Goal: Task Accomplishment & Management: Use online tool/utility

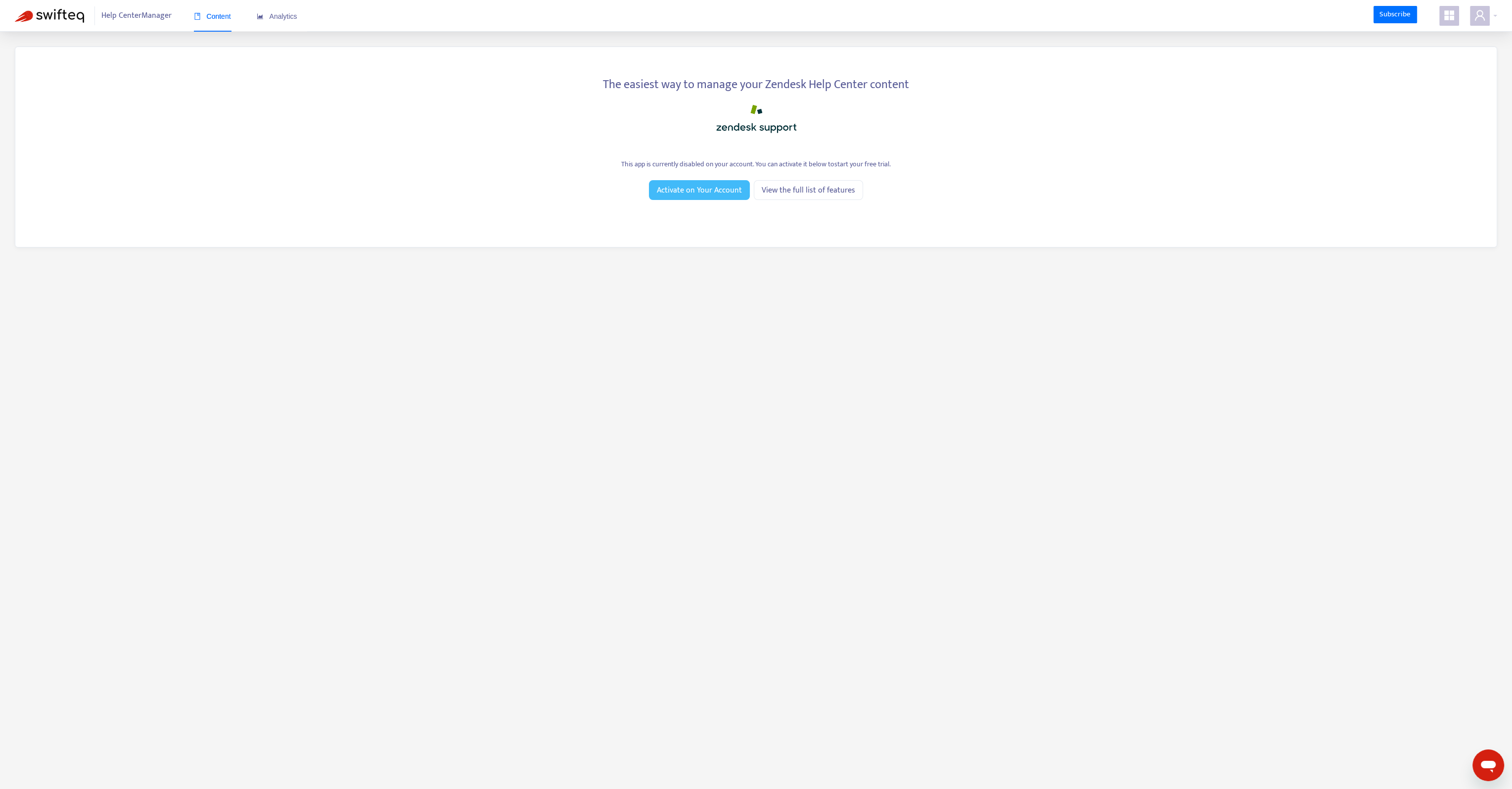
click at [724, 188] on span "Activate on Your Account" at bounding box center [700, 190] width 85 height 12
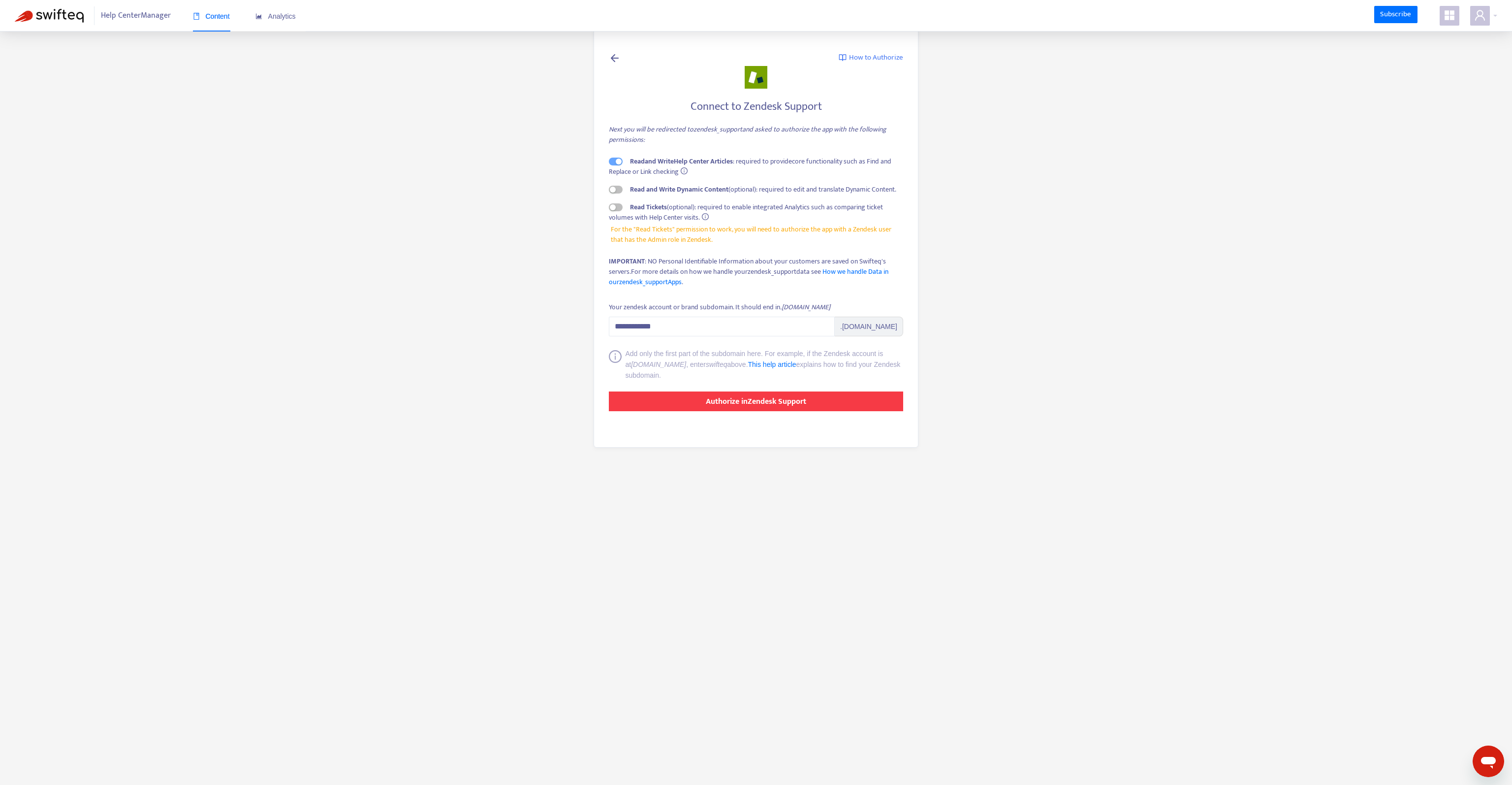
click at [748, 405] on strong "Authorize in Zendesk Support" at bounding box center [755, 402] width 100 height 14
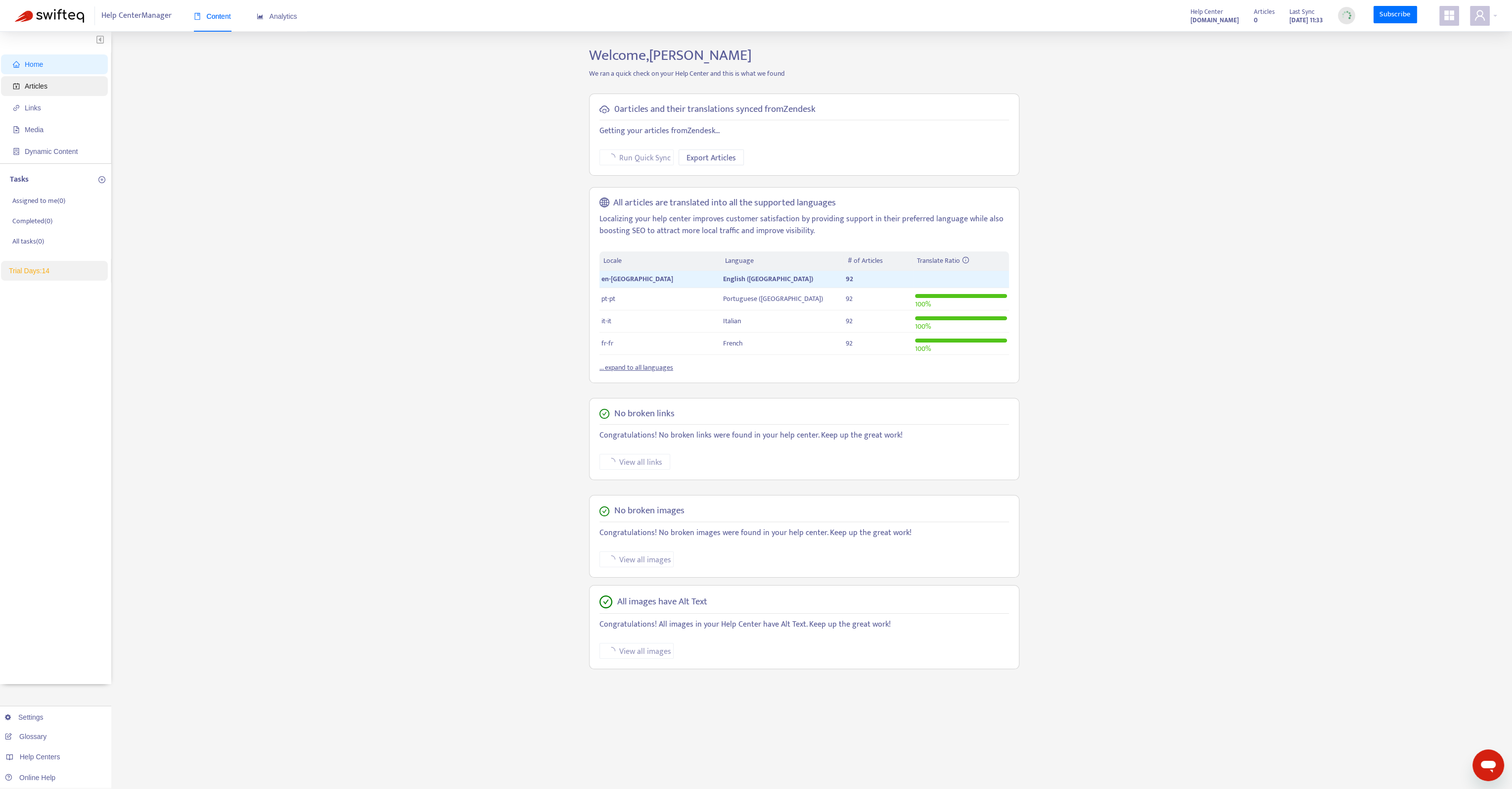
click at [51, 87] on span "Articles" at bounding box center [57, 86] width 87 height 20
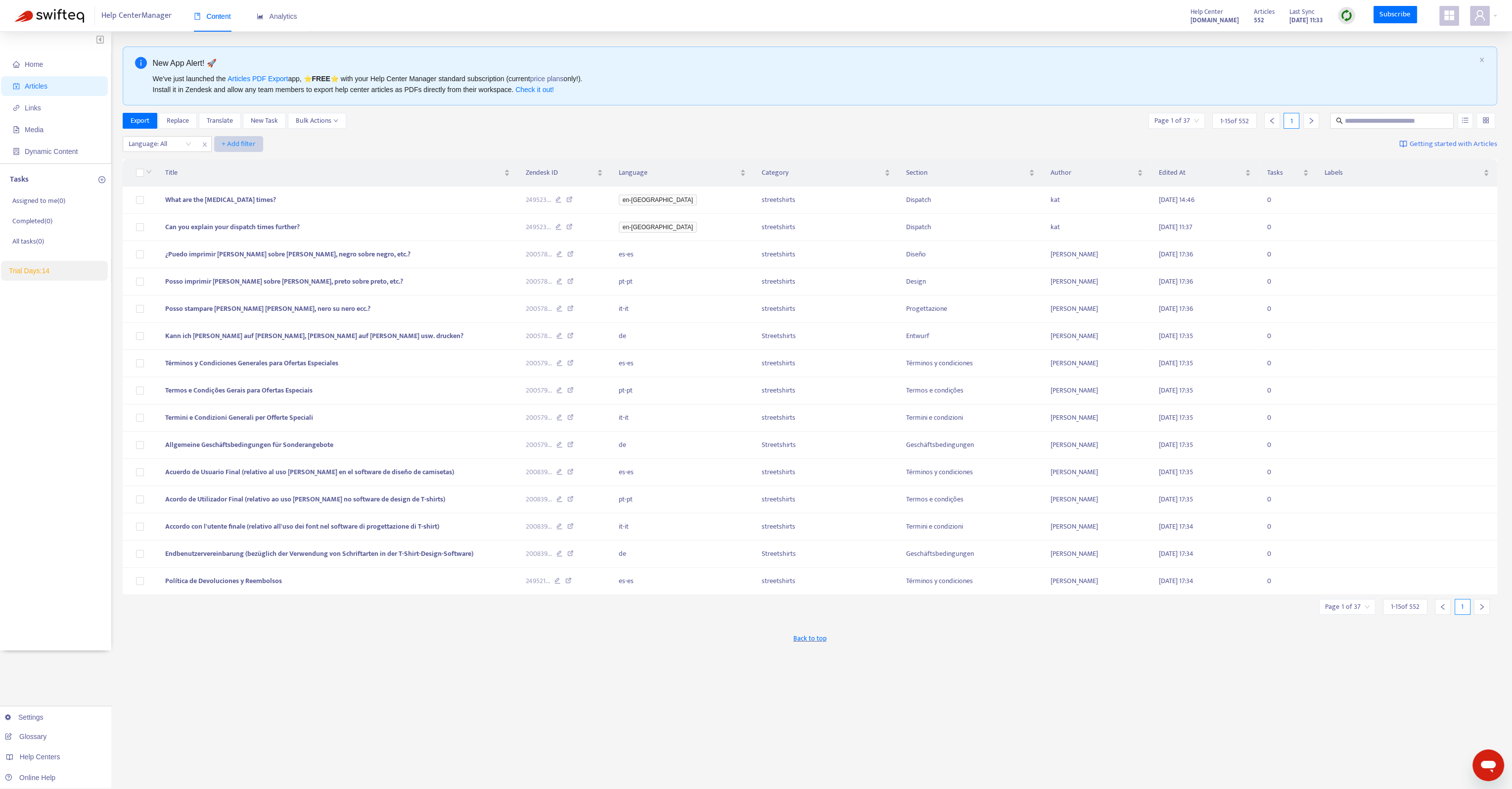
click at [222, 145] on span "+ Add filter" at bounding box center [239, 144] width 34 height 12
click at [243, 172] on li "Not translated to" at bounding box center [252, 179] width 74 height 16
click at [330, 140] on span "+ Add filter" at bounding box center [330, 144] width 34 height 12
click at [389, 133] on div "Language: All Not translated to + Add filter Getting started with Articles" at bounding box center [810, 144] width 1375 height 23
click at [280, 142] on div "Not translated to" at bounding box center [251, 143] width 74 height 15
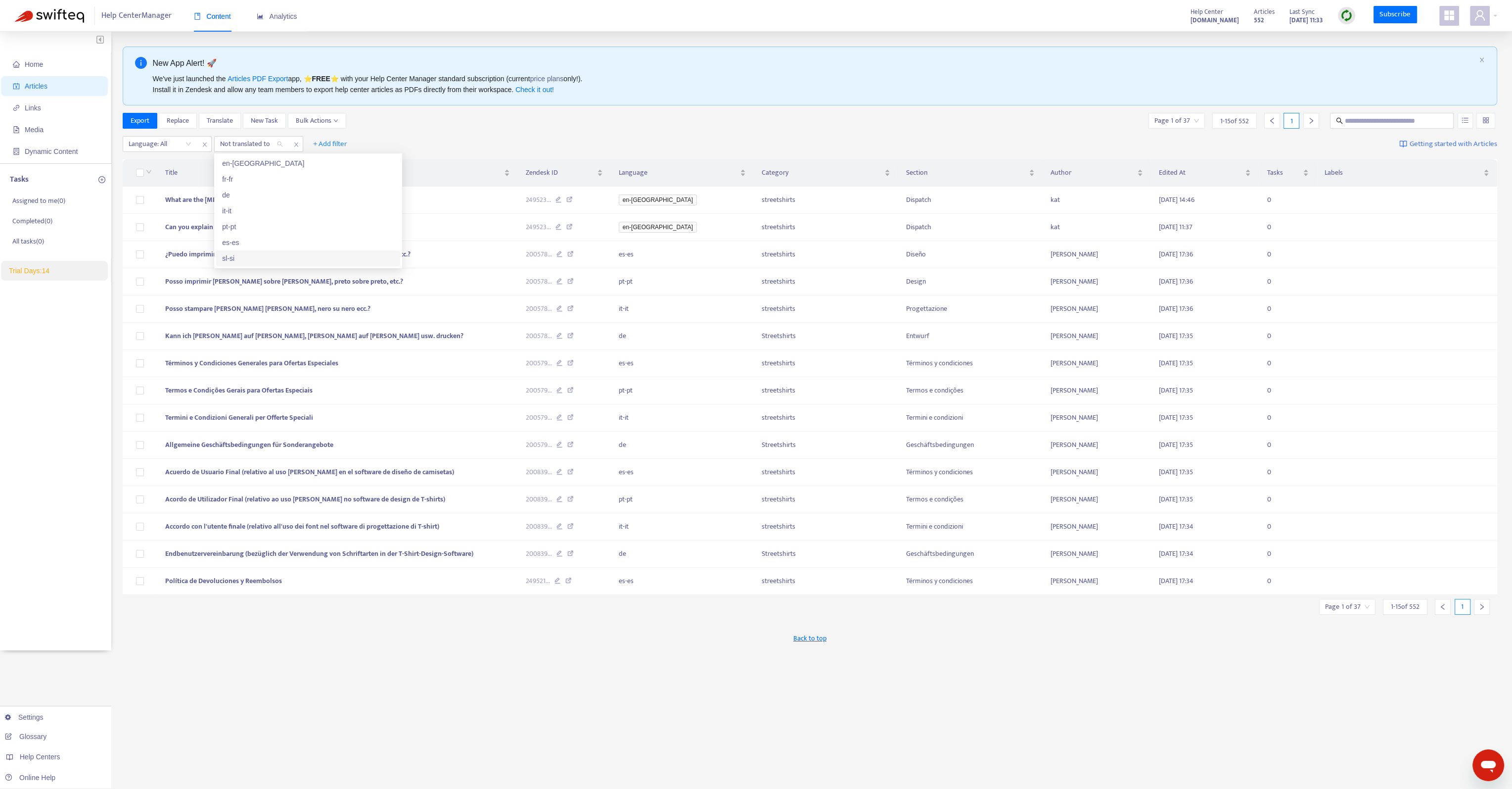
click at [245, 254] on div "sl-si" at bounding box center [309, 258] width 172 height 11
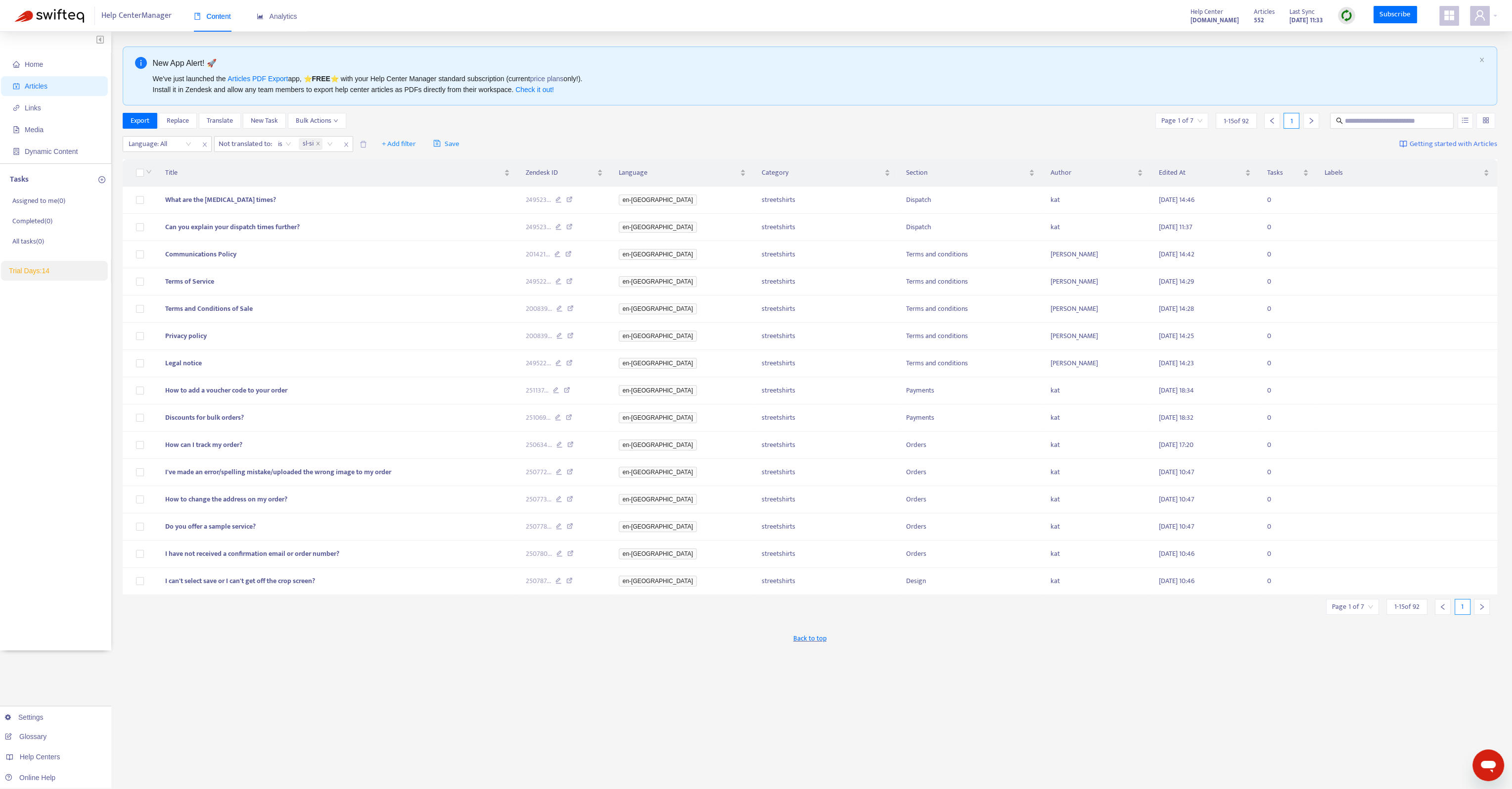
click at [640, 121] on div "Export Replace Translate New Task Bulk Actions Page 1 of 7 1 - 15 of 92 1" at bounding box center [810, 120] width 1375 height 16
click at [1343, 612] on span at bounding box center [1353, 606] width 41 height 15
click at [1325, 655] on span "15" at bounding box center [1329, 655] width 63 height 15
click at [1316, 732] on div "50" at bounding box center [1386, 738] width 184 height 16
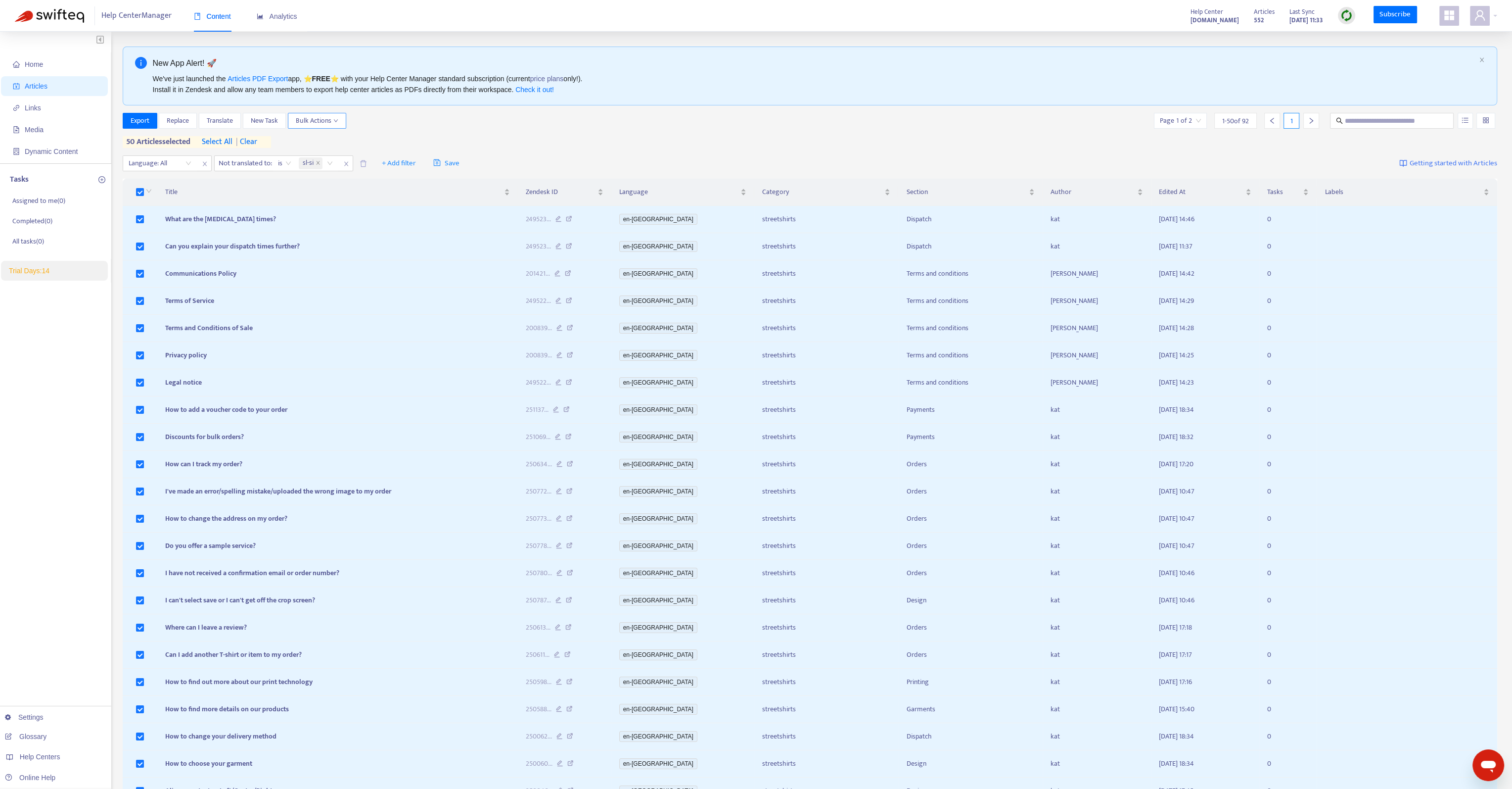
click at [336, 127] on button "Bulk Actions" at bounding box center [317, 120] width 58 height 16
click at [415, 126] on div "Export Replace Translate New Task Bulk Actions Page 1 of 2 1 - 50 of 92 1" at bounding box center [810, 120] width 1375 height 16
click at [223, 121] on span "Translate" at bounding box center [220, 120] width 26 height 11
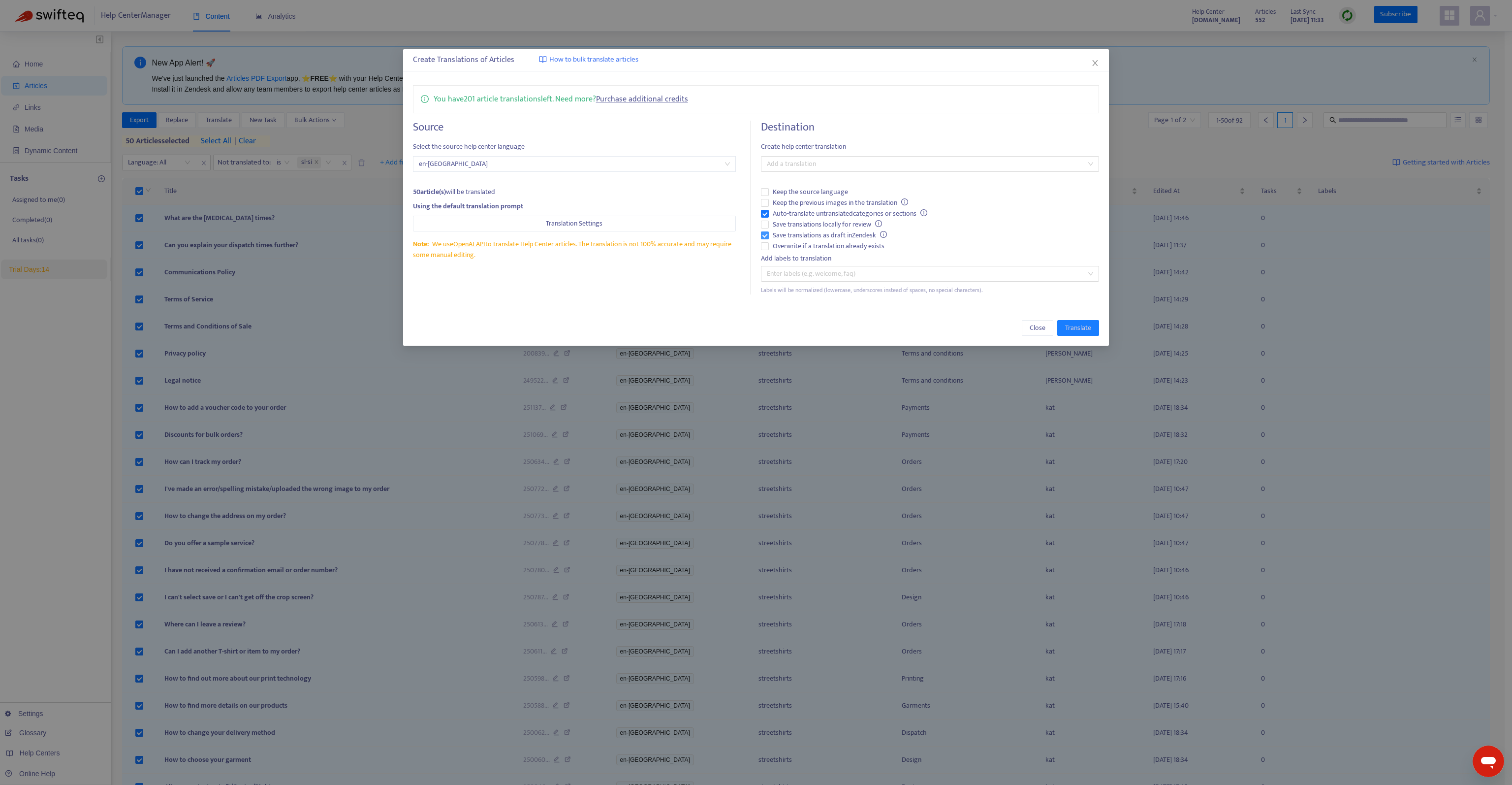
click at [812, 235] on span "Save translations as draft in Zendesk" at bounding box center [830, 235] width 122 height 11
click at [870, 158] on div at bounding box center [925, 164] width 323 height 12
click at [795, 273] on div "( sl-si )" at bounding box center [930, 278] width 322 height 11
click at [880, 139] on div "Destination Create help center translation ( sl-si ) Keep the source language K…" at bounding box center [930, 207] width 338 height 174
click at [1083, 328] on span "Translate" at bounding box center [1078, 328] width 26 height 11
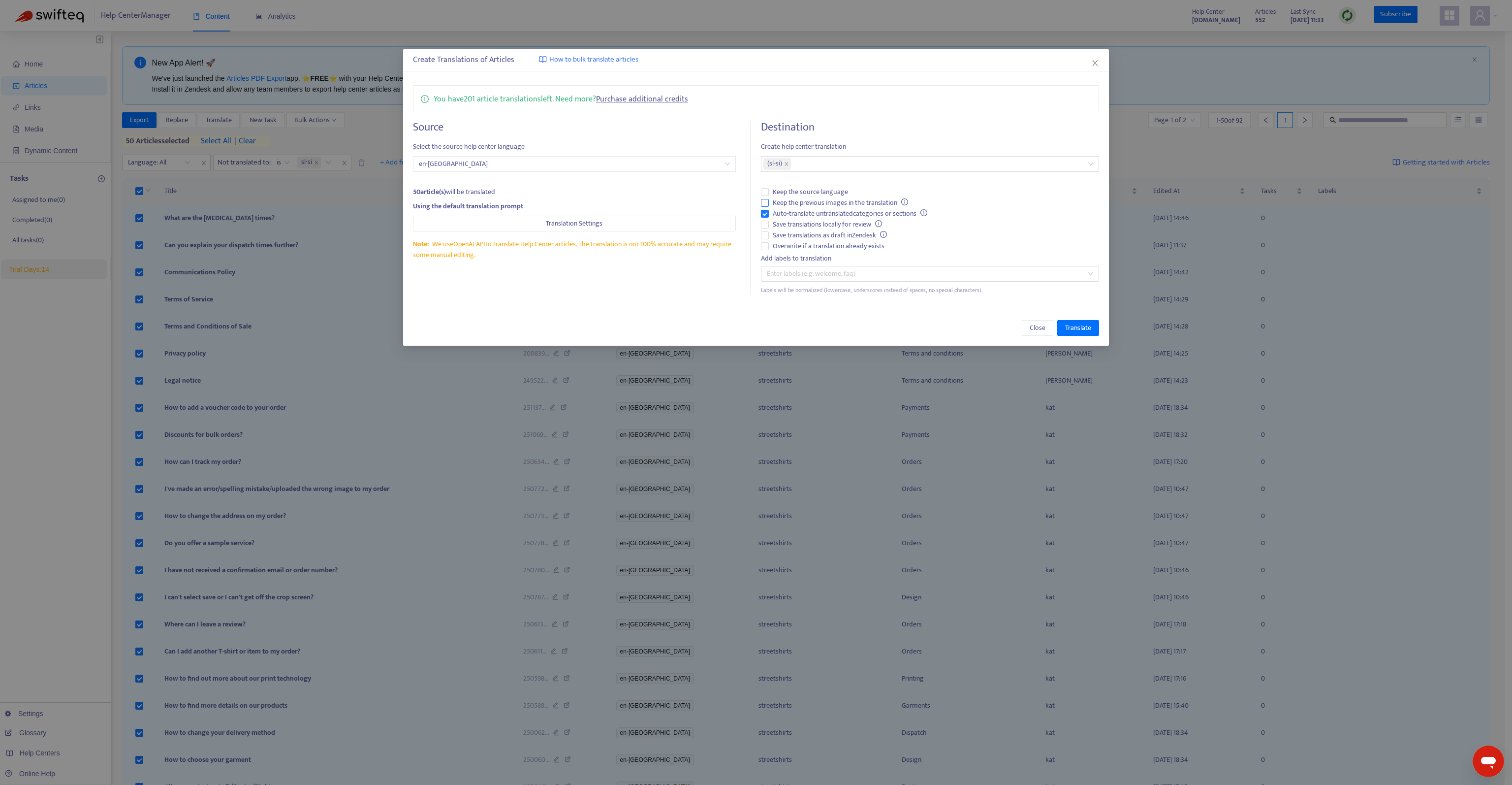
click at [862, 204] on span "Keep the previous images in the translation" at bounding box center [841, 203] width 143 height 11
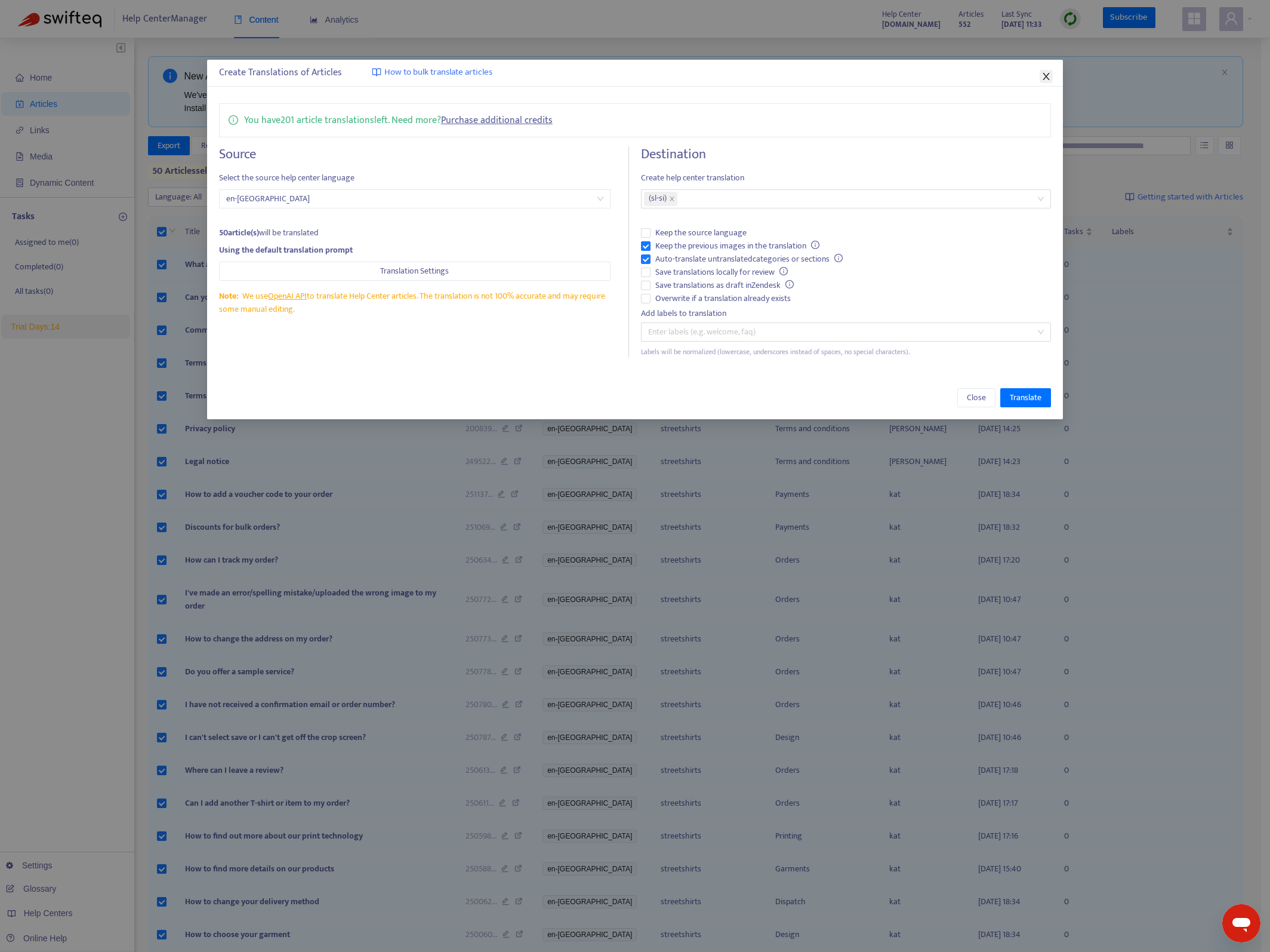
click at [1051, 75] on span "Close" at bounding box center [1046, 76] width 13 height 9
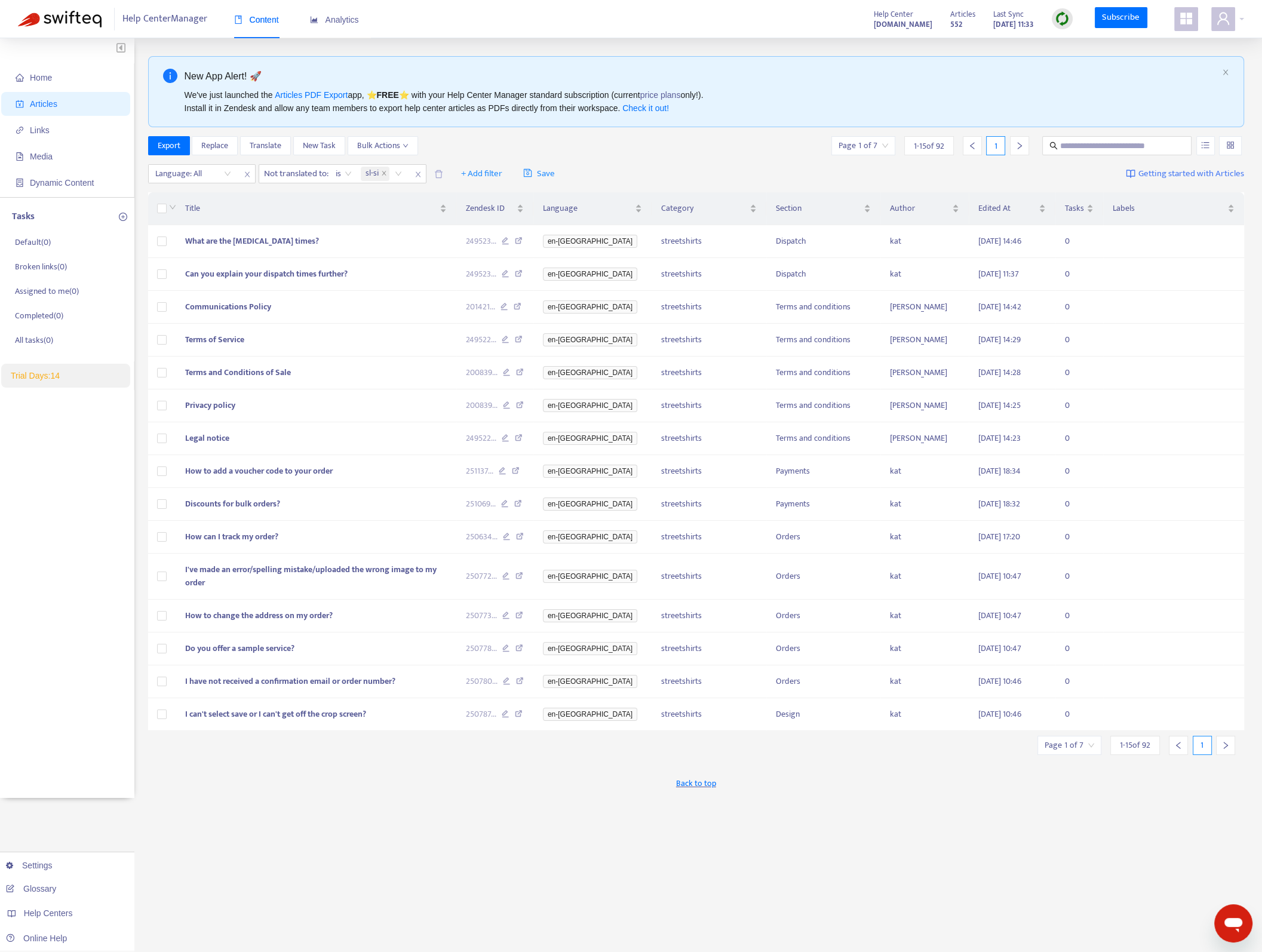
click at [1137, 738] on span "1 - 15 of 92" at bounding box center [1135, 745] width 31 height 13
click at [1090, 736] on input "search" at bounding box center [1070, 745] width 50 height 18
click at [1061, 788] on span "15" at bounding box center [1041, 790] width 75 height 18
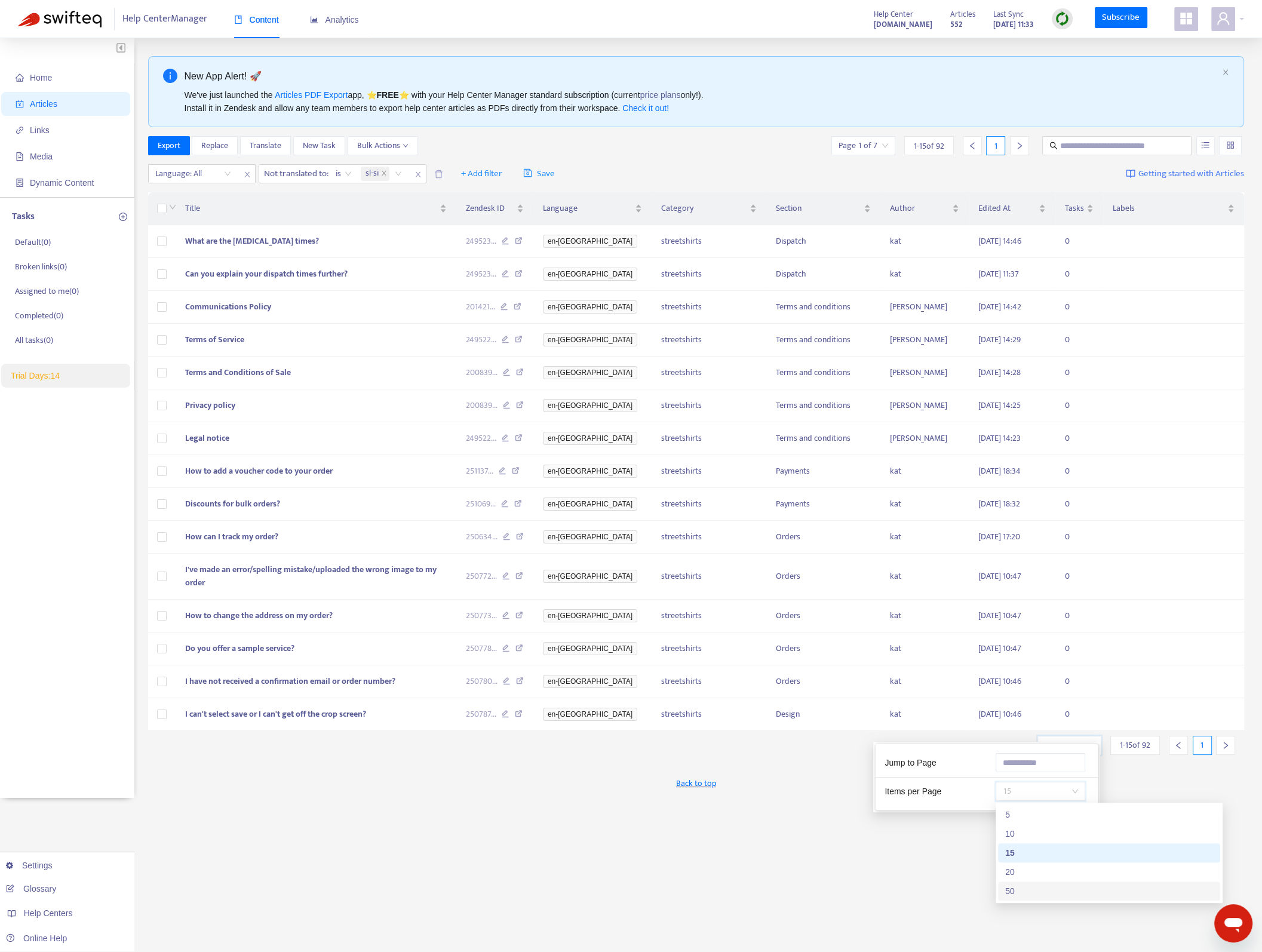
click at [1041, 886] on div "50" at bounding box center [1109, 891] width 208 height 13
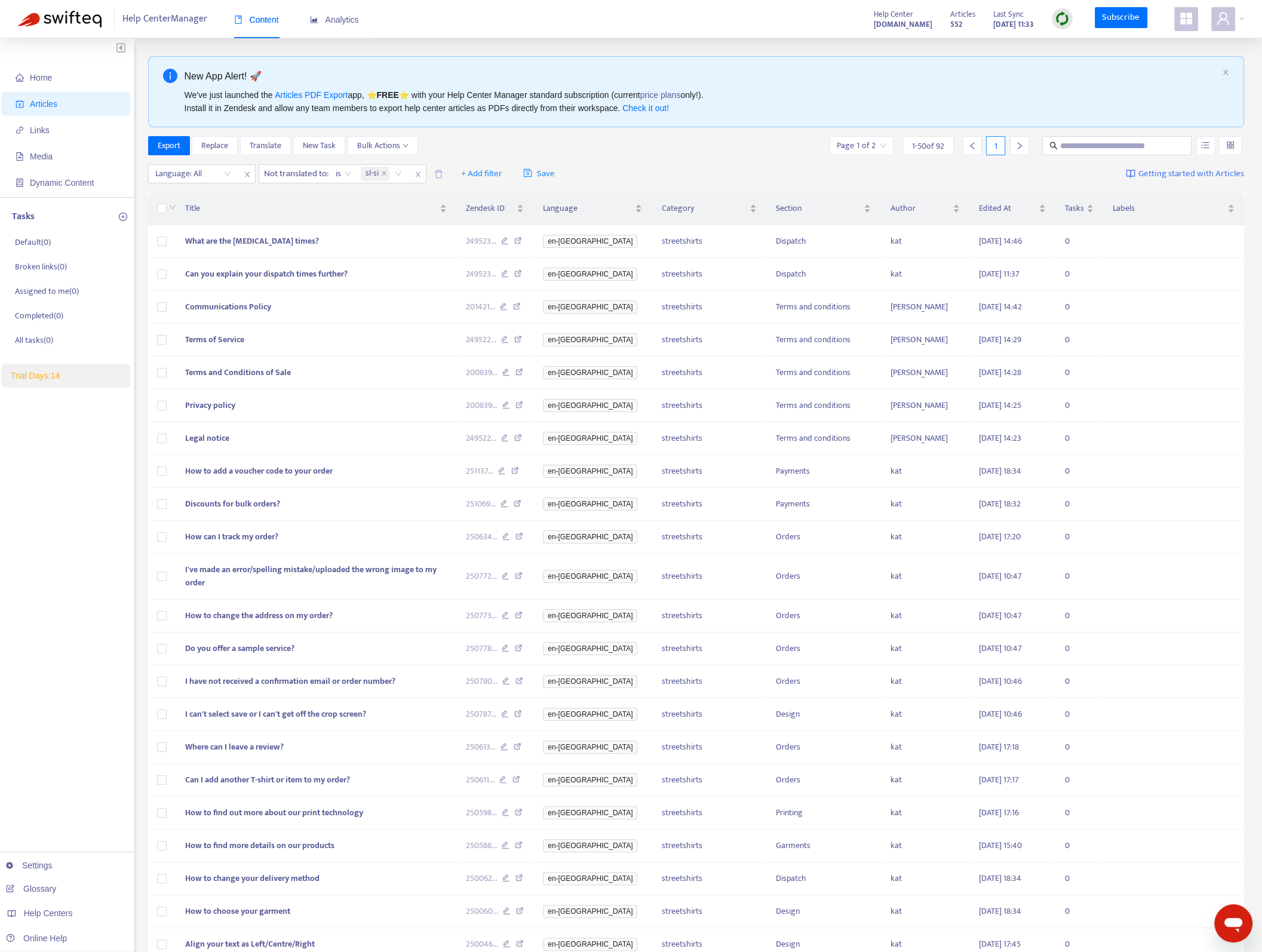
click at [163, 218] on th at bounding box center [162, 209] width 28 height 33
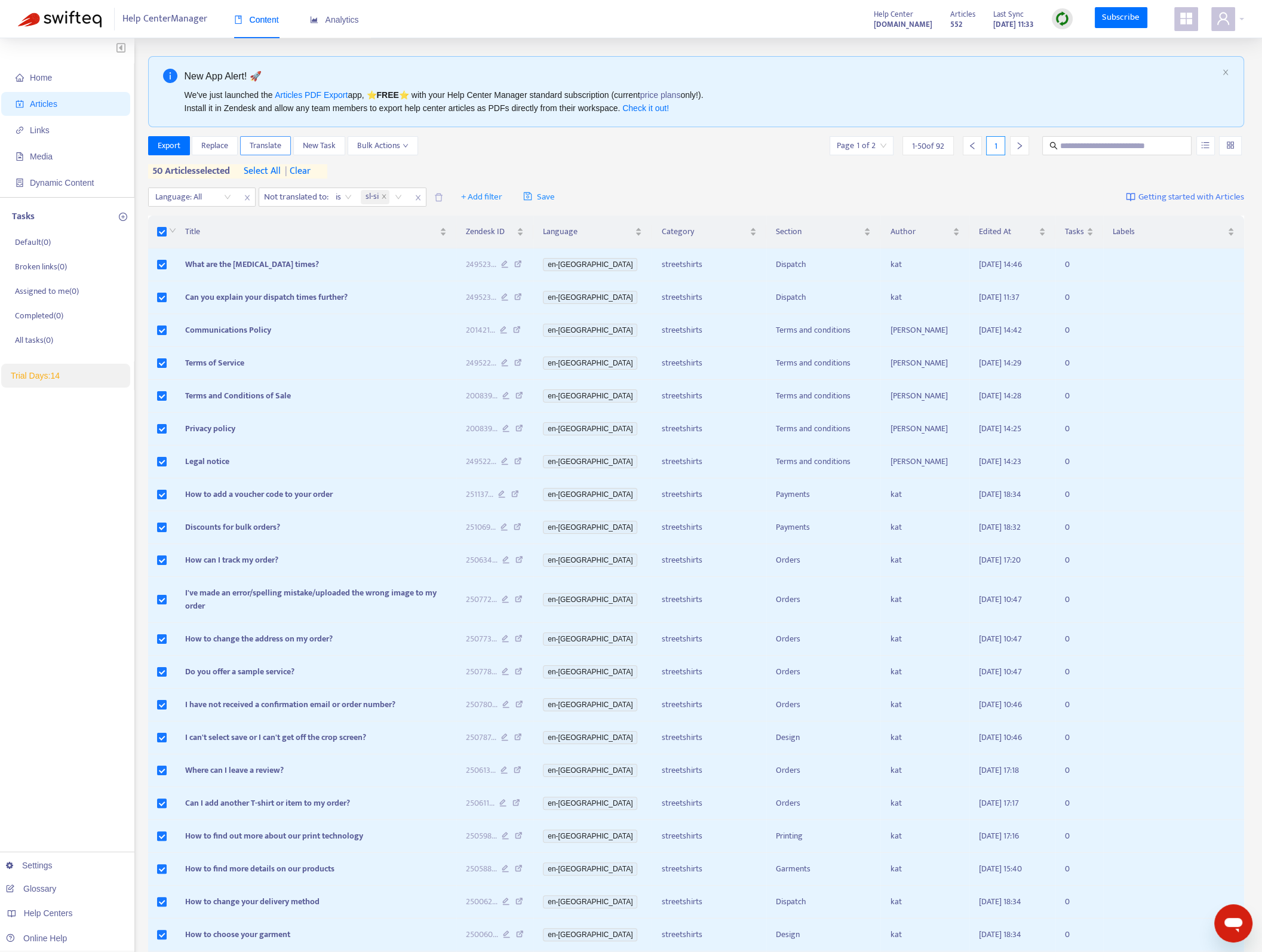
click at [279, 146] on span "Translate" at bounding box center [266, 145] width 31 height 13
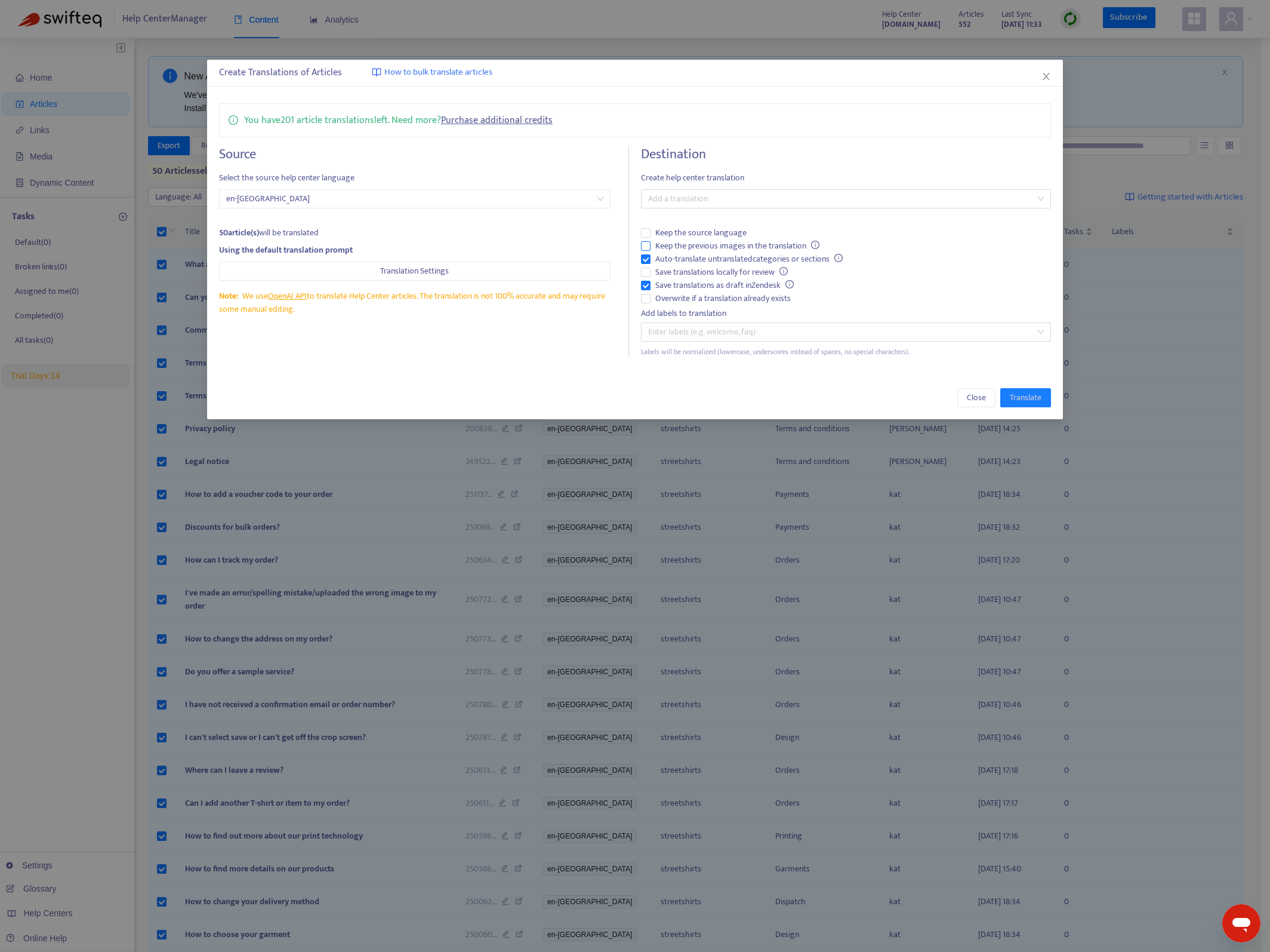
click at [787, 240] on span "Keep the previous images in the translation" at bounding box center [738, 246] width 174 height 13
click at [762, 281] on span "Save translations as draft in Zendesk" at bounding box center [725, 286] width 148 height 13
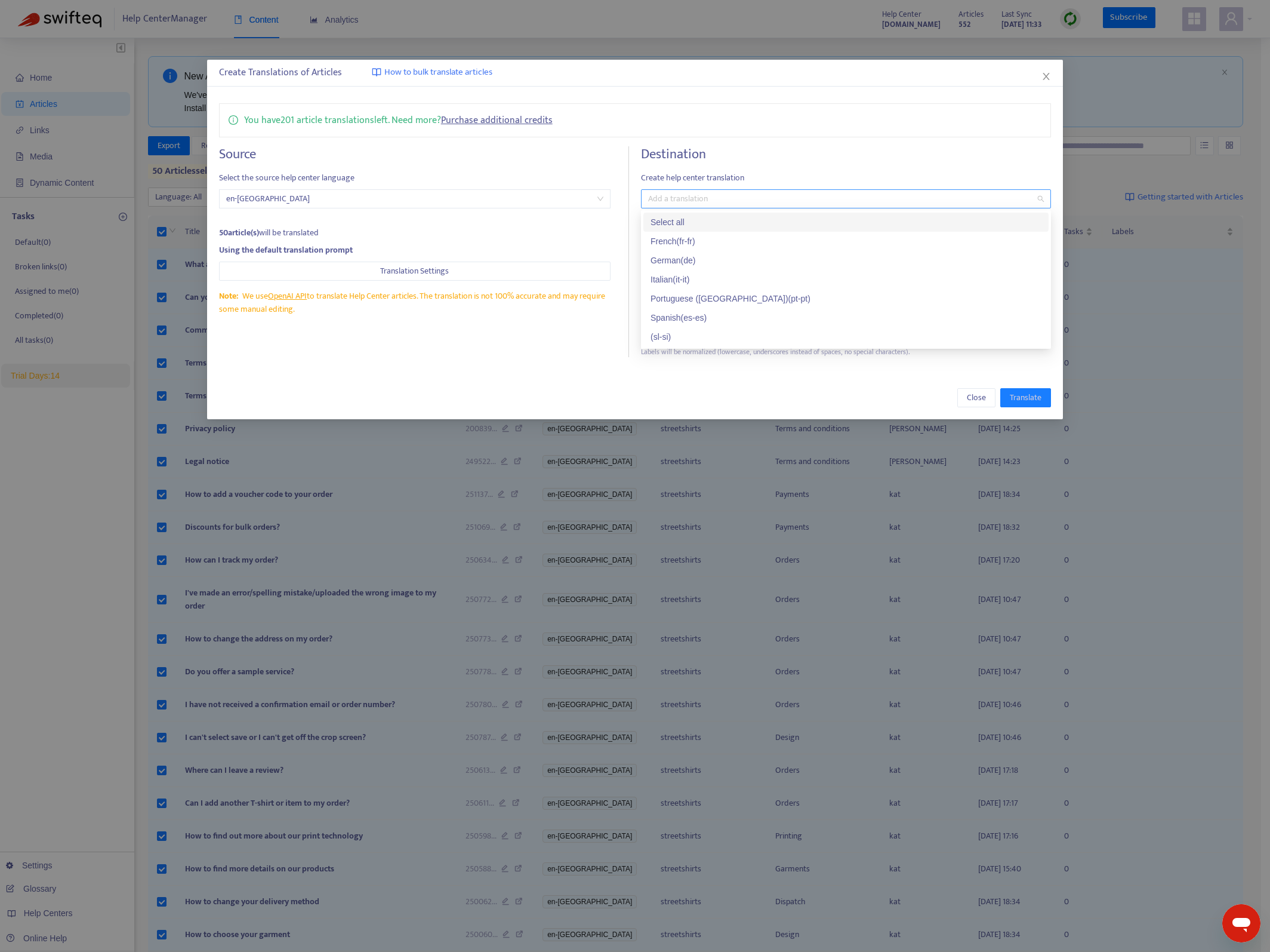
click at [788, 198] on div at bounding box center [840, 199] width 392 height 14
click at [715, 339] on div "( sl-si )" at bounding box center [846, 337] width 391 height 13
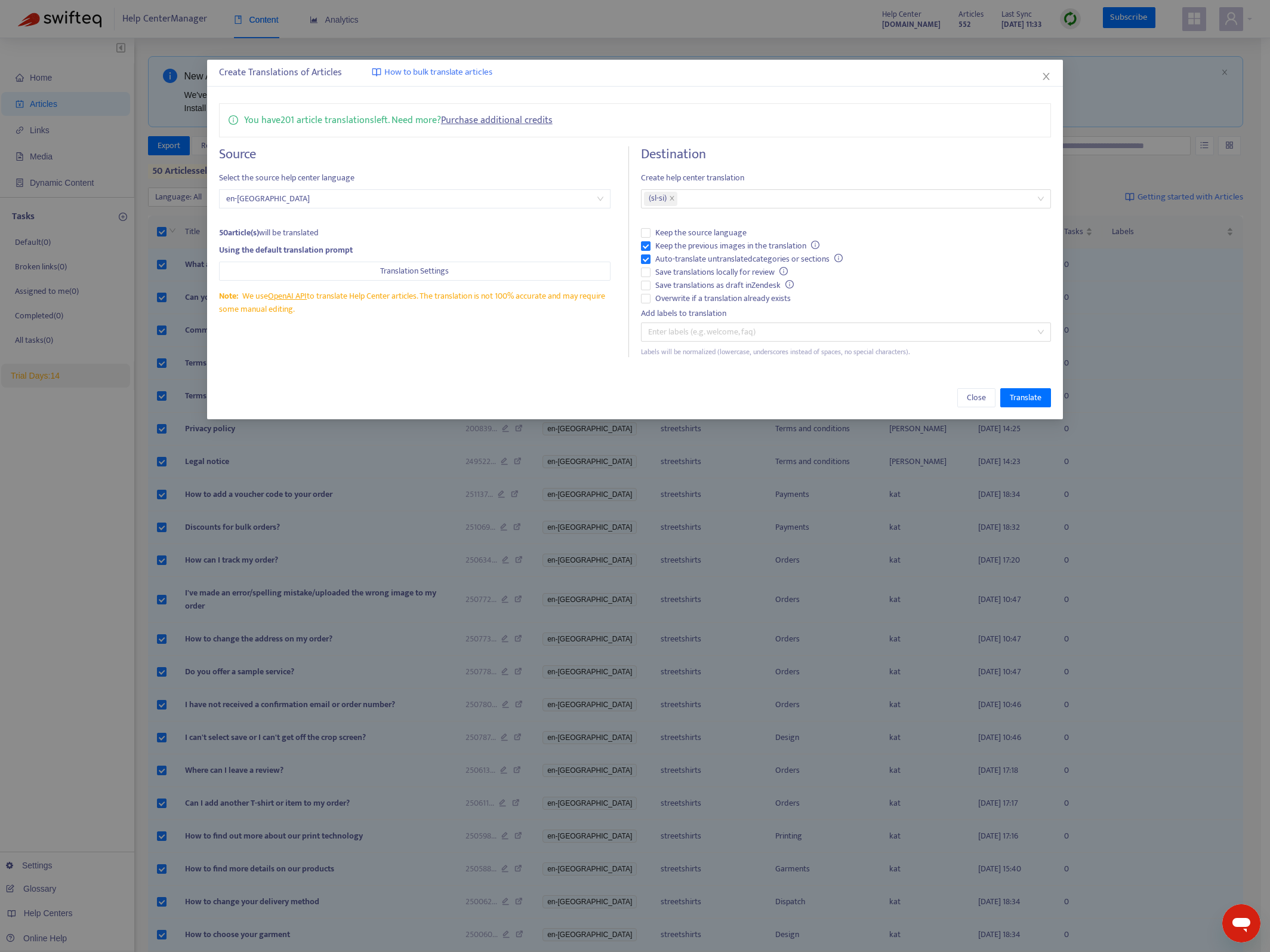
click at [968, 376] on div "Close Translate" at bounding box center [635, 397] width 856 height 43
click at [1024, 399] on span "Translate" at bounding box center [1026, 397] width 31 height 13
click at [589, 51] on span "There was an error translating your articles." at bounding box center [642, 54] width 161 height 9
click at [1032, 397] on span "Translate" at bounding box center [1026, 397] width 31 height 13
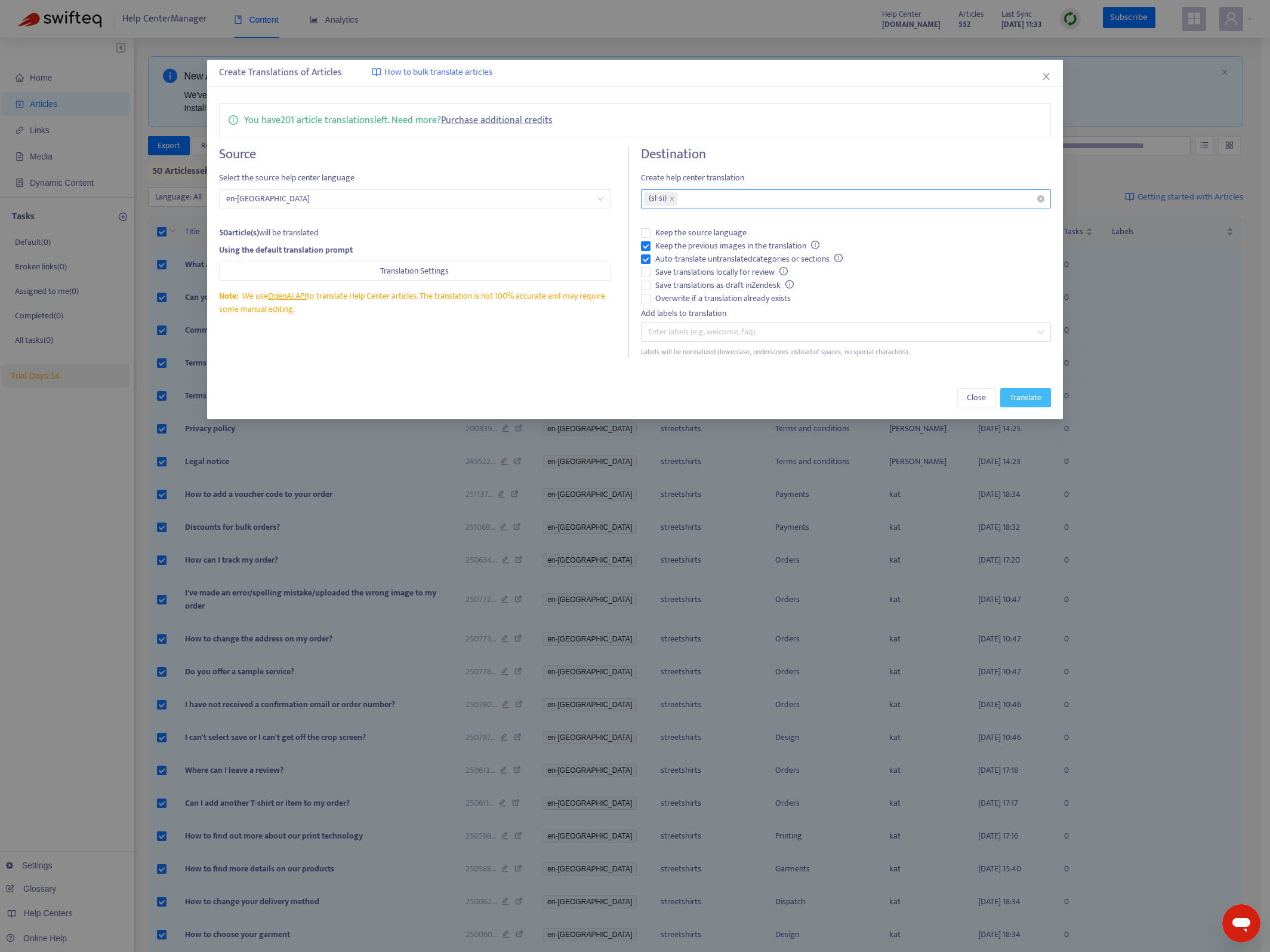
click at [765, 190] on div "( sl-si )" at bounding box center [840, 198] width 392 height 16
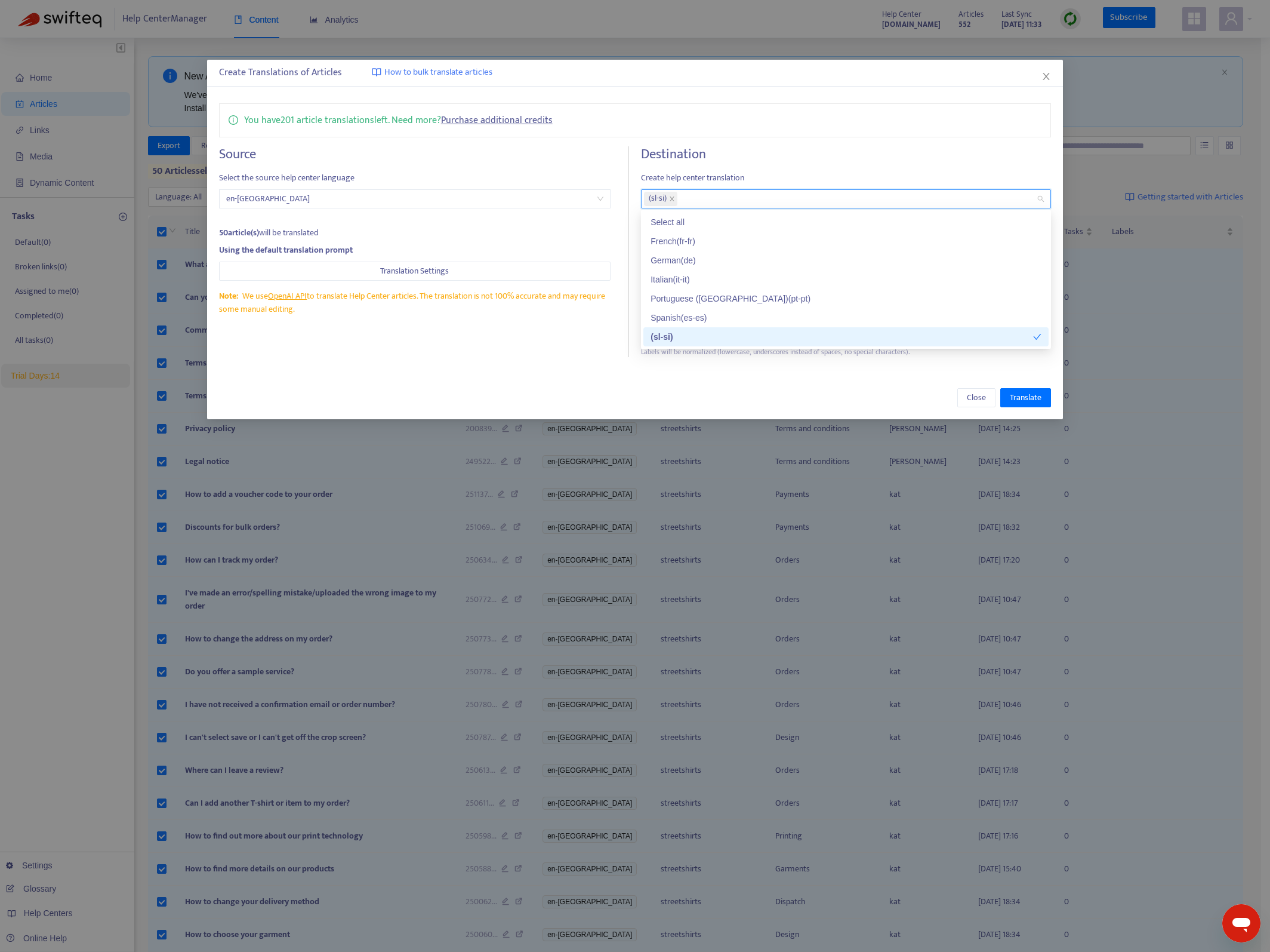
click at [907, 141] on div "You have 201 article translations left. Need more? Purchase additional credits …" at bounding box center [635, 230] width 856 height 278
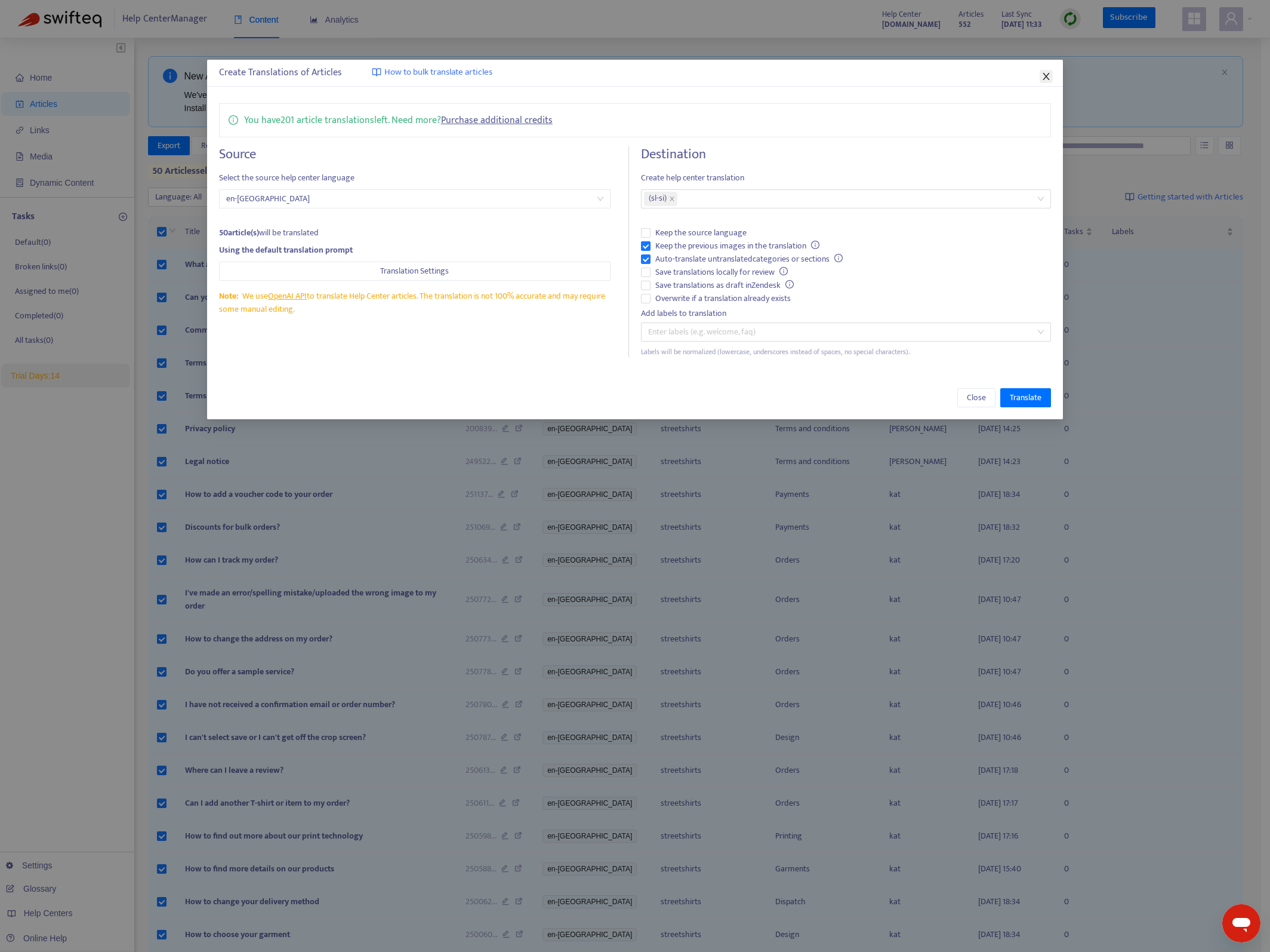
click at [1046, 72] on icon "close" at bounding box center [1046, 76] width 9 height 9
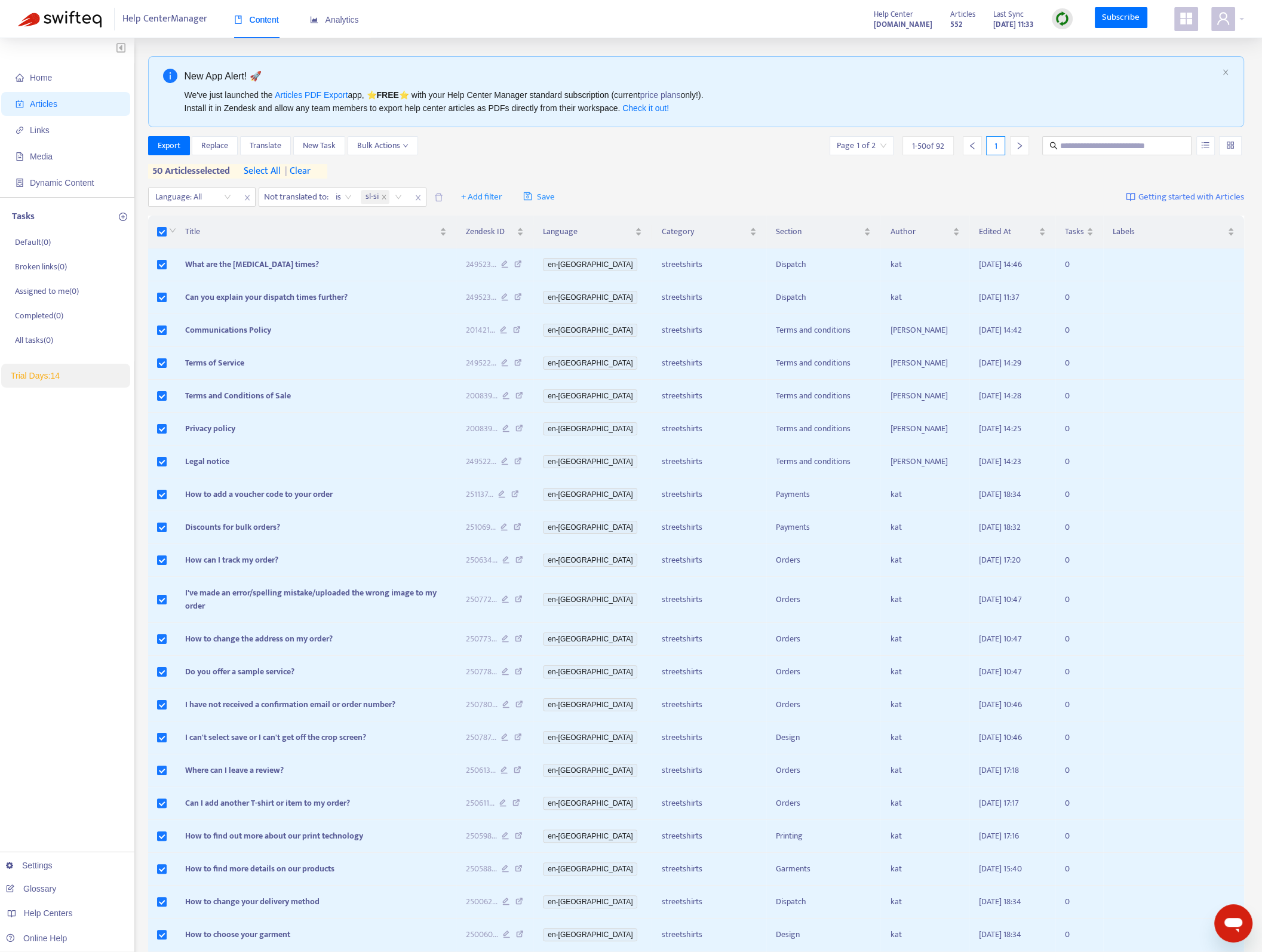
click at [1056, 17] on img at bounding box center [1062, 19] width 15 height 15
click at [1071, 61] on link "Full Sync" at bounding box center [1083, 62] width 43 height 14
click at [263, 142] on span "Translate" at bounding box center [266, 145] width 31 height 13
click at [281, 147] on span "Translate" at bounding box center [266, 145] width 31 height 13
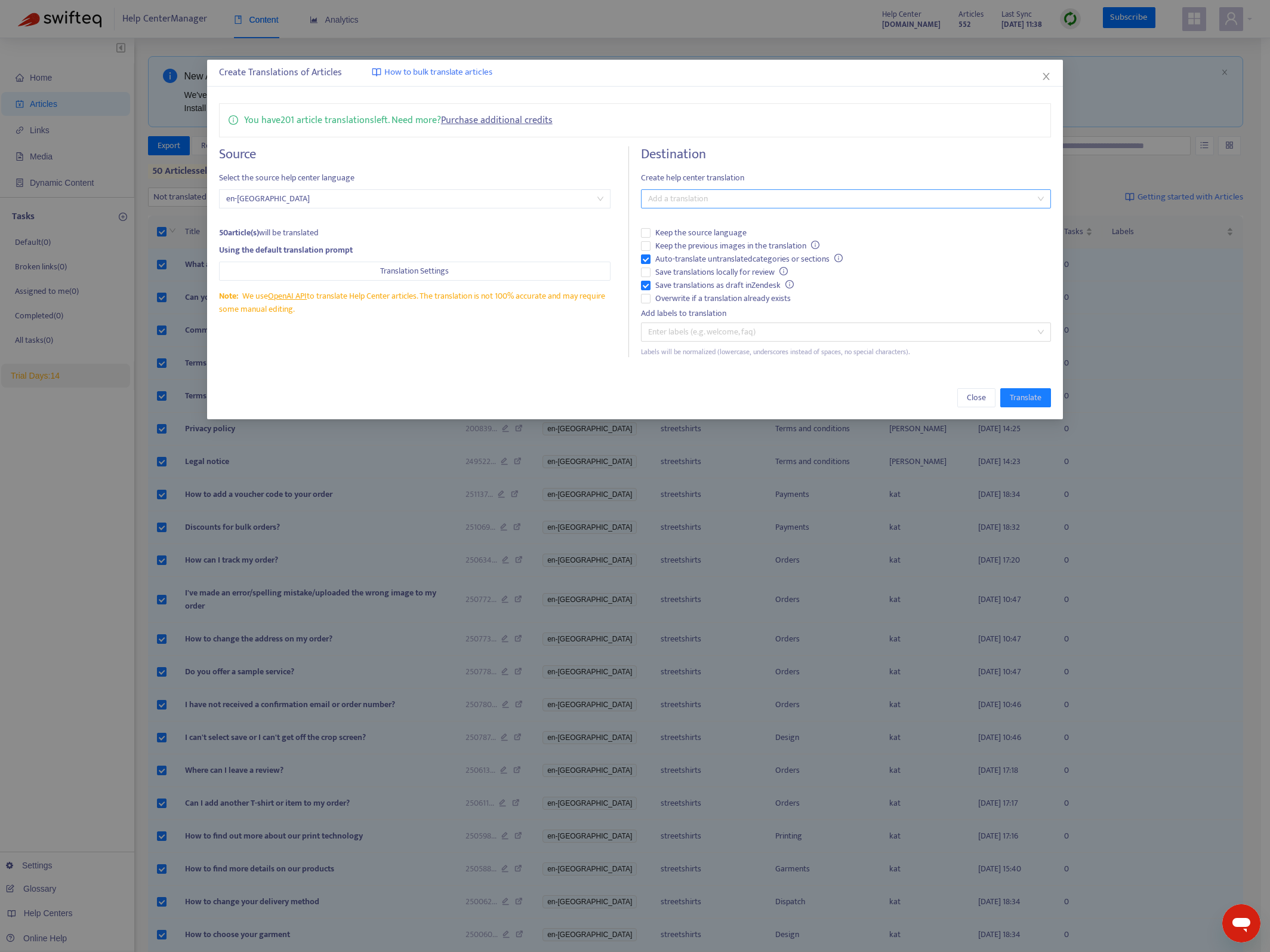
click at [782, 196] on div at bounding box center [840, 199] width 392 height 14
click at [713, 328] on div "( sl-si )" at bounding box center [846, 337] width 405 height 19
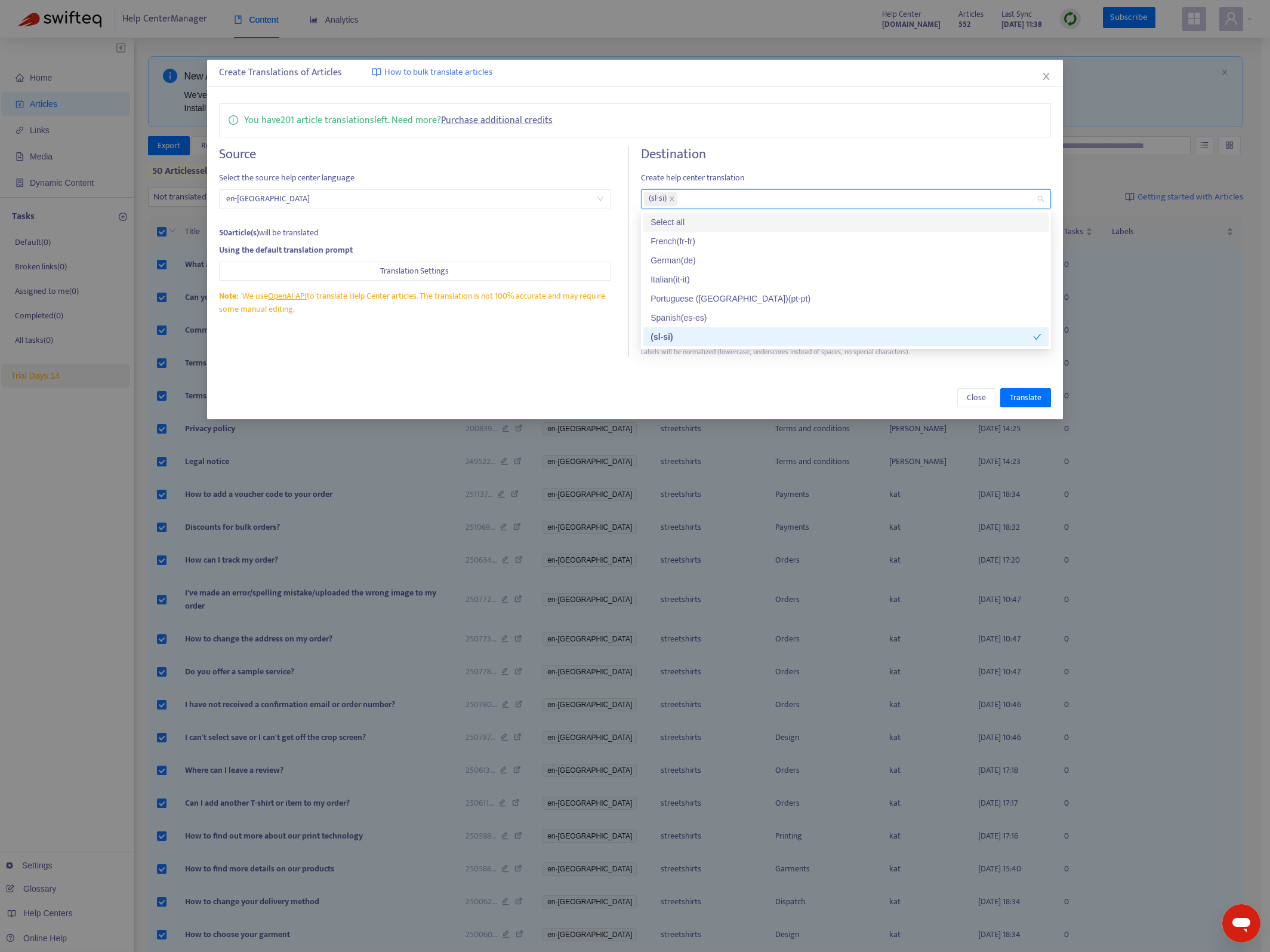
click at [780, 142] on div "You have 201 article translations left. Need more? Purchase additional credits …" at bounding box center [635, 230] width 856 height 278
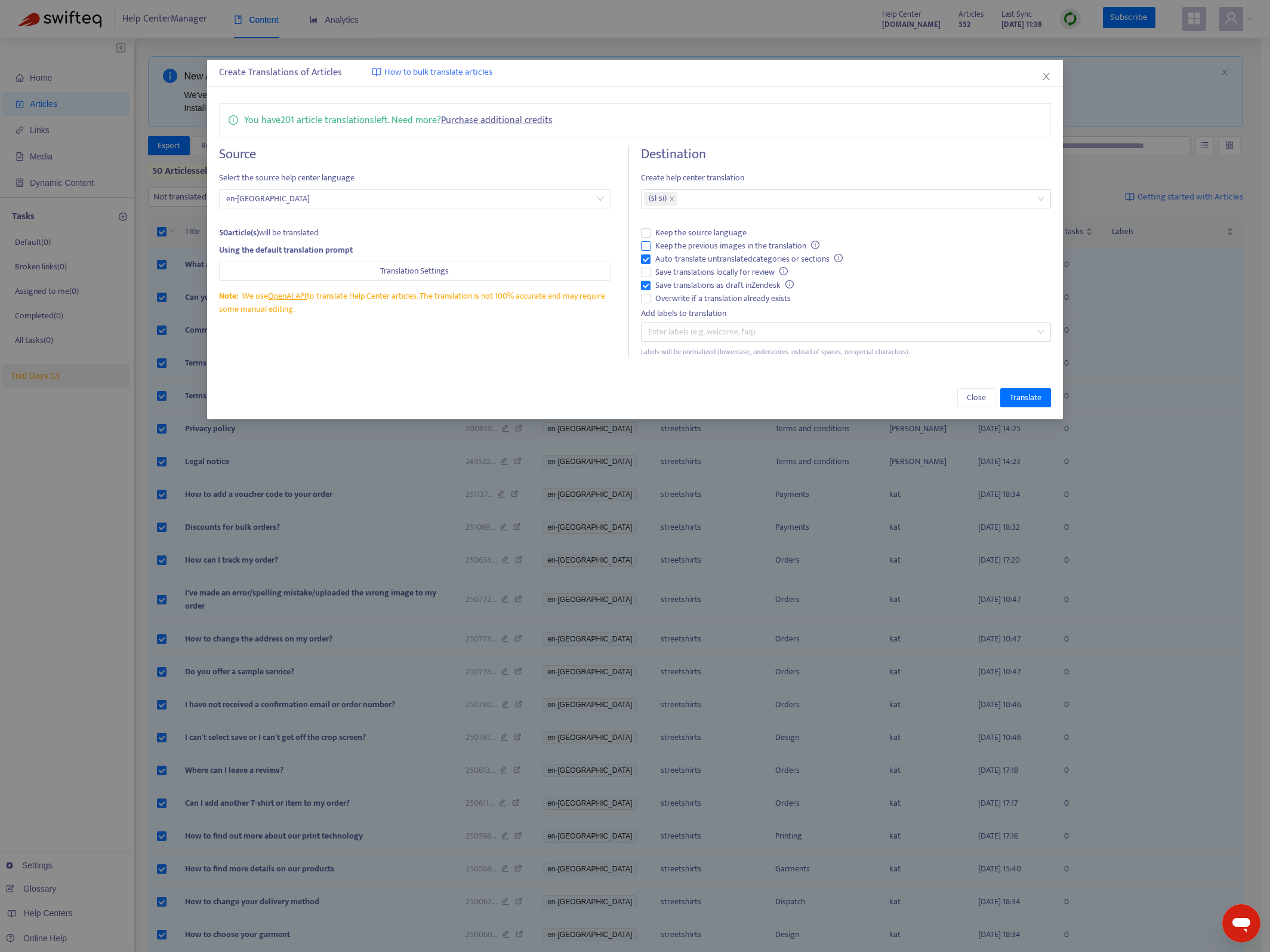
click at [698, 246] on span "Keep the previous images in the translation" at bounding box center [738, 246] width 174 height 13
click at [1004, 397] on button "Translate" at bounding box center [1025, 397] width 51 height 19
click at [1045, 80] on icon "close" at bounding box center [1046, 76] width 9 height 9
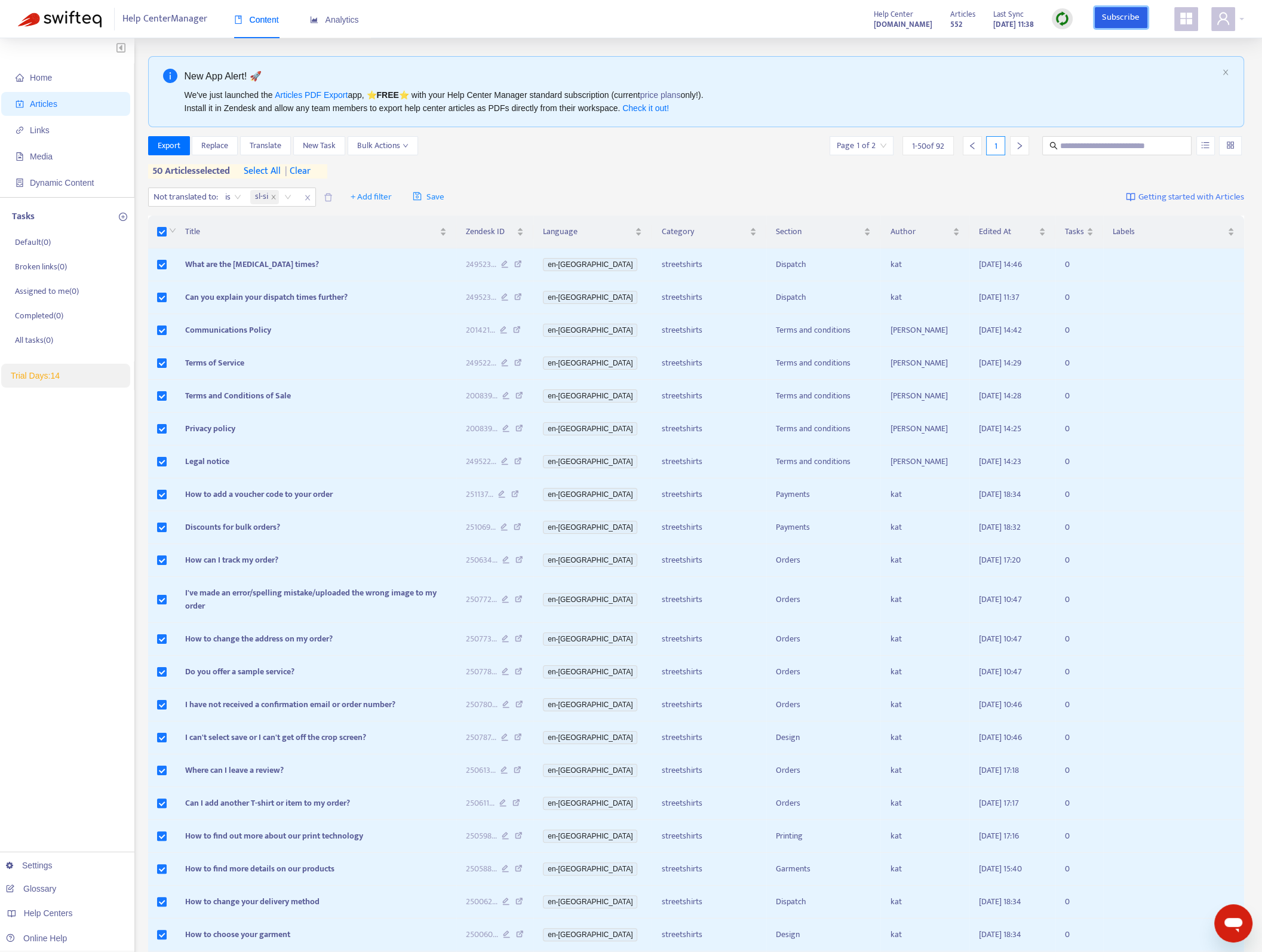
click at [1130, 10] on link "Subscribe" at bounding box center [1121, 18] width 53 height 21
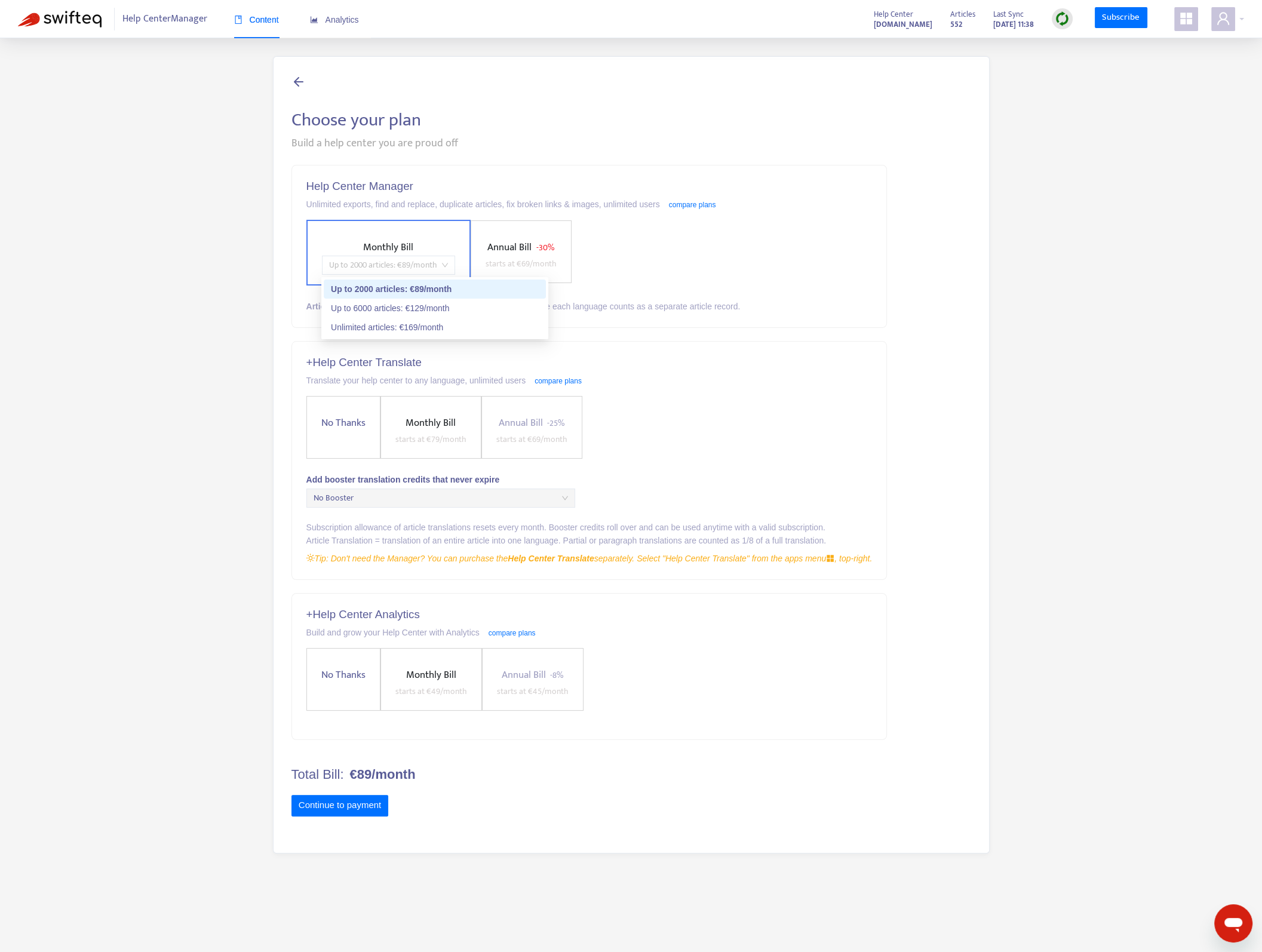
click at [423, 263] on span "Up to 2000 articles : € 89 /month" at bounding box center [388, 265] width 119 height 18
click at [437, 252] on span "Monthly Bill Up to 2000 articles : € 89 /month" at bounding box center [388, 256] width 142 height 35
click at [353, 416] on span "No Thanks" at bounding box center [343, 423] width 53 height 16
click at [353, 416] on span "No Thanks" at bounding box center [343, 424] width 53 height 16
click at [369, 490] on span "No Booster" at bounding box center [440, 498] width 254 height 18
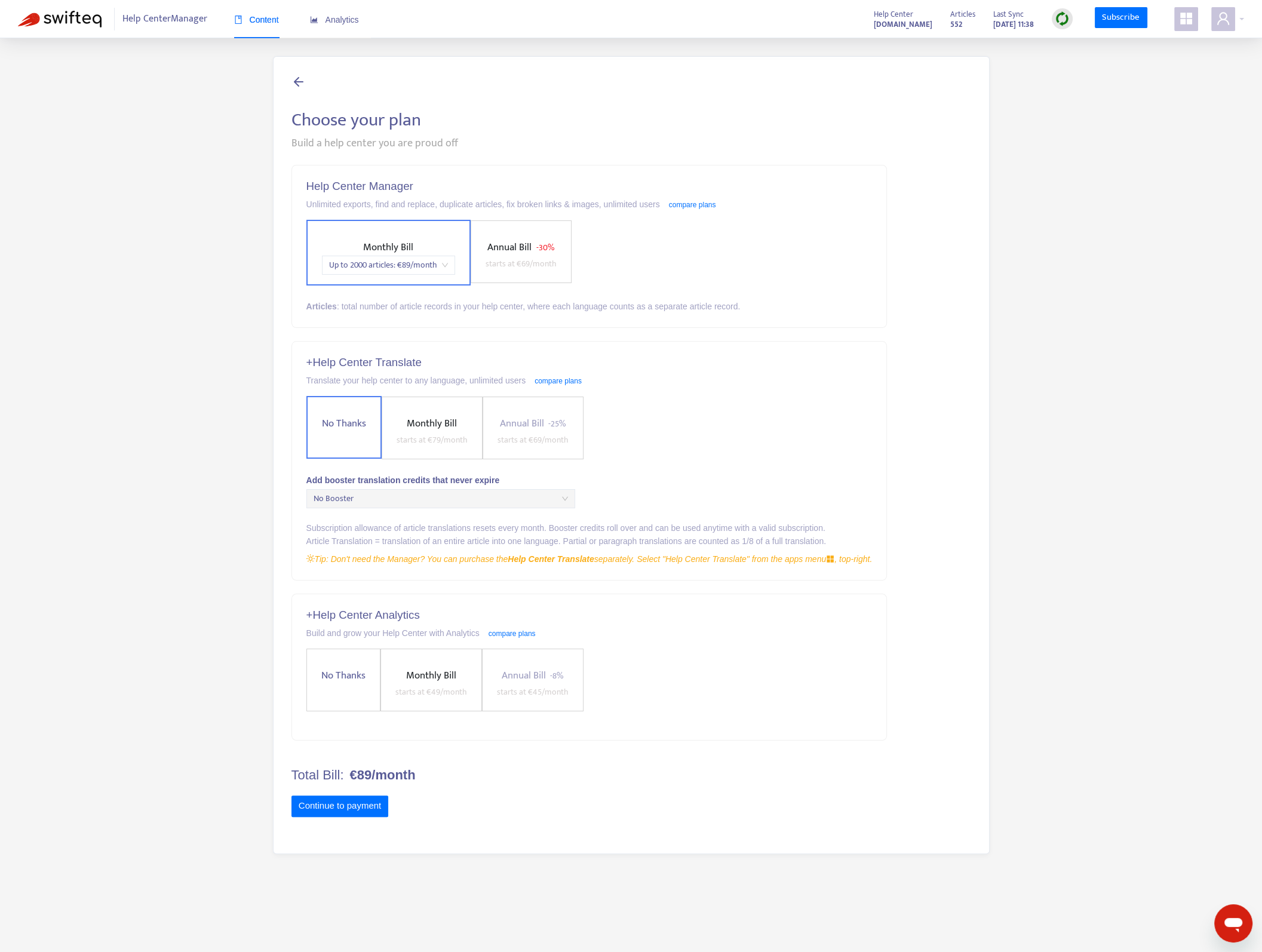
click at [375, 495] on span "No Booster" at bounding box center [440, 498] width 254 height 18
click at [1180, 14] on icon "appstore" at bounding box center [1186, 19] width 12 height 12
click at [1142, 283] on link "Help Center Translate" at bounding box center [1125, 279] width 87 height 14
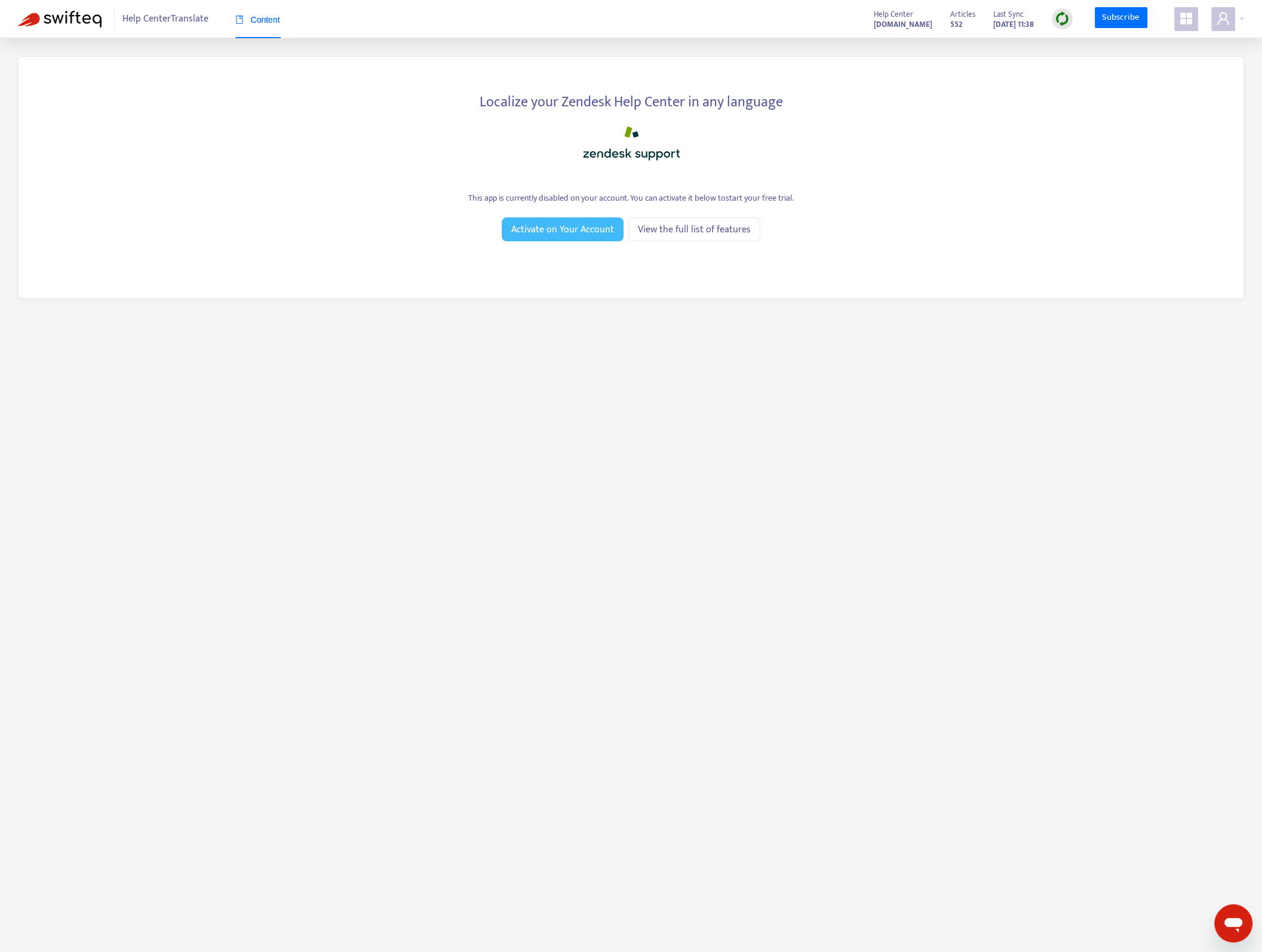
click at [585, 231] on span "Activate on Your Account" at bounding box center [563, 229] width 103 height 15
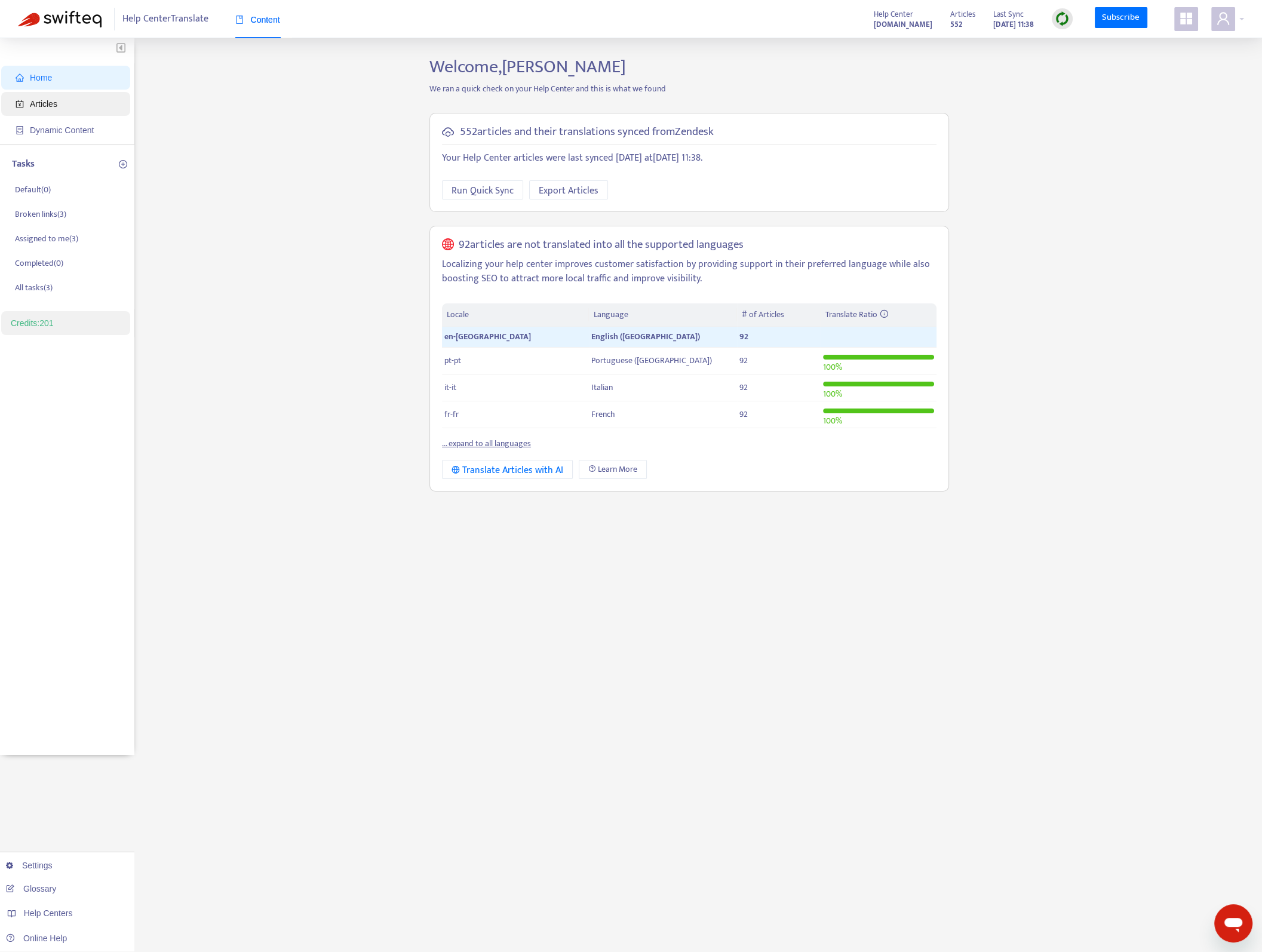
click at [62, 103] on span "Articles" at bounding box center [68, 104] width 105 height 24
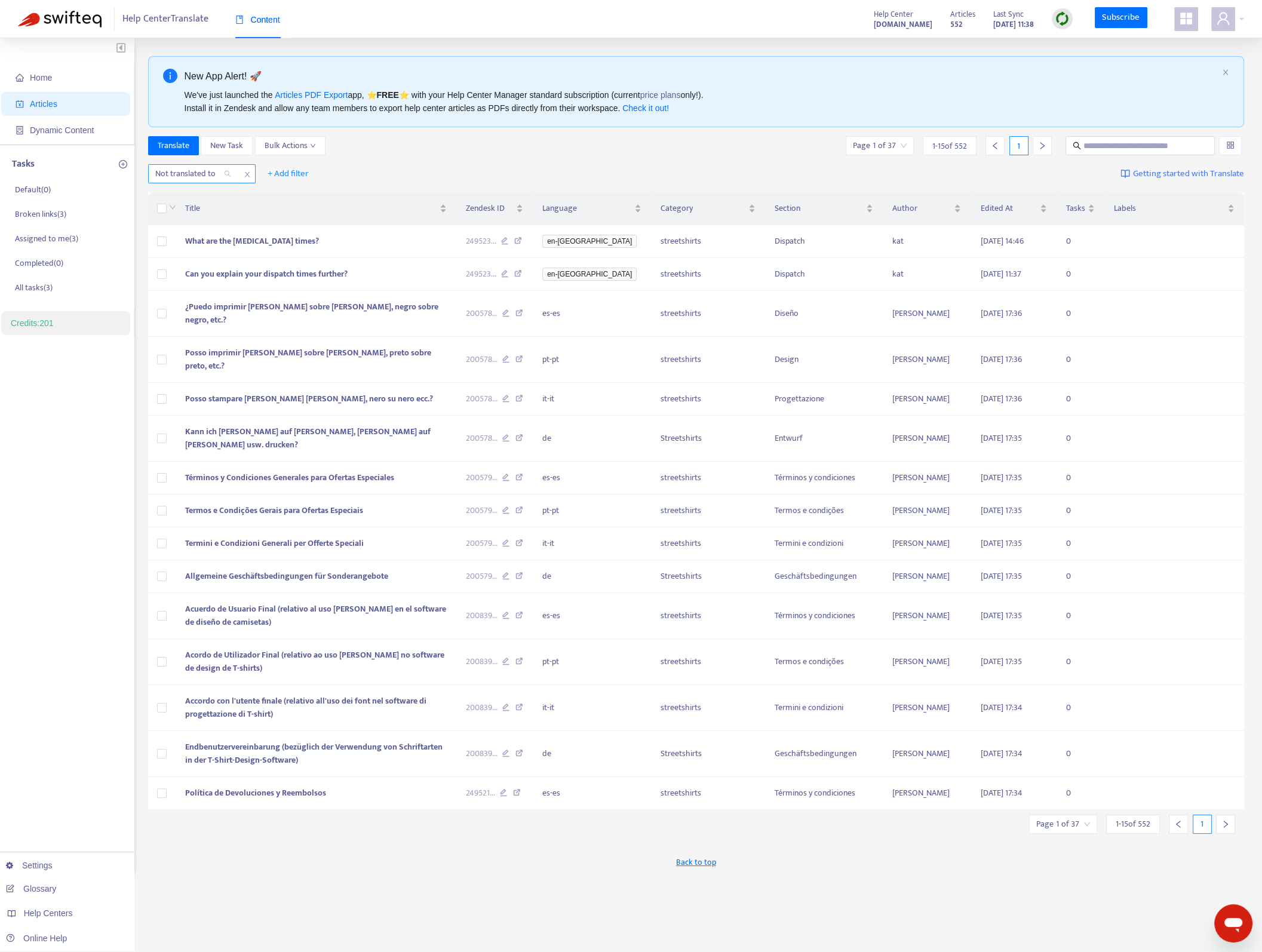
click at [227, 173] on div "Not translated to" at bounding box center [193, 173] width 89 height 18
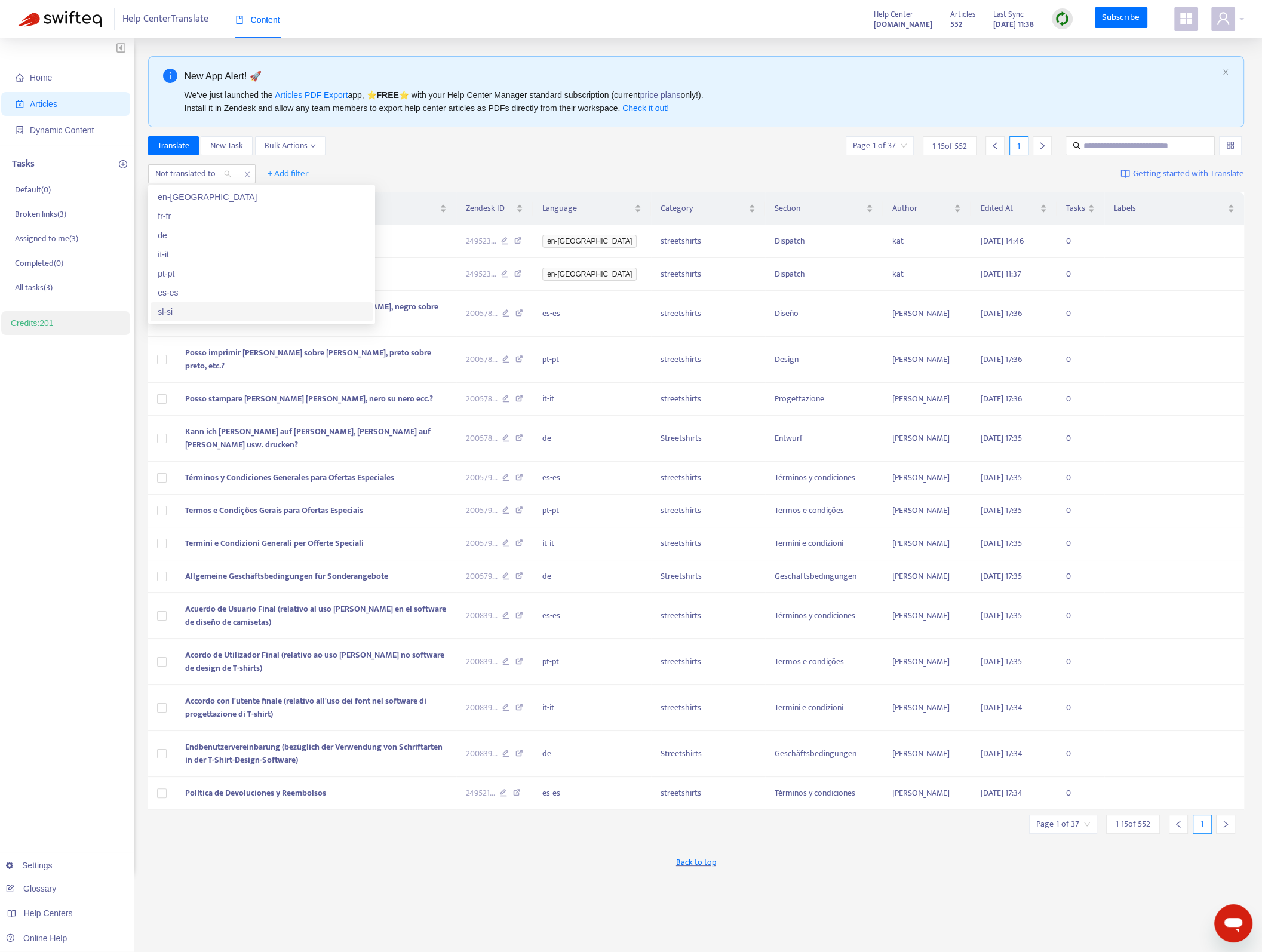
click at [177, 313] on div "sl-si" at bounding box center [261, 311] width 208 height 13
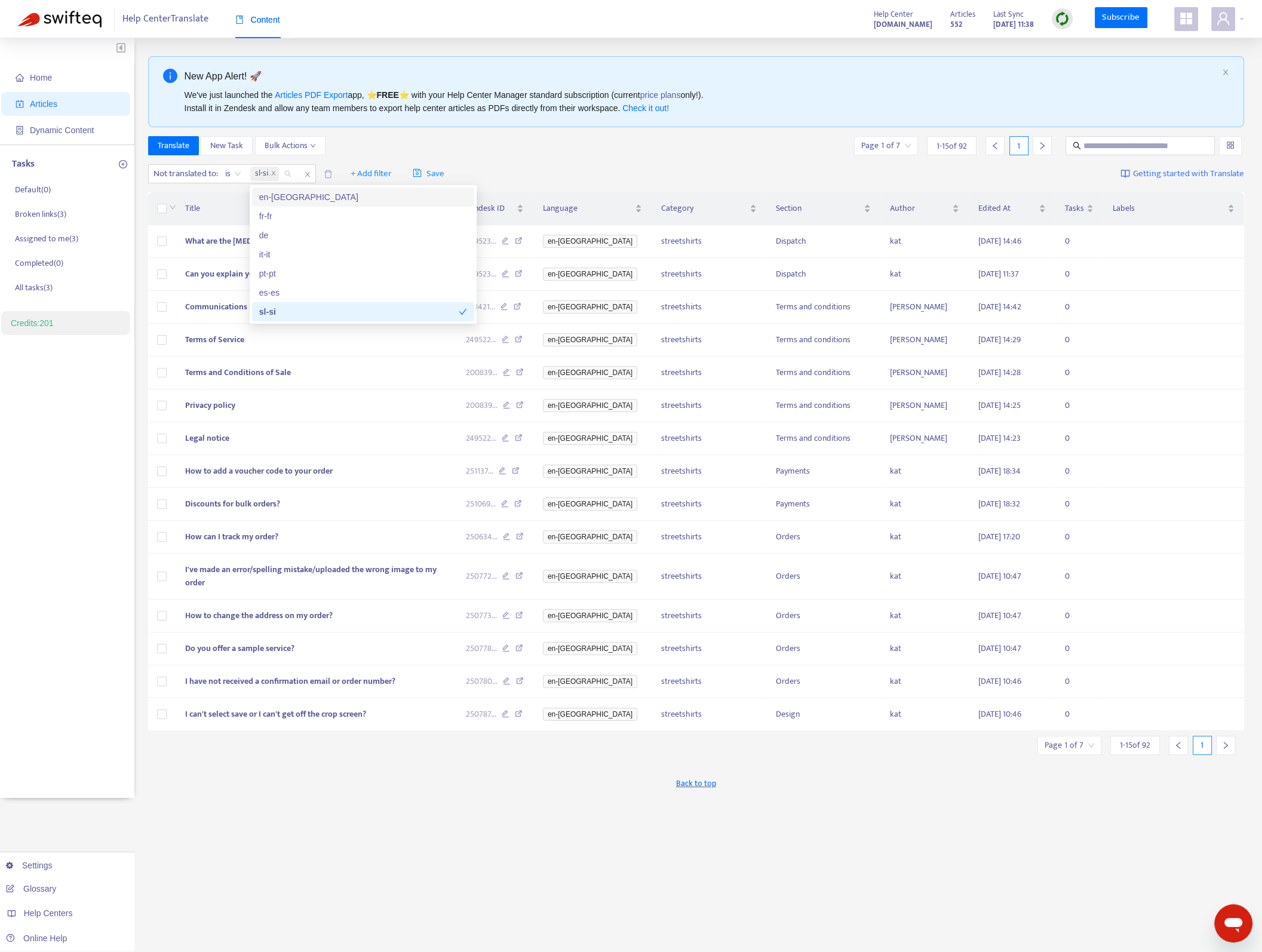
click at [697, 158] on div "Translate New Task Bulk Actions Page 1 of 7 1 - 15 of 92 1" at bounding box center [697, 148] width 1097 height 24
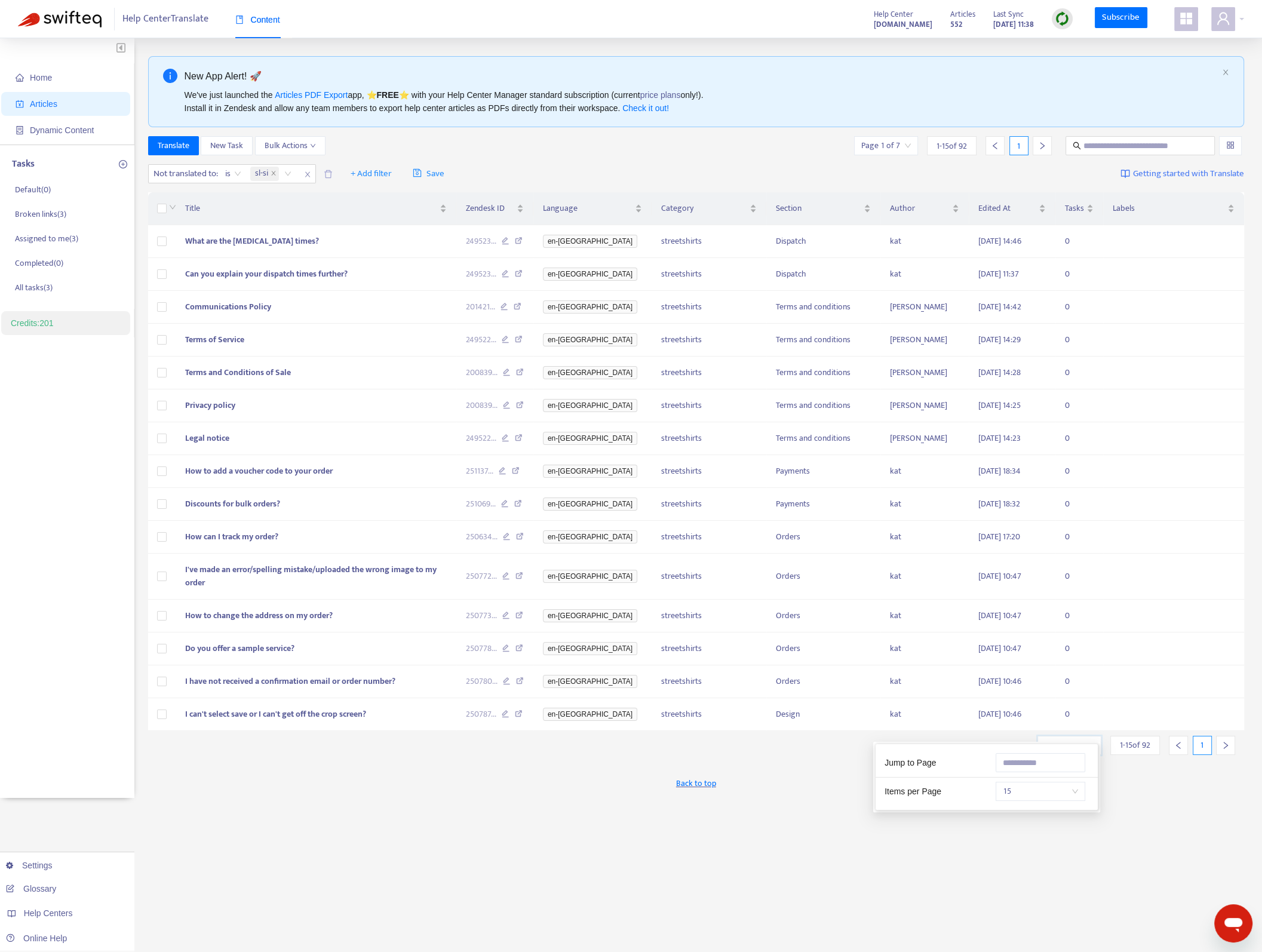
click at [1048, 736] on input "search" at bounding box center [1070, 745] width 50 height 18
click at [1006, 796] on span "15" at bounding box center [1041, 790] width 75 height 18
click at [1034, 890] on div "50" at bounding box center [1109, 891] width 208 height 13
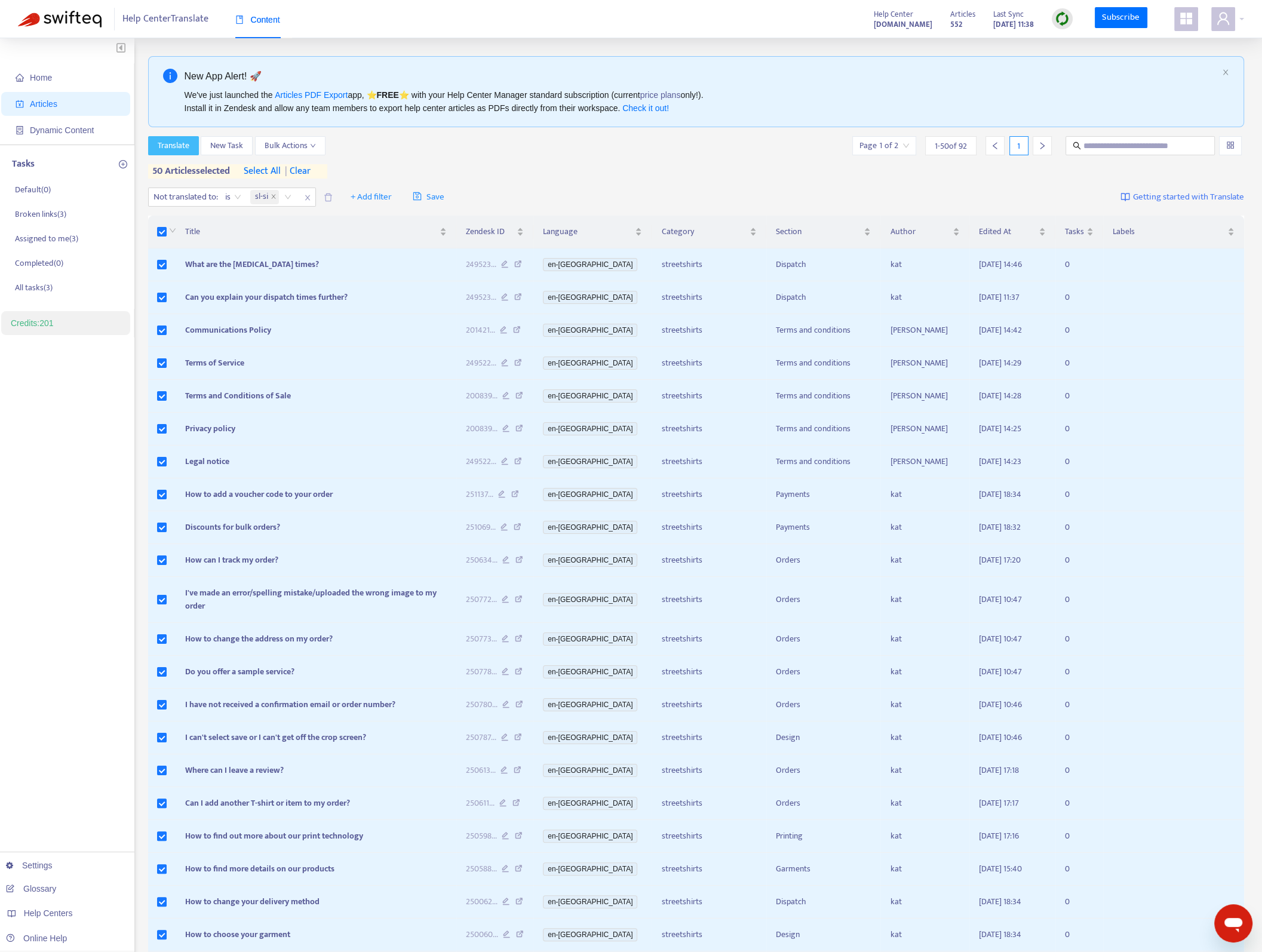
click at [175, 142] on span "Translate" at bounding box center [173, 145] width 31 height 13
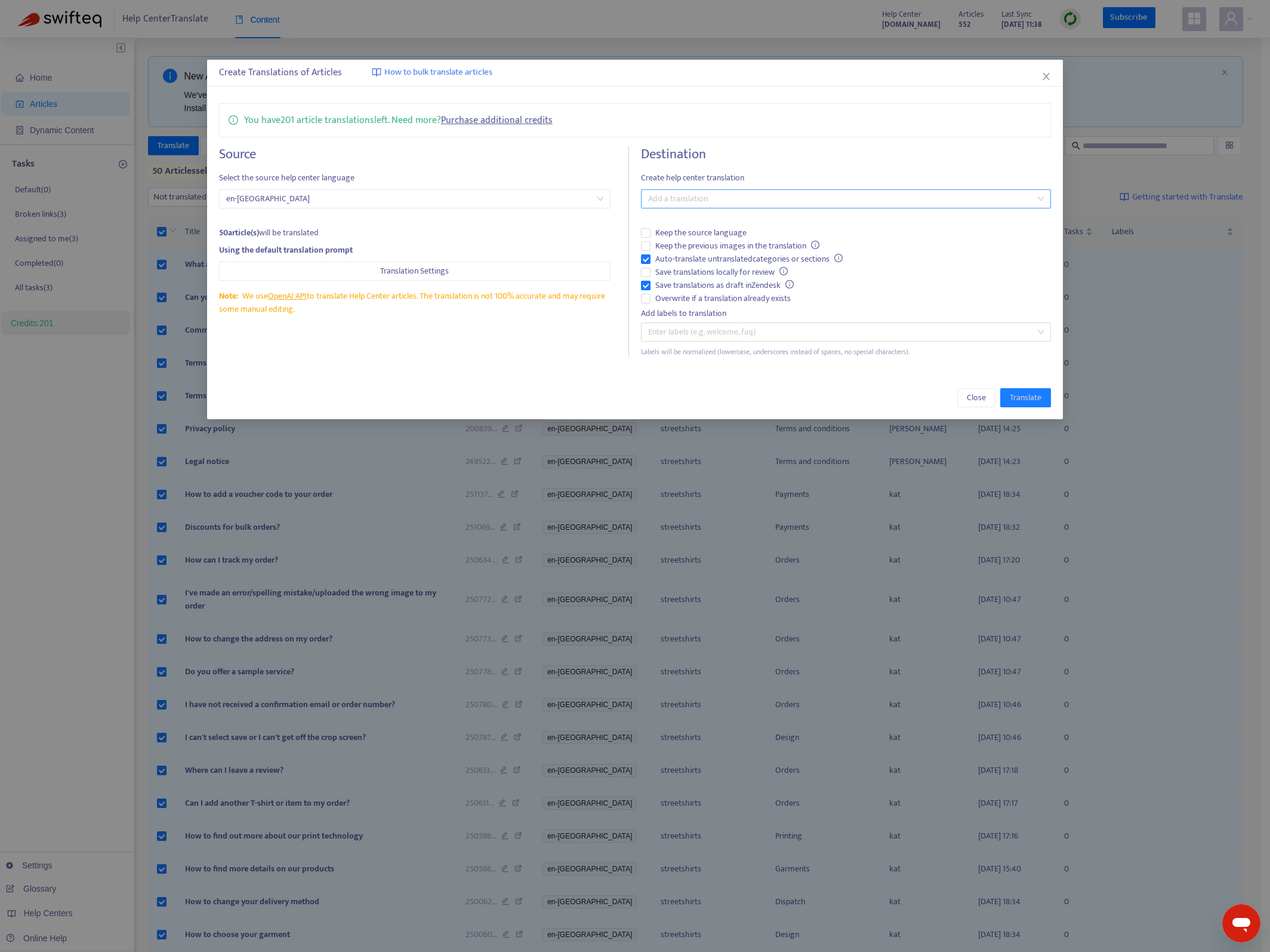
click at [672, 192] on div at bounding box center [840, 199] width 392 height 14
click at [688, 334] on div "( sl-si )" at bounding box center [846, 337] width 391 height 13
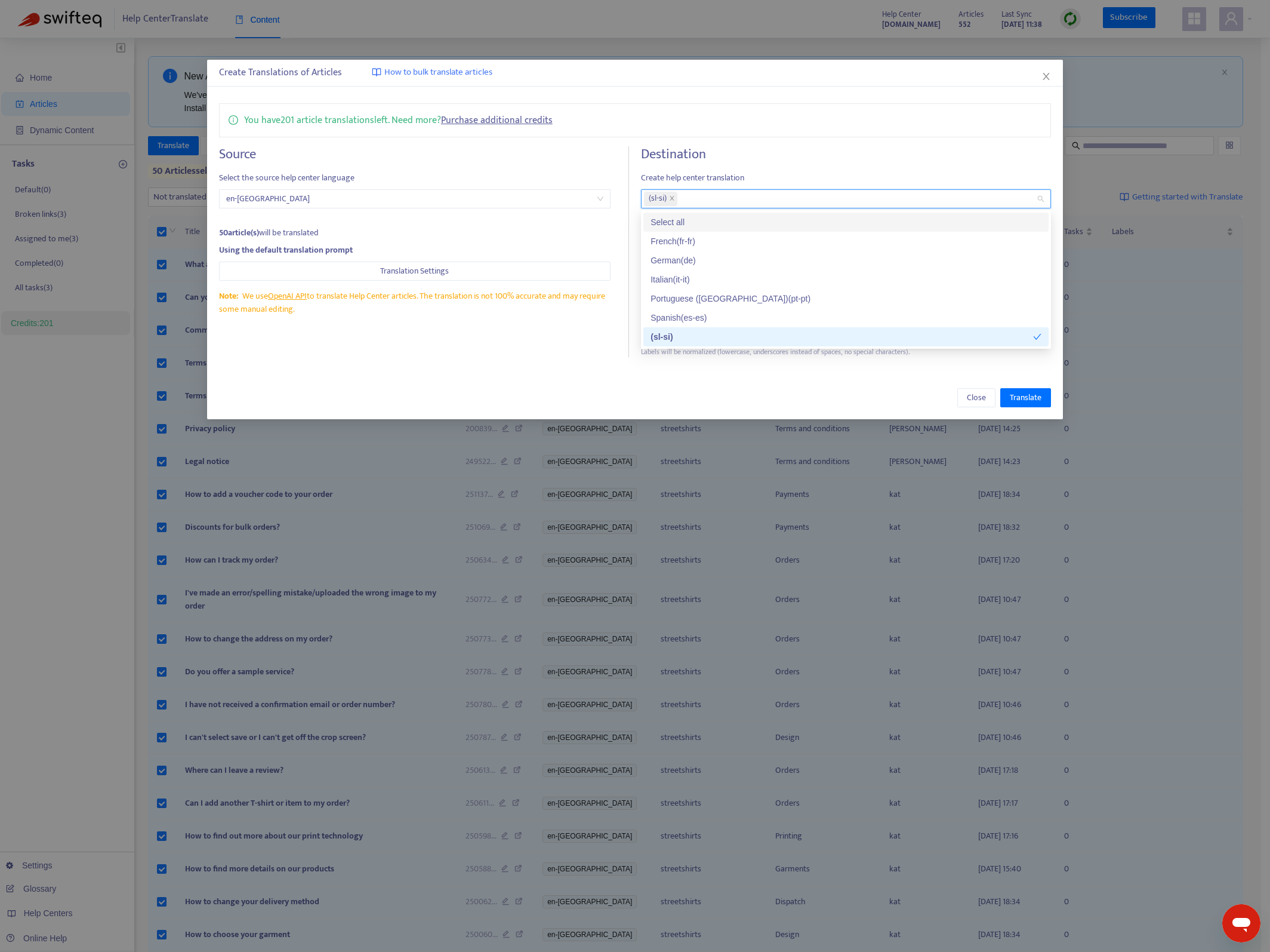
click at [792, 162] on div "Destination Create help center translation ( sl-si ) Keep the source language K…" at bounding box center [846, 251] width 410 height 211
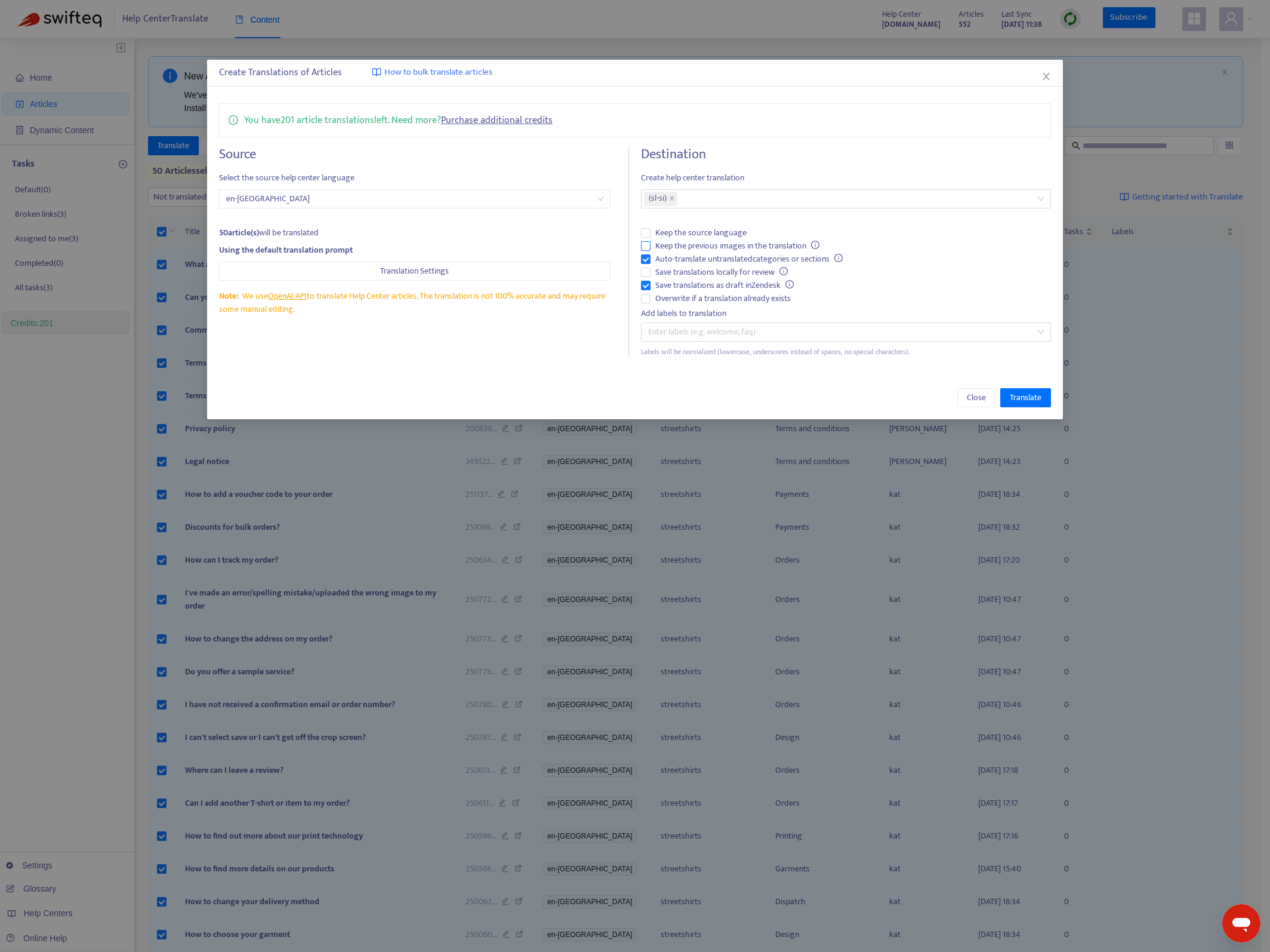
click at [723, 244] on span "Keep the previous images in the translation" at bounding box center [738, 246] width 174 height 13
click at [1008, 385] on div "Close Translate" at bounding box center [635, 397] width 856 height 43
click at [1019, 389] on button "Translate" at bounding box center [1025, 397] width 51 height 19
click at [1047, 72] on icon "close" at bounding box center [1046, 76] width 9 height 9
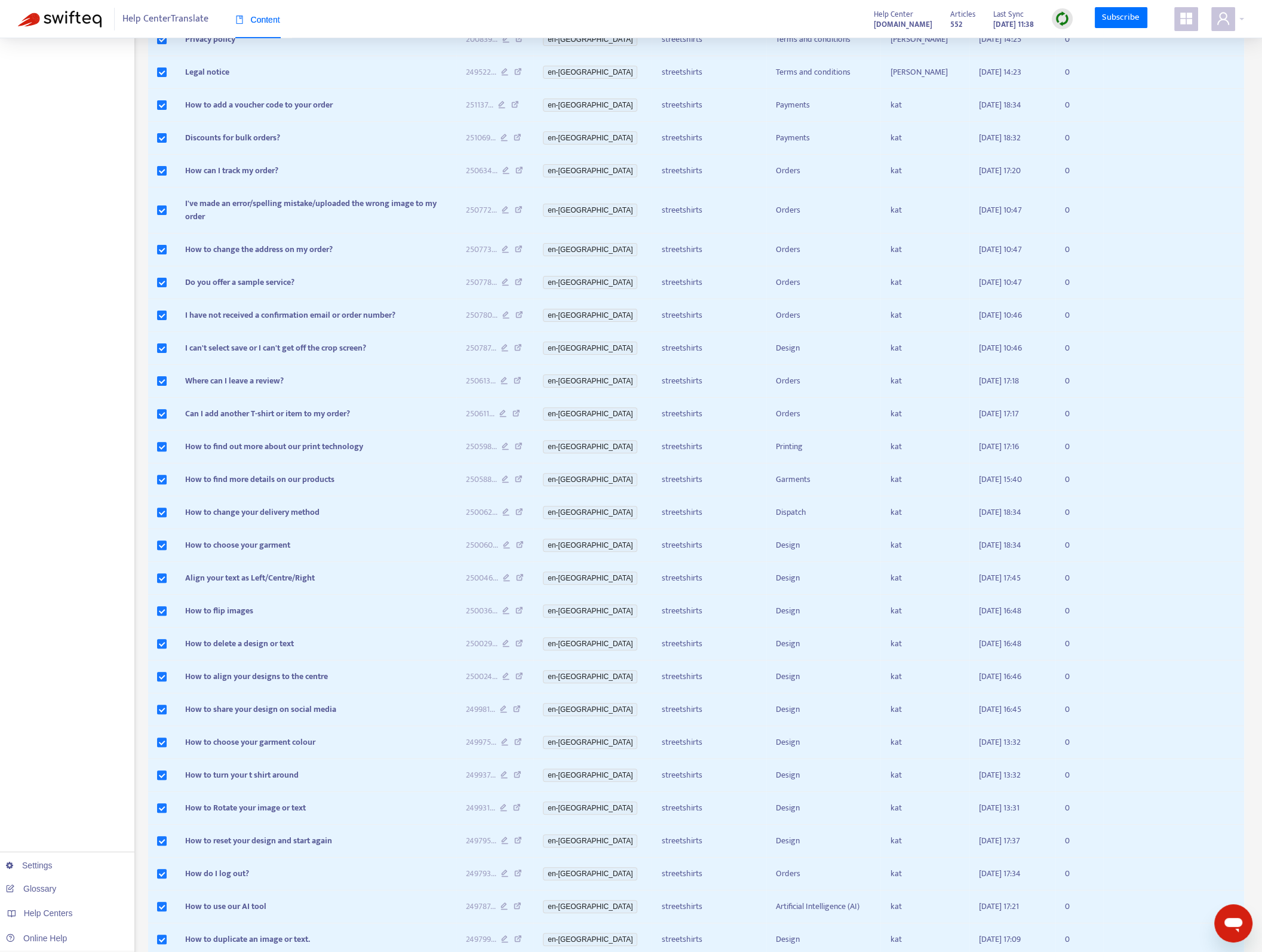
scroll to position [60, 0]
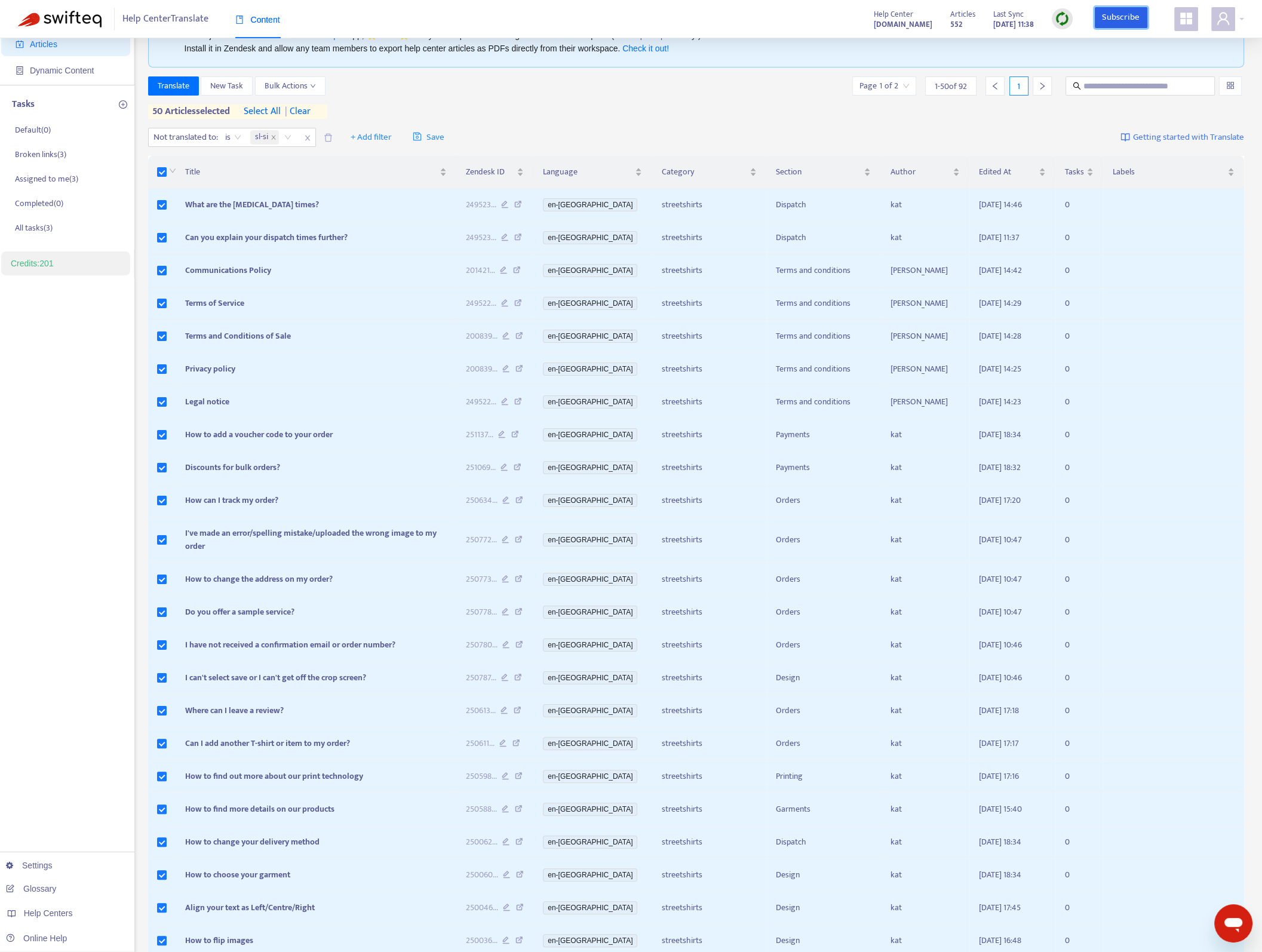
click at [1115, 21] on link "Subscribe" at bounding box center [1121, 18] width 53 height 21
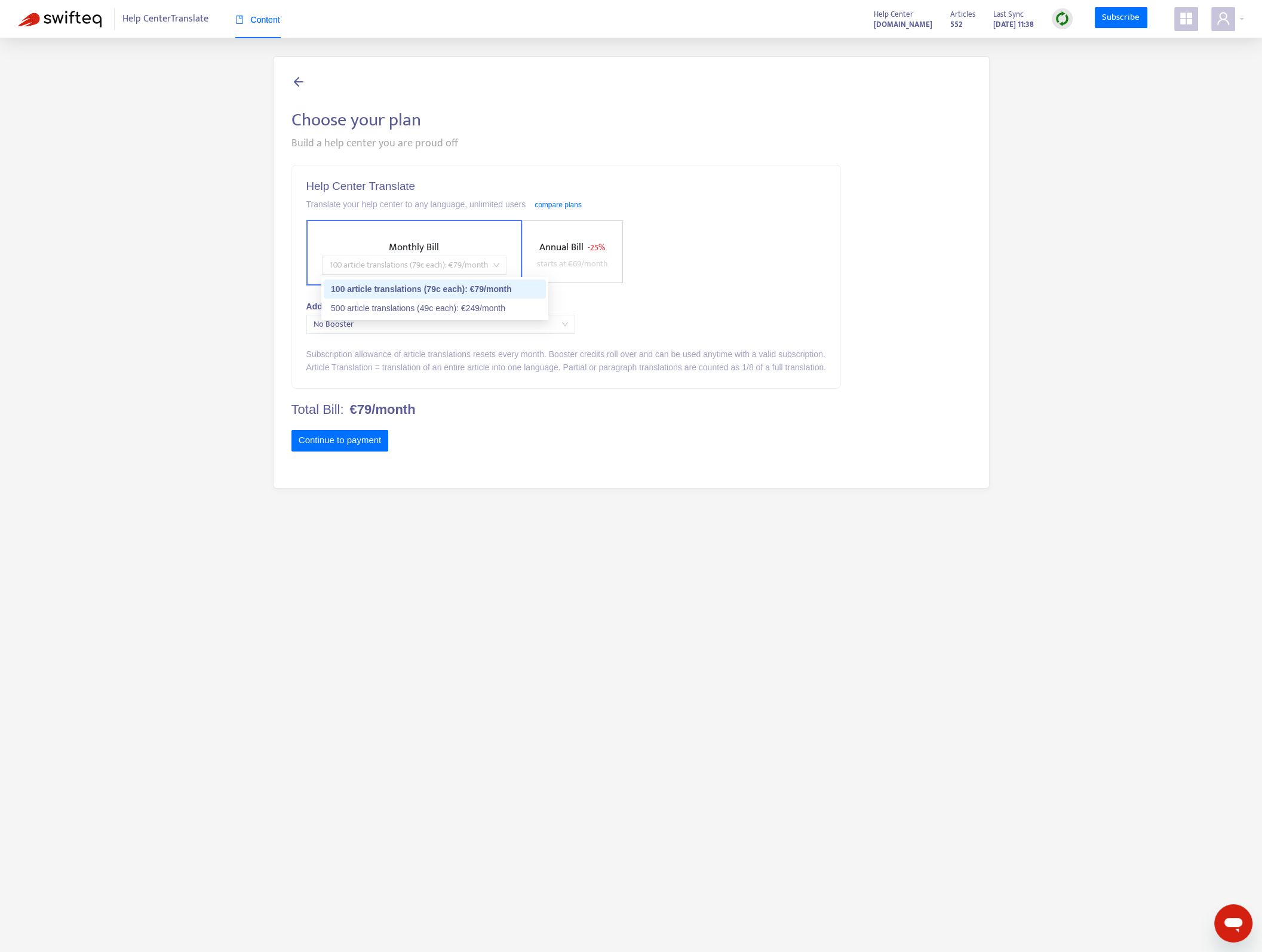
click at [475, 268] on span "100 article translations (79c each) : € 79 /month" at bounding box center [414, 265] width 170 height 18
click at [691, 284] on div "Monthly Bill 100 article translations (79c each) : € 79 /month Annual Bill - 25…" at bounding box center [566, 253] width 520 height 66
click at [496, 324] on span "No Booster" at bounding box center [440, 324] width 254 height 18
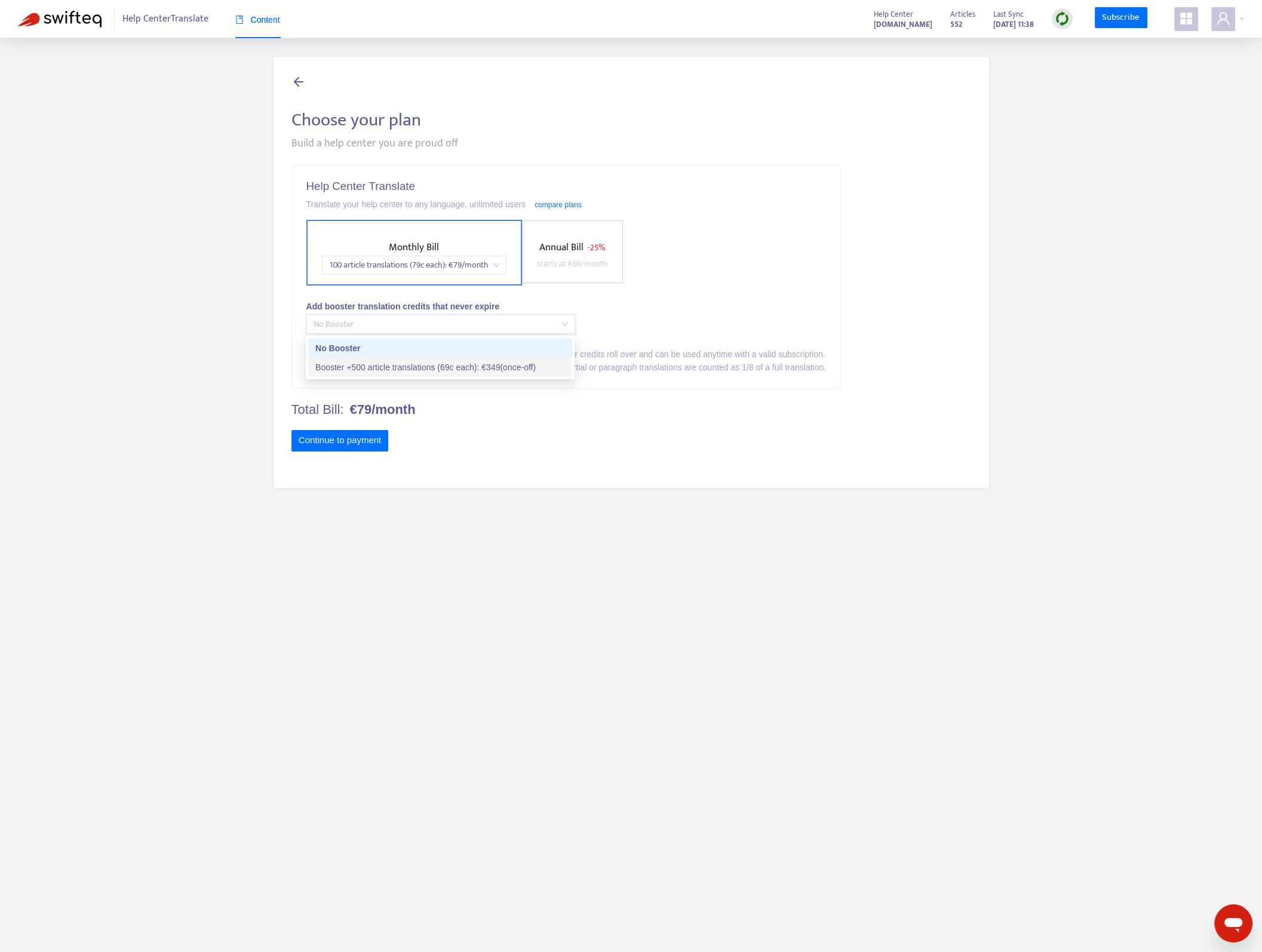
click at [473, 367] on div "Booster +500 article translations (69c each) : € 349 (once-off)" at bounding box center [440, 367] width 250 height 13
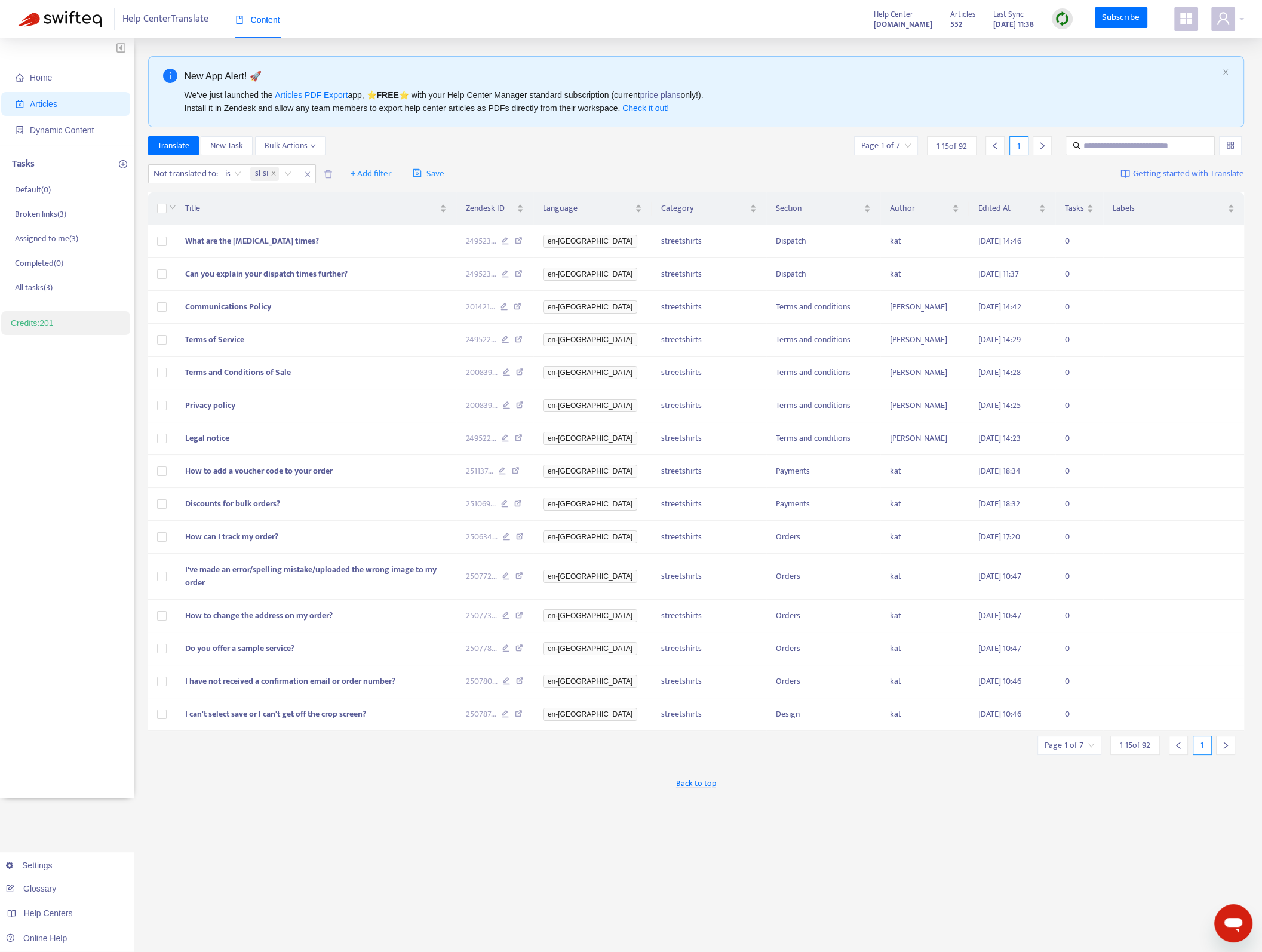
click at [434, 860] on main "Home Articles Dynamic Content Tasks Default ( 0 ) Broken links ( 3 ) Assigned t…" at bounding box center [631, 514] width 1262 height 952
click at [1216, 13] on icon "user" at bounding box center [1223, 19] width 14 height 14
click at [1163, 157] on link "Online Help" at bounding box center [1162, 164] width 53 height 14
click at [1212, 20] on span at bounding box center [1224, 19] width 24 height 24
click at [1177, 15] on span at bounding box center [1187, 19] width 24 height 24
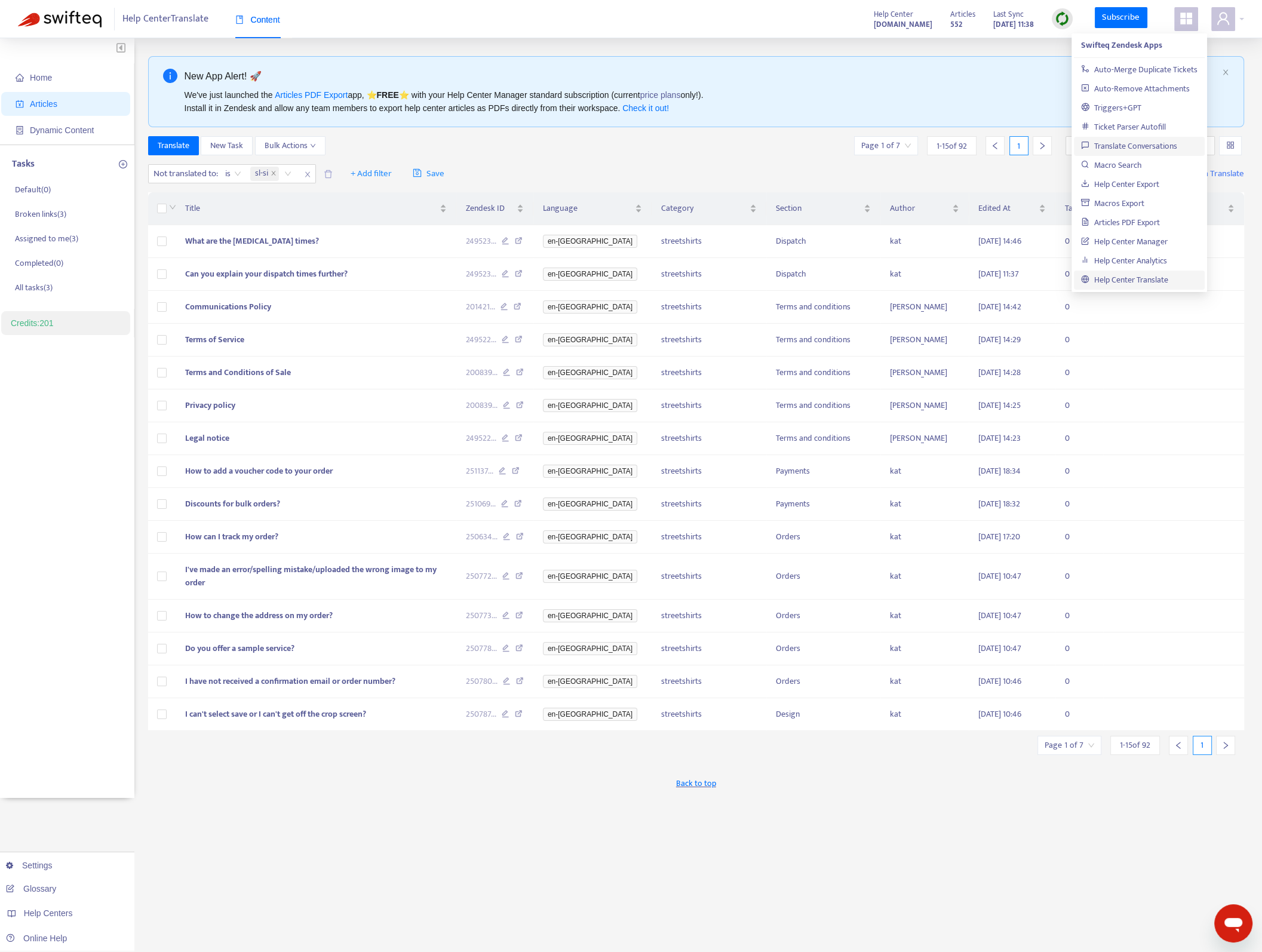
click at [1132, 153] on link "Translate Conversations" at bounding box center [1129, 145] width 96 height 14
click at [38, 80] on span "Home" at bounding box center [41, 77] width 22 height 9
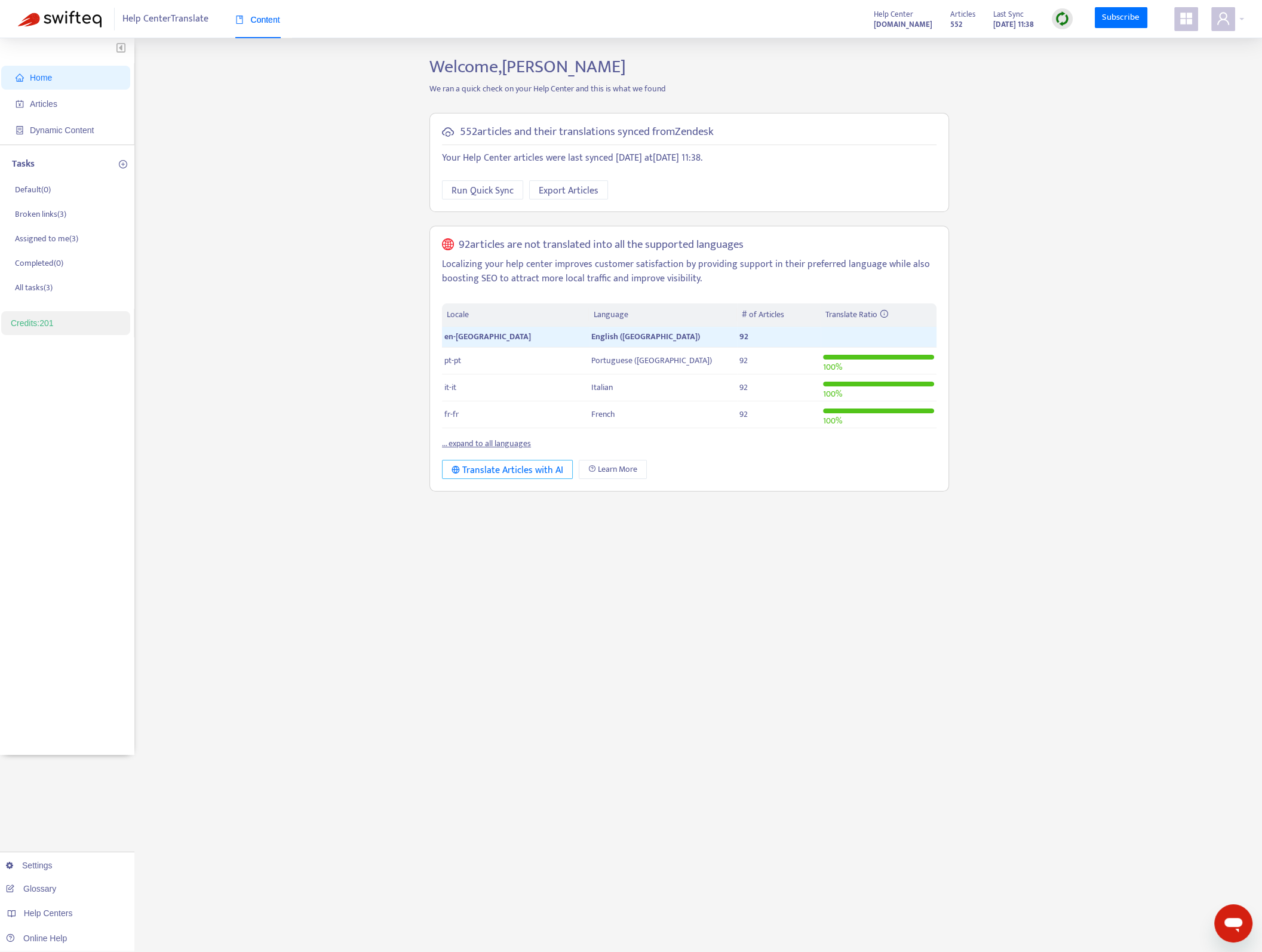
click at [516, 475] on div "Translate Articles with AI" at bounding box center [507, 470] width 112 height 15
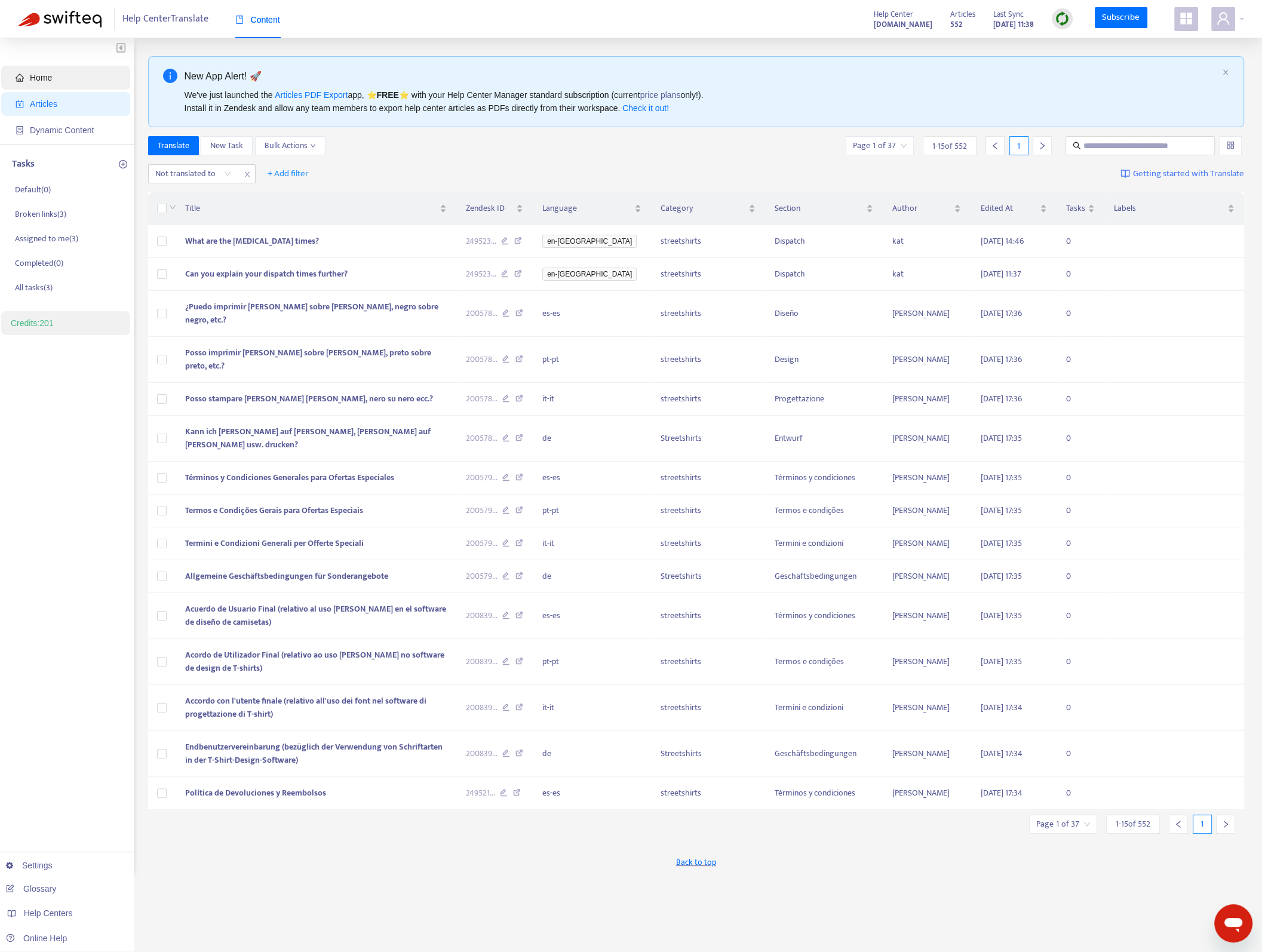
click at [34, 80] on span "Home" at bounding box center [41, 77] width 22 height 9
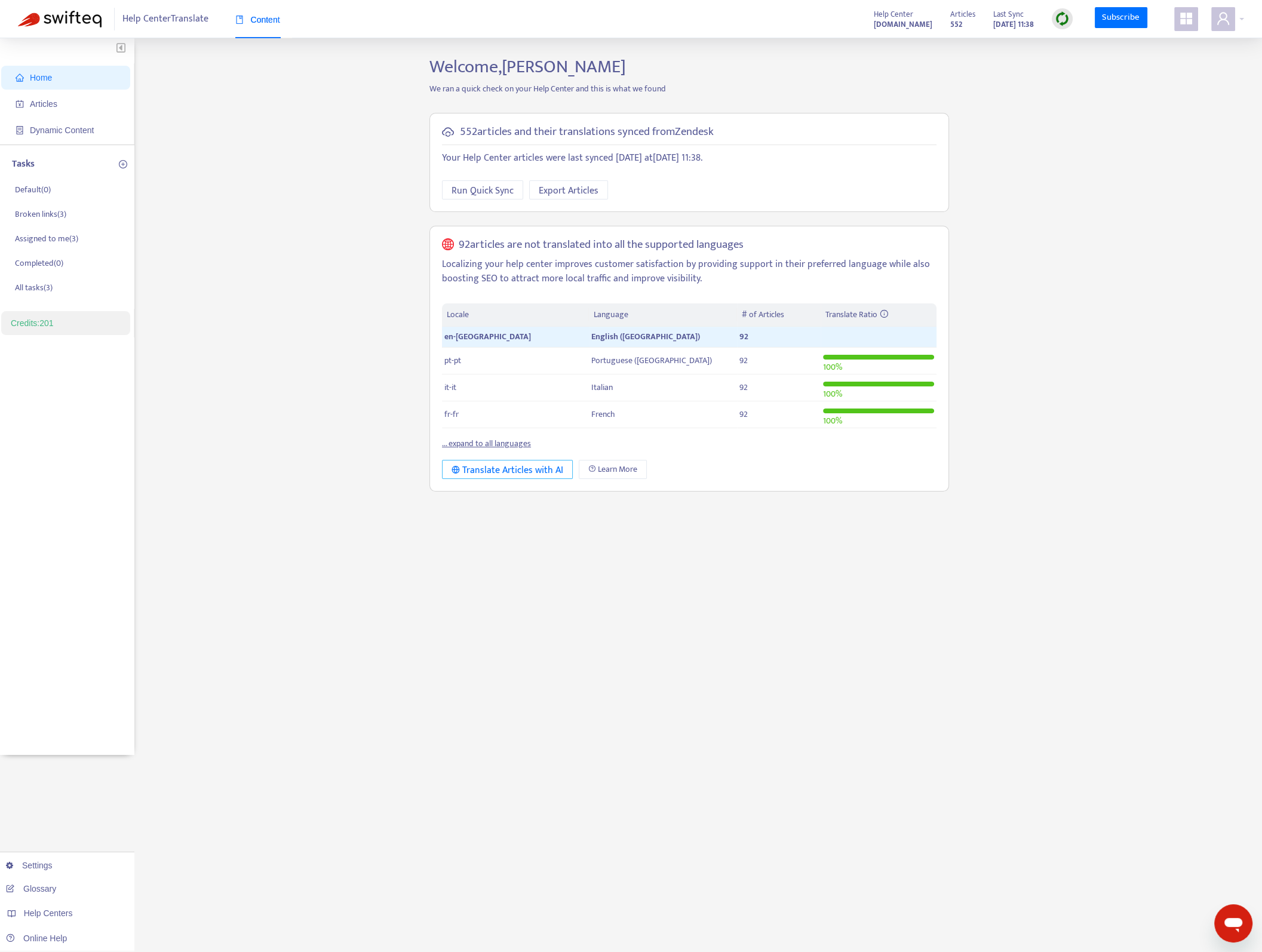
click at [549, 474] on div "Translate Articles with AI" at bounding box center [507, 470] width 112 height 15
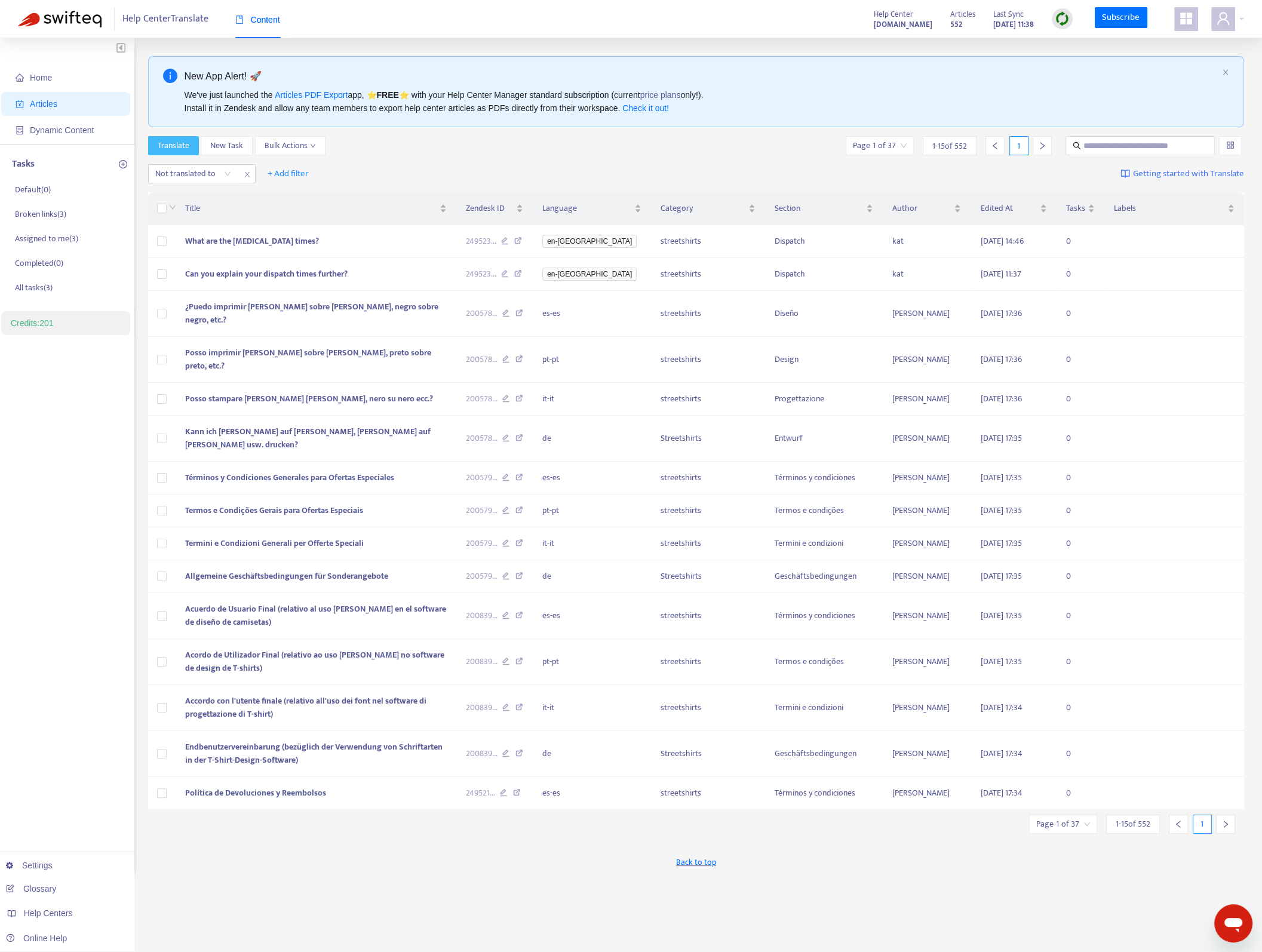
click at [176, 142] on span "Translate" at bounding box center [173, 145] width 31 height 13
click at [208, 167] on div at bounding box center [187, 174] width 72 height 14
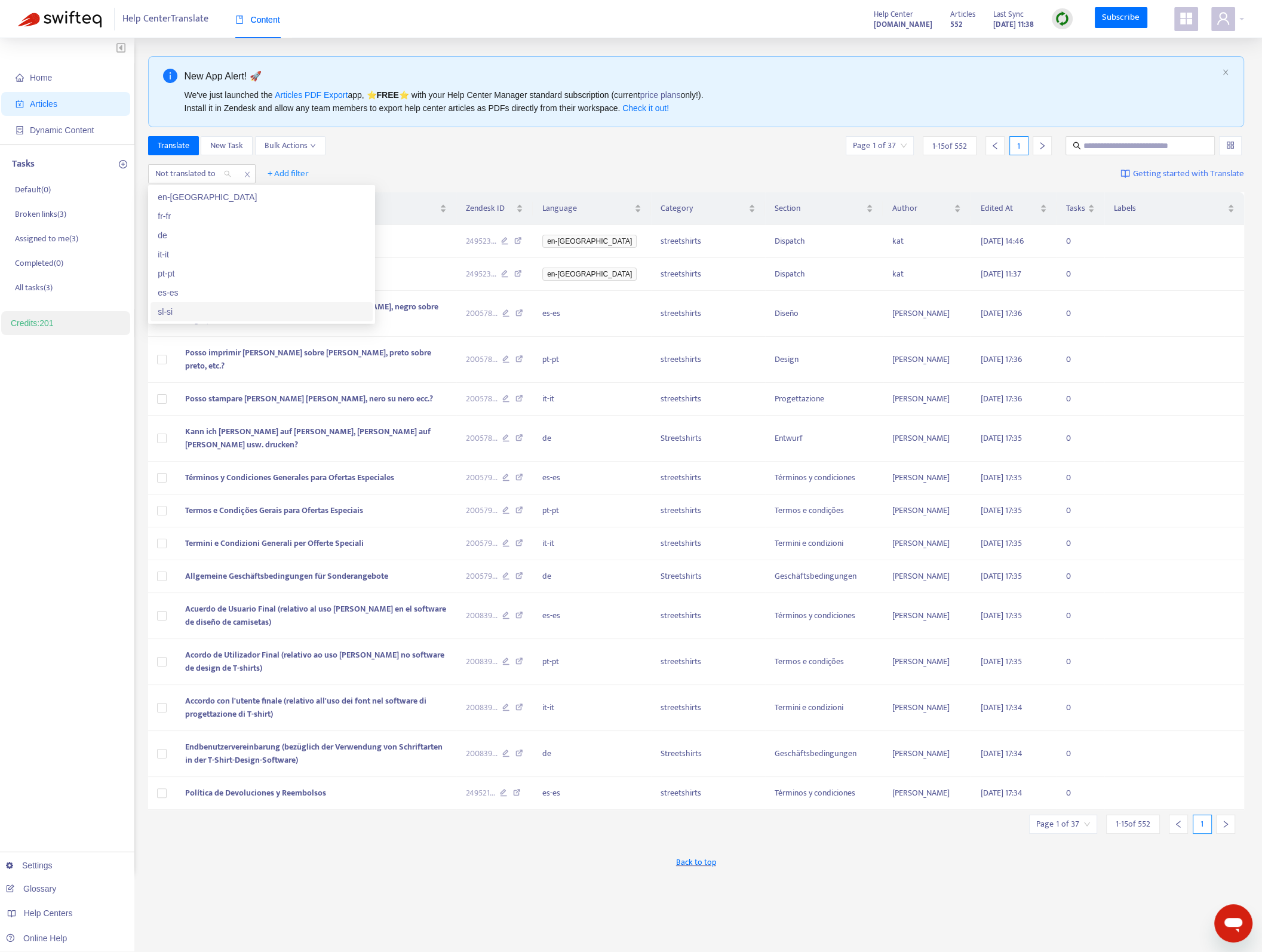
click at [165, 305] on div "sl-si" at bounding box center [261, 311] width 208 height 13
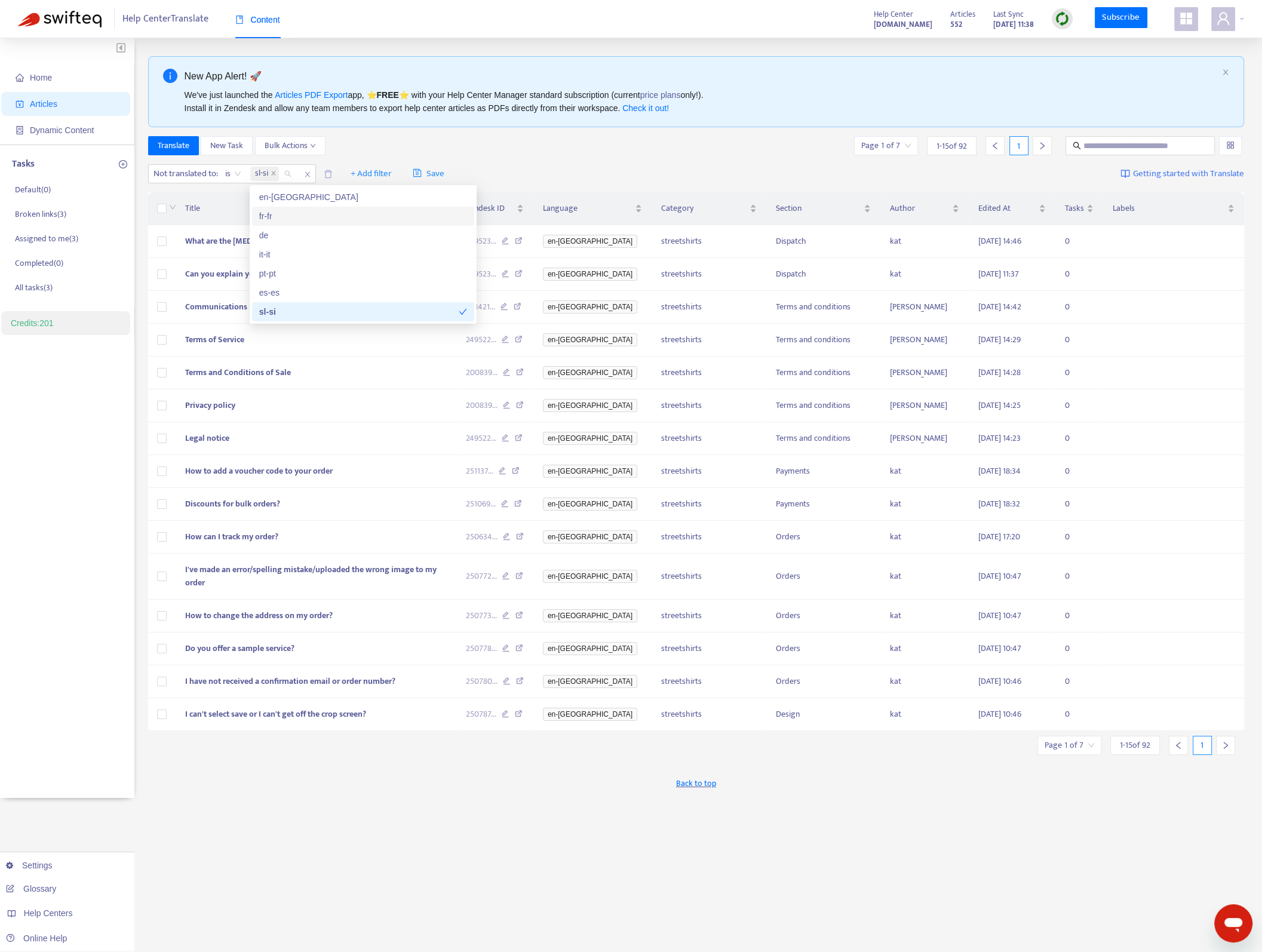
click at [694, 172] on div "Not translated to : is sl-si + Add filter Save Getting started with Translate" at bounding box center [697, 174] width 1097 height 28
click at [1137, 738] on span "1 - 15 of 92" at bounding box center [1135, 745] width 31 height 13
click at [1093, 736] on div "Page 1 of 7" at bounding box center [1070, 745] width 64 height 19
click at [1048, 789] on span "15" at bounding box center [1041, 790] width 75 height 18
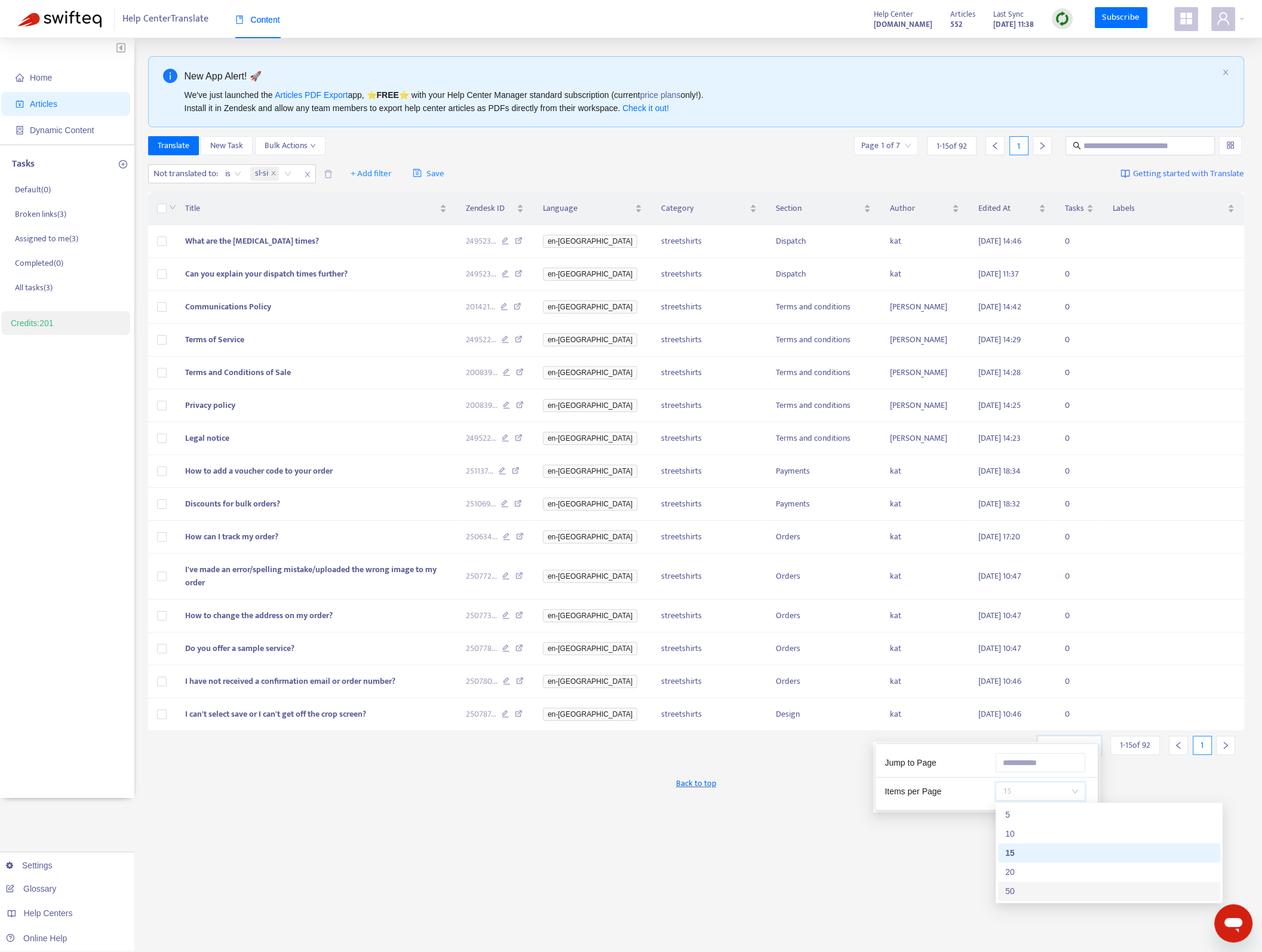
click at [1037, 892] on div "50" at bounding box center [1109, 891] width 208 height 13
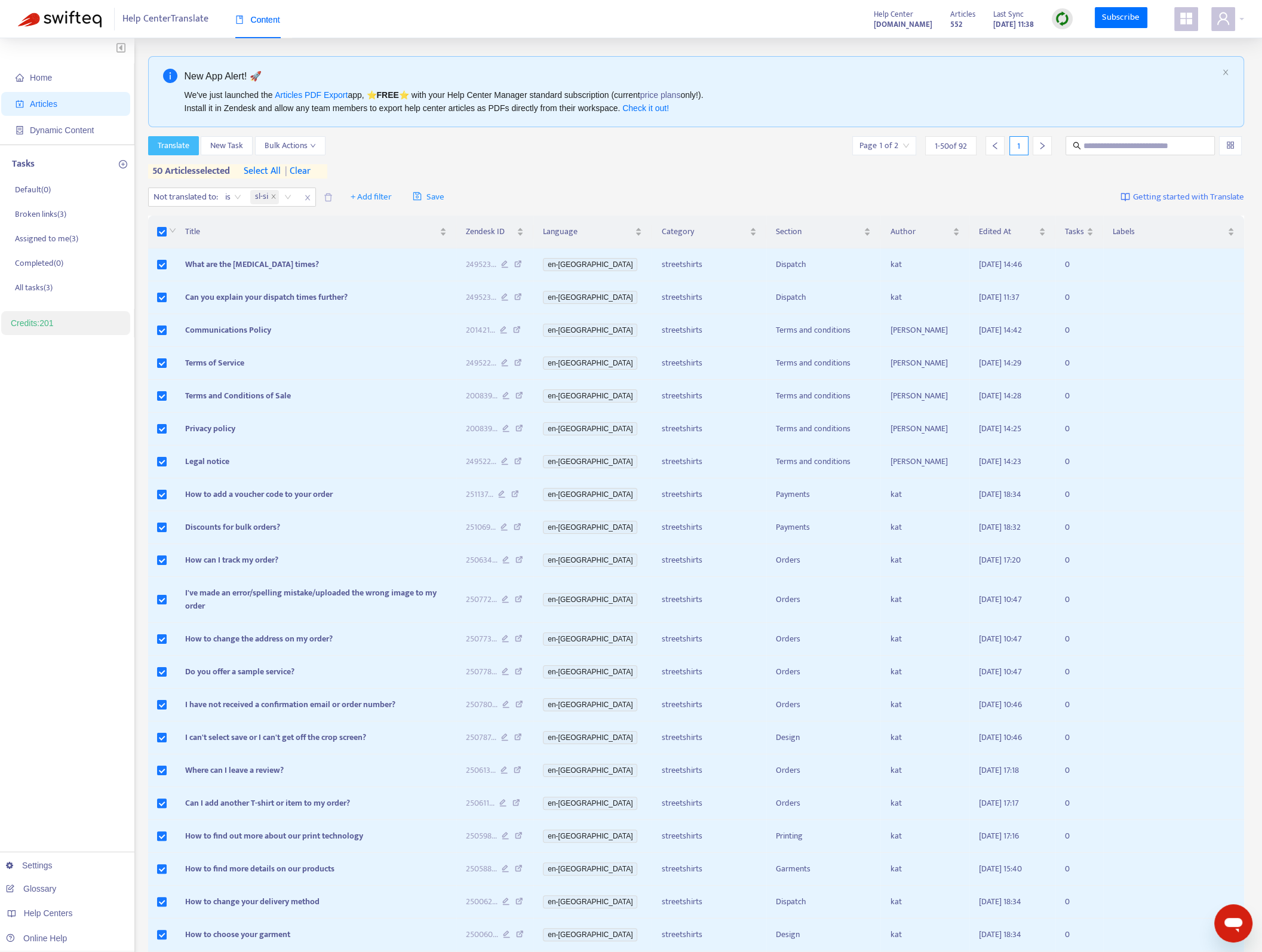
click at [175, 147] on span "Translate" at bounding box center [173, 145] width 31 height 13
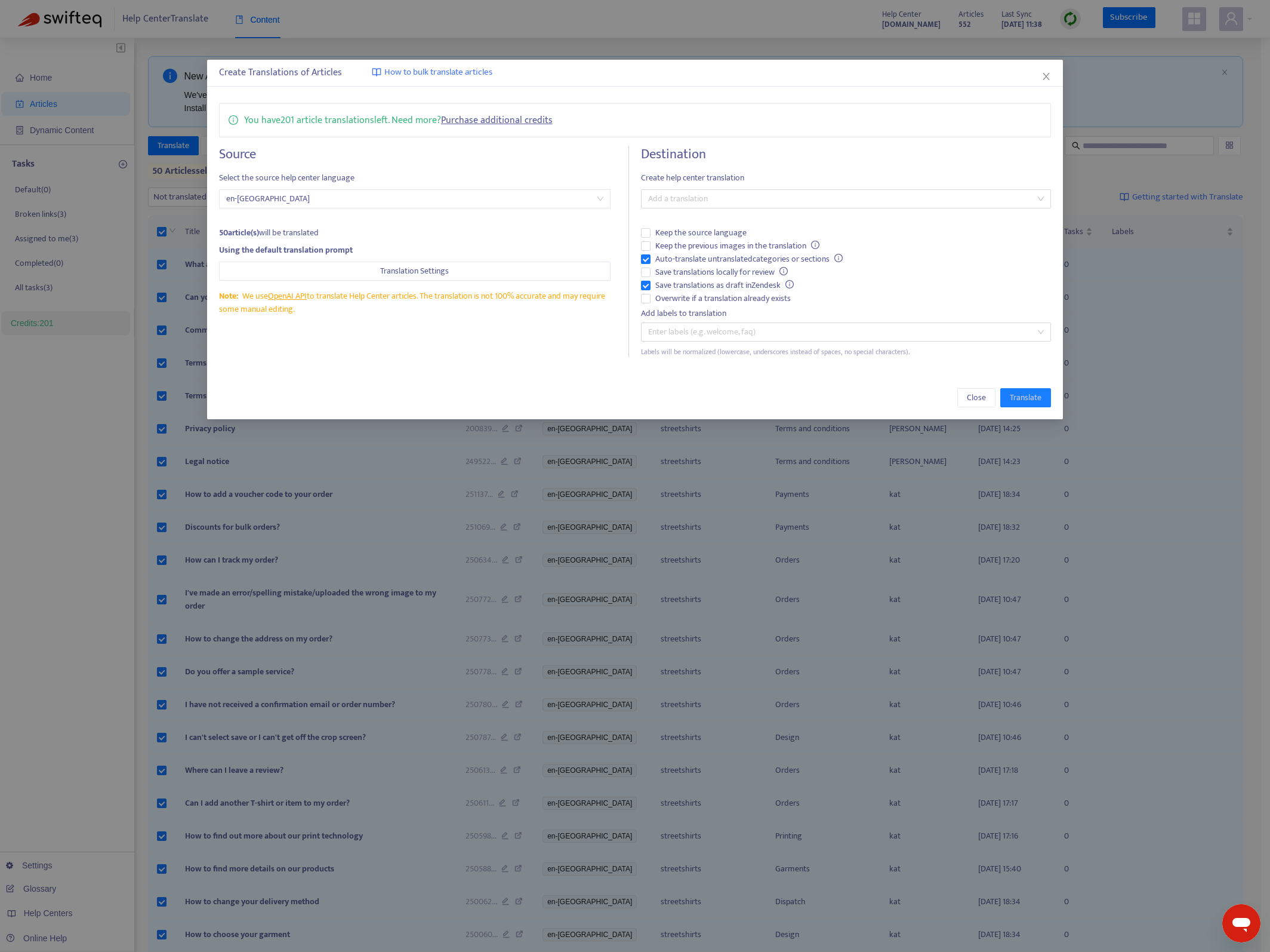
click at [778, 187] on div "Destination Create help center translation Add a translation Keep the source la…" at bounding box center [846, 251] width 410 height 211
click at [780, 194] on div at bounding box center [840, 199] width 392 height 14
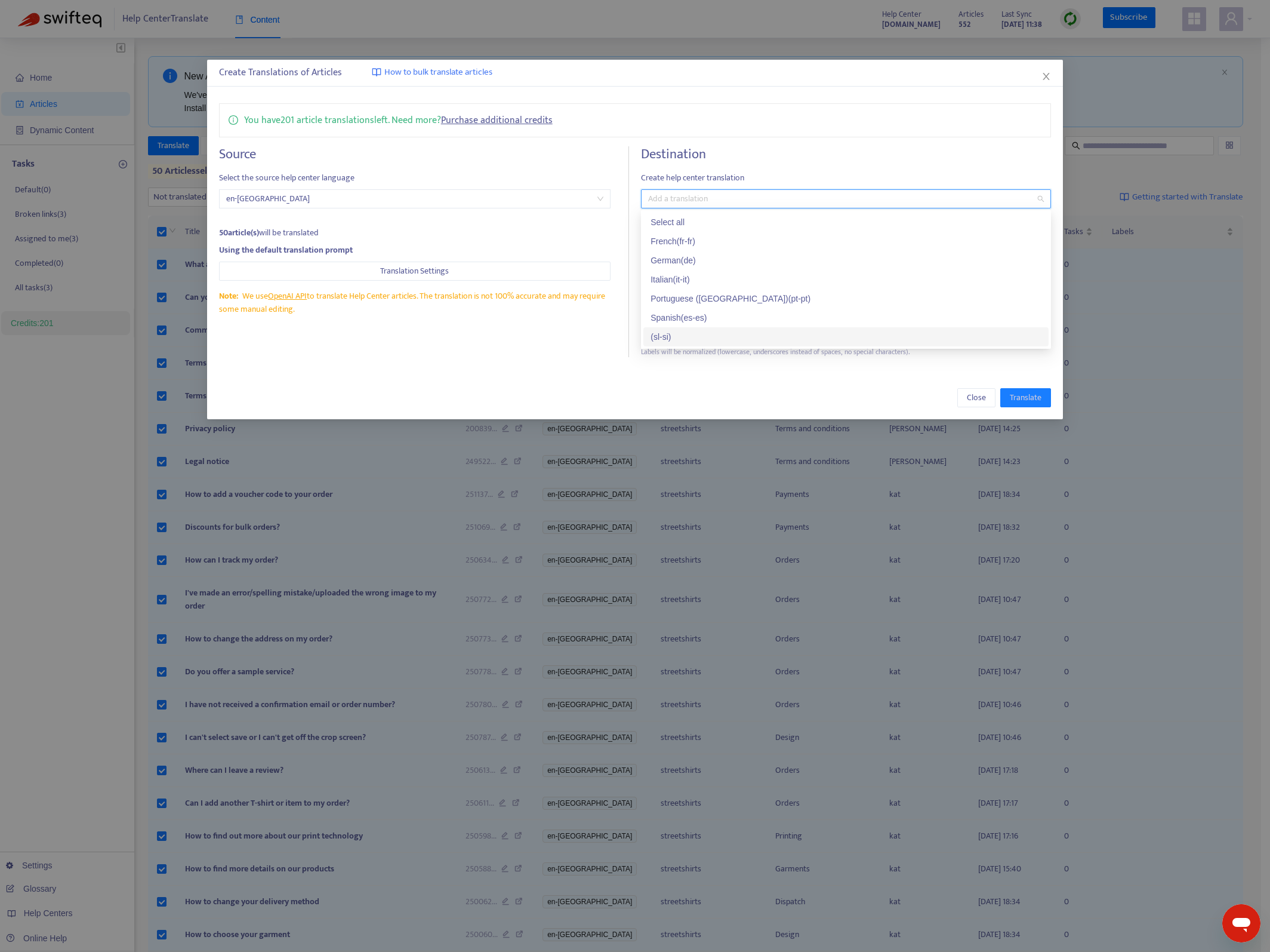
click at [716, 336] on div "( sl-si )" at bounding box center [846, 337] width 391 height 13
click at [690, 333] on div "( sl-si )" at bounding box center [842, 337] width 383 height 13
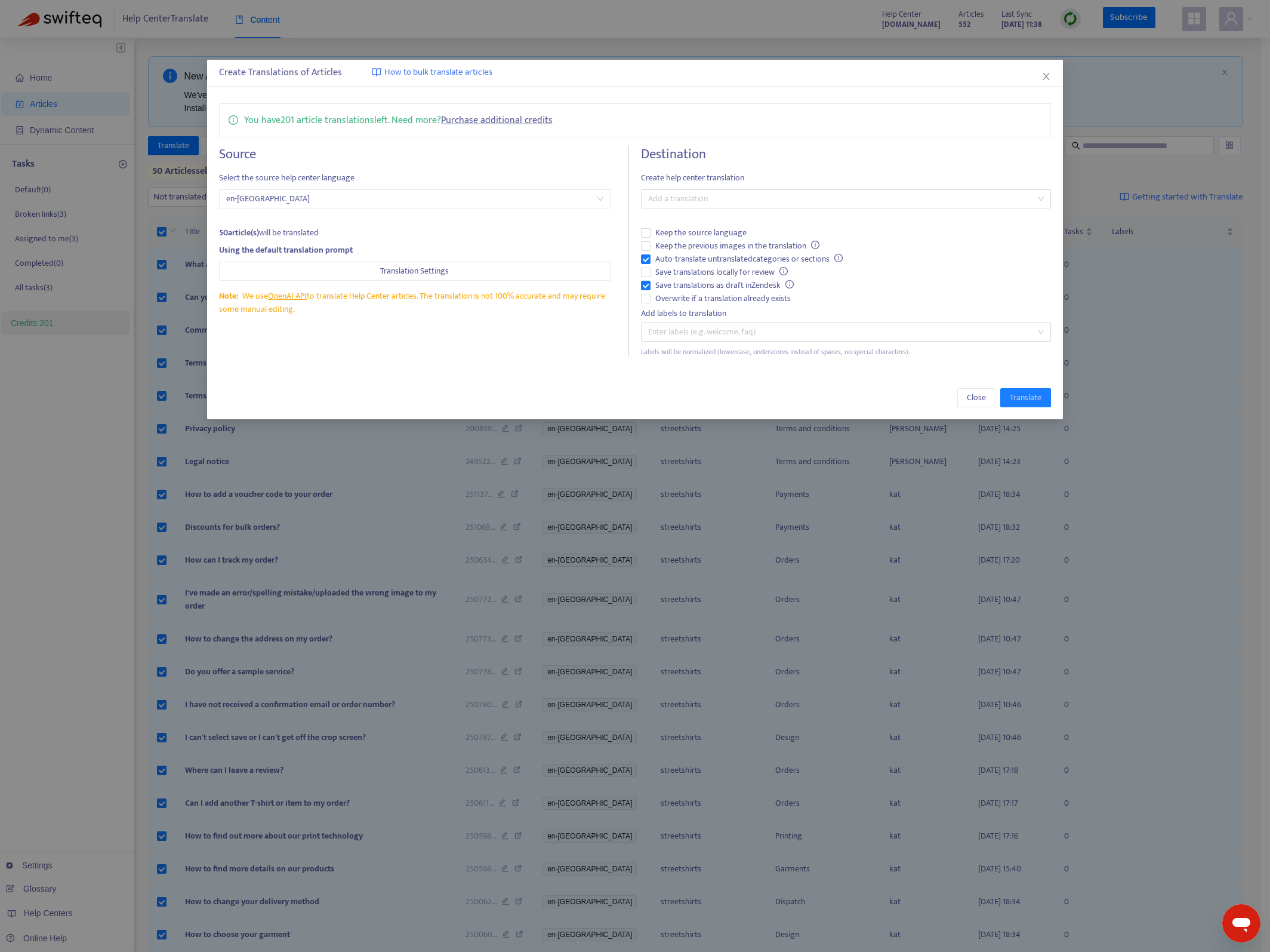
click at [780, 149] on h4 "Destination" at bounding box center [846, 154] width 410 height 16
click at [719, 245] on span "Keep the previous images in the translation" at bounding box center [738, 246] width 174 height 13
click at [921, 370] on div "Create Translations of Articles How to bulk translate articles You have 201 art…" at bounding box center [635, 239] width 856 height 360
click at [710, 205] on div at bounding box center [840, 199] width 392 height 14
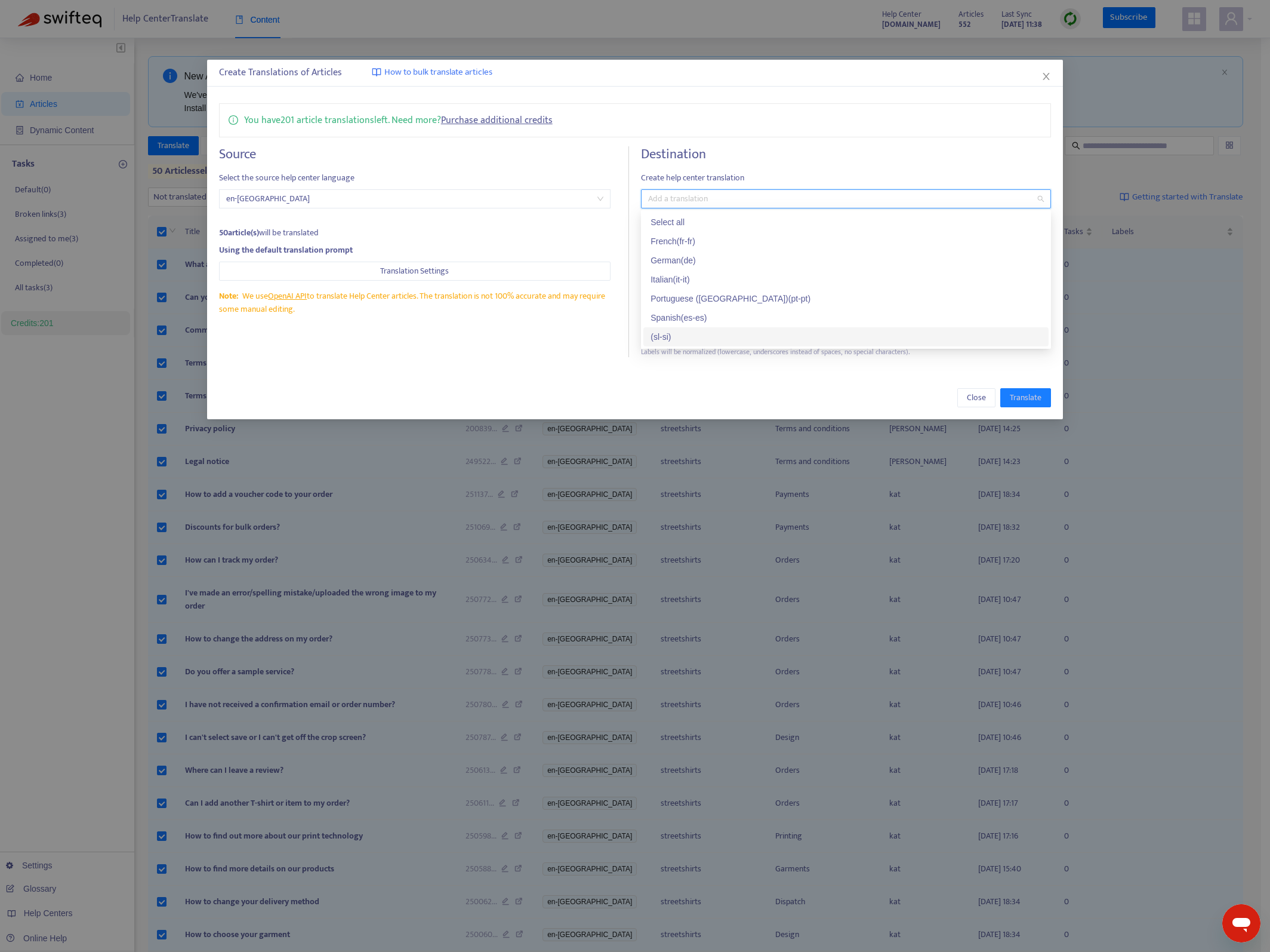
click at [671, 337] on div "( sl-si )" at bounding box center [846, 337] width 391 height 13
click at [1013, 397] on span "Translate" at bounding box center [1026, 397] width 31 height 13
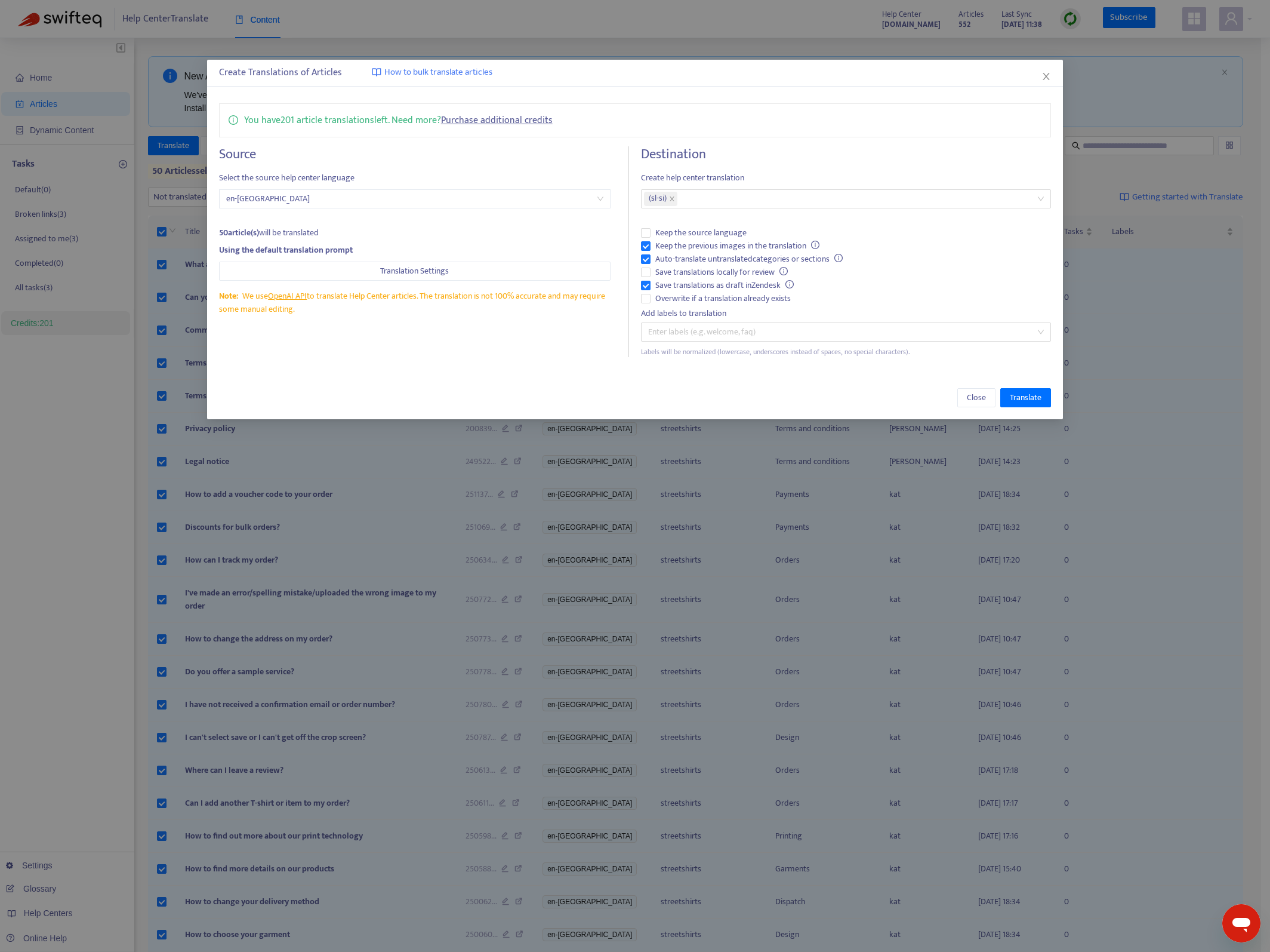
click at [715, 9] on div "Create Translations of Articles How to bulk translate articles You have 201 art…" at bounding box center [635, 476] width 1270 height 952
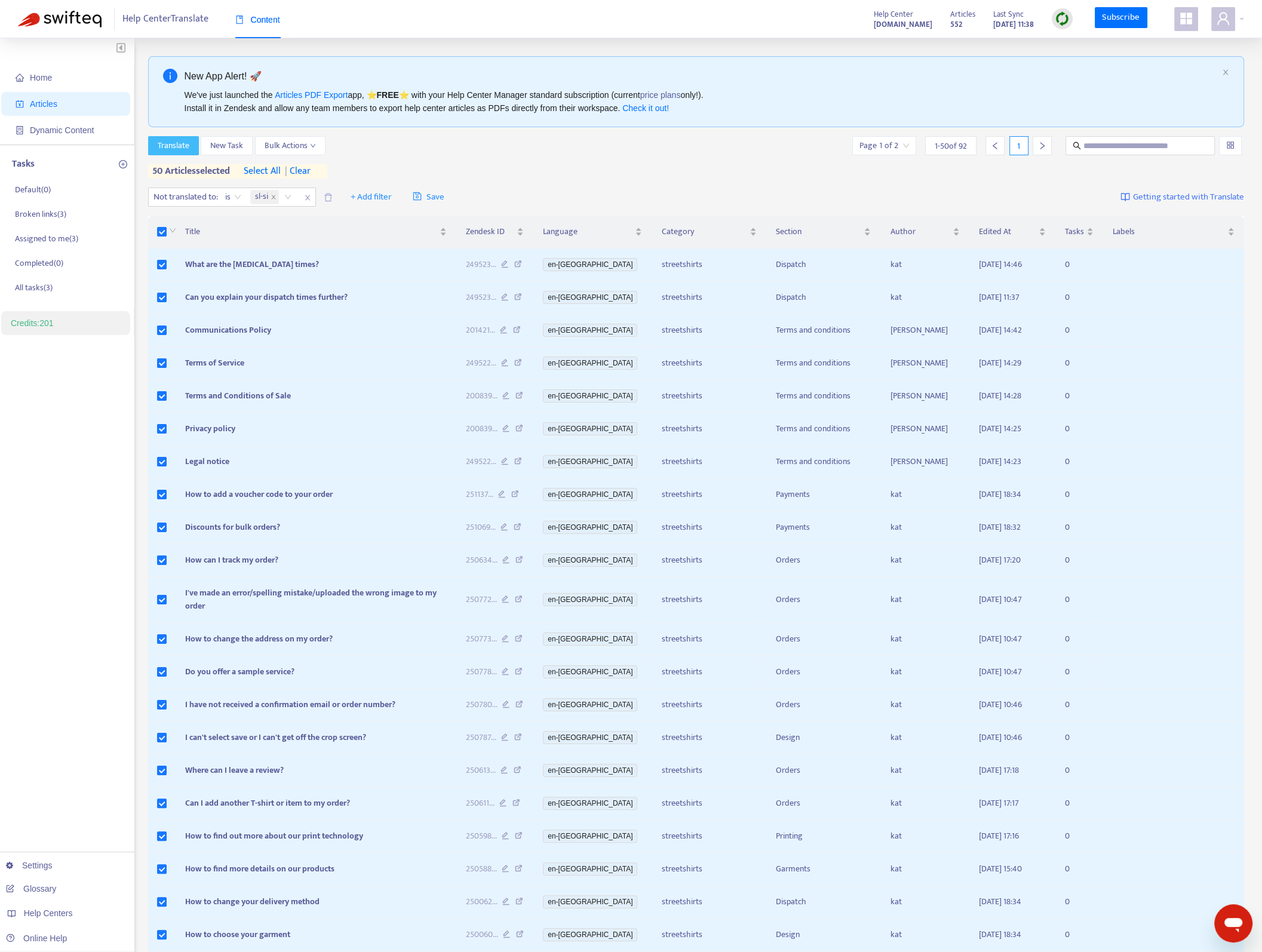
click at [157, 139] on span "Translate" at bounding box center [173, 145] width 31 height 13
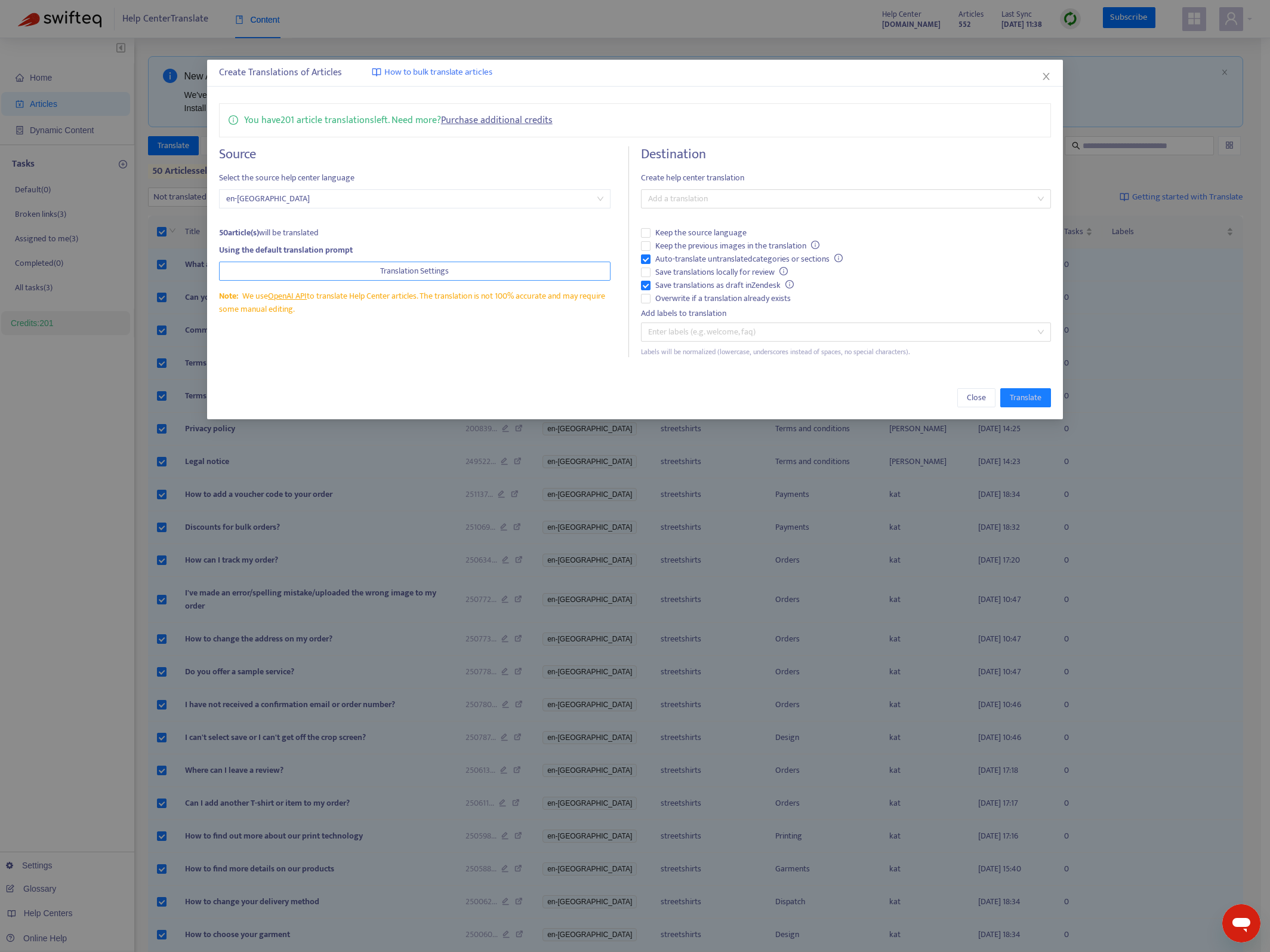
click at [468, 272] on button "Translation Settings" at bounding box center [415, 271] width 392 height 19
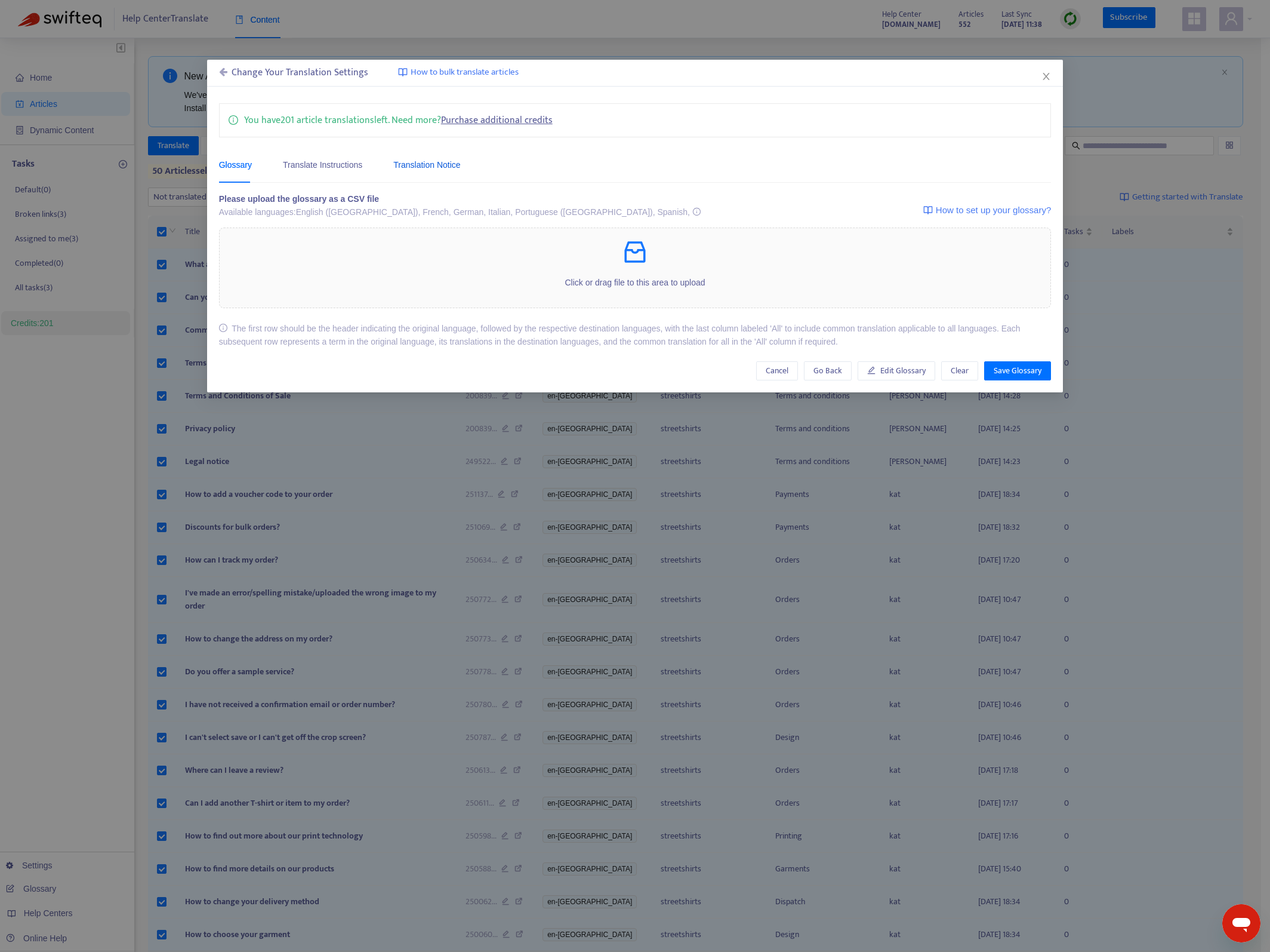
click at [394, 165] on div "Translation Notice" at bounding box center [427, 164] width 67 height 13
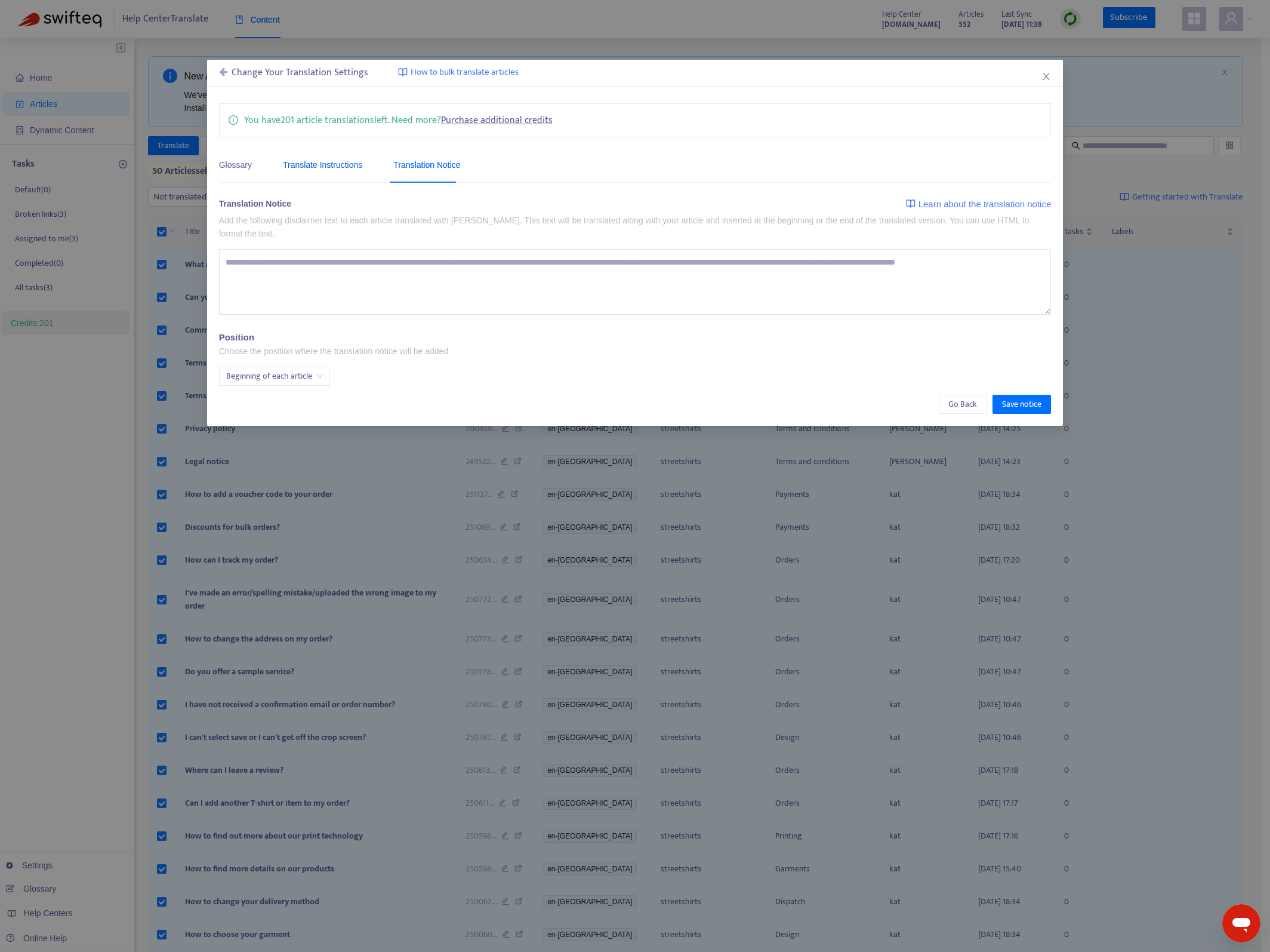
click at [351, 165] on div "Translate Instructions" at bounding box center [322, 164] width 80 height 13
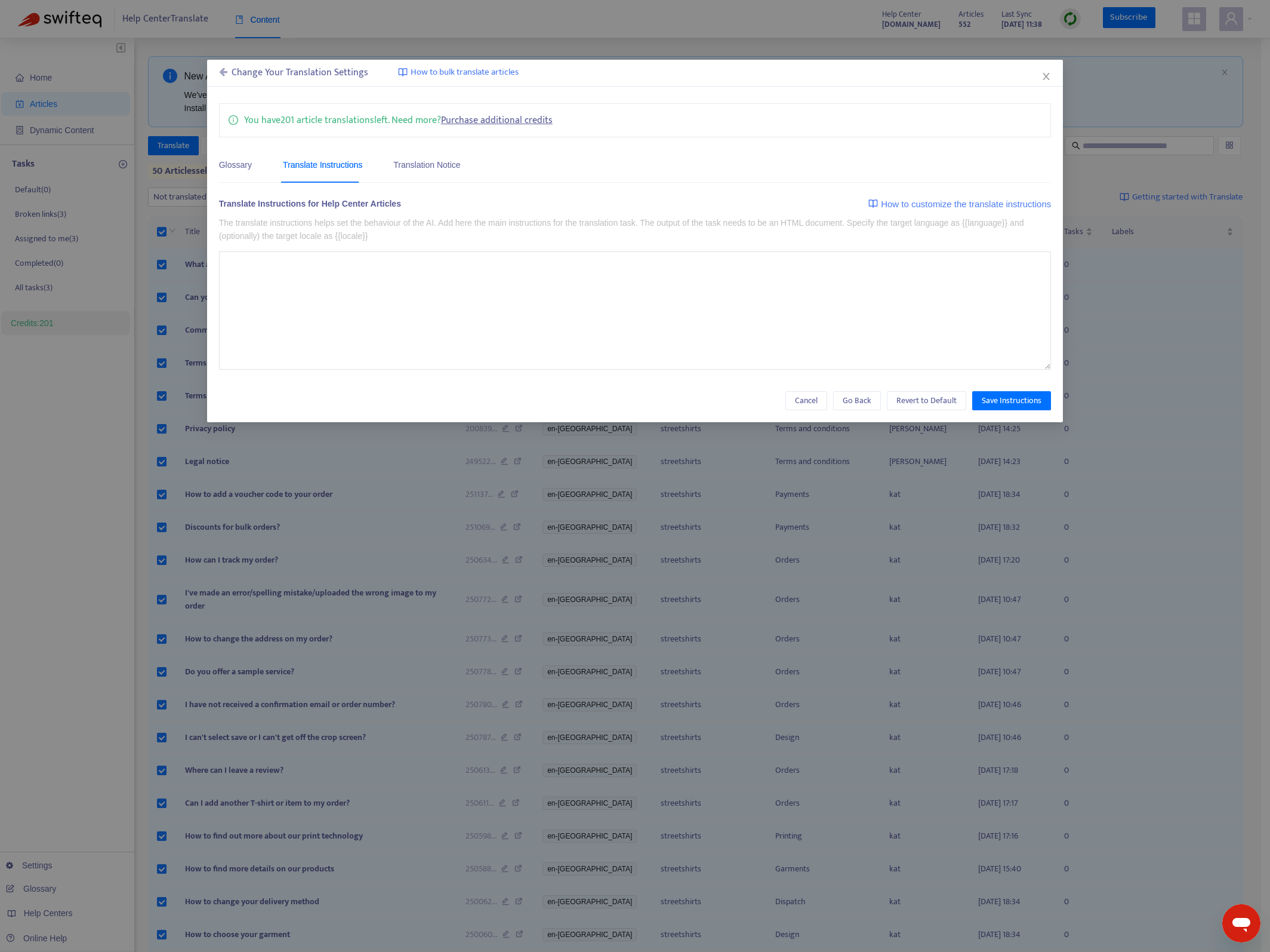
type textarea "**********"
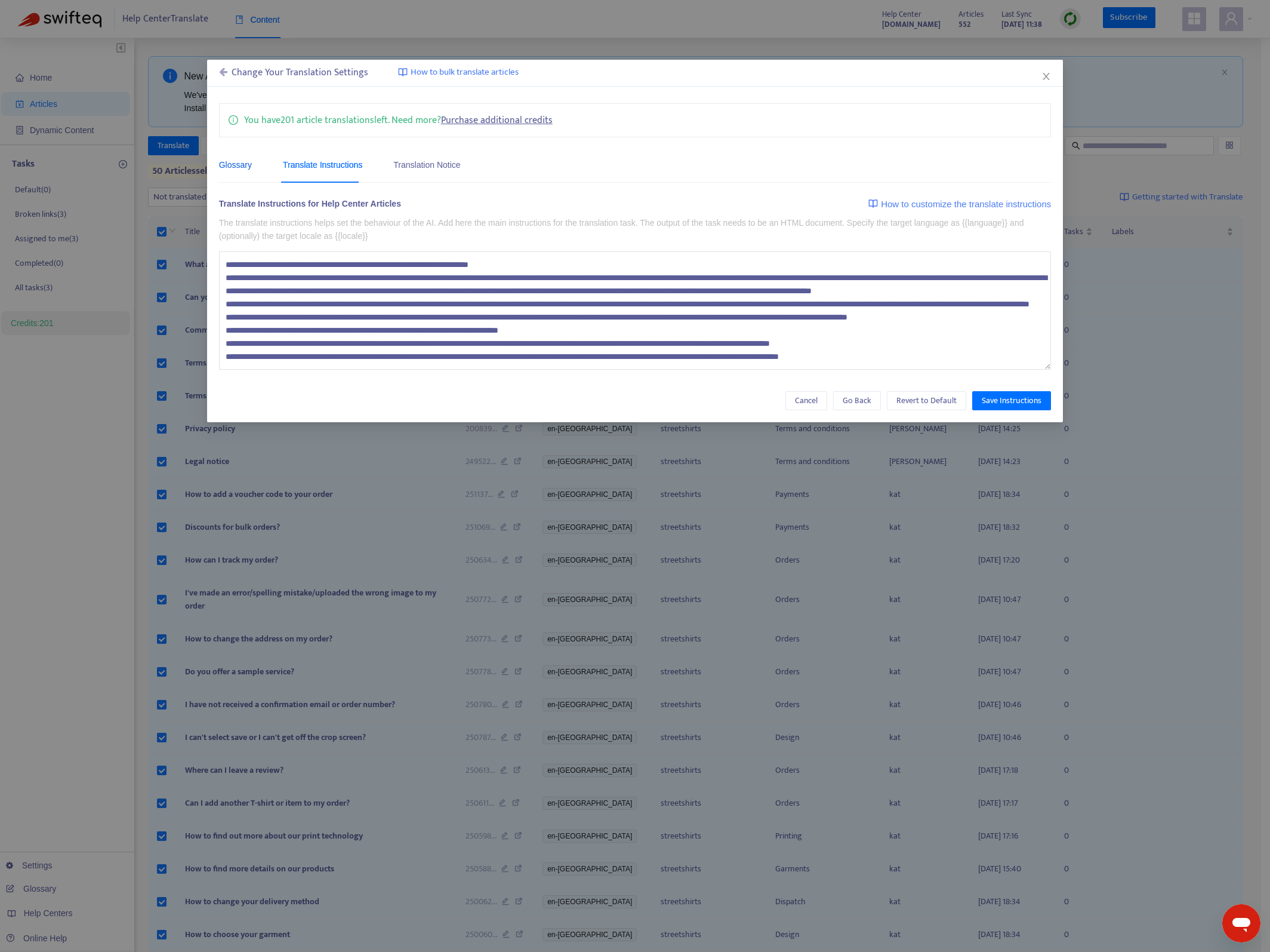
click at [243, 163] on div "Glossary" at bounding box center [236, 164] width 33 height 13
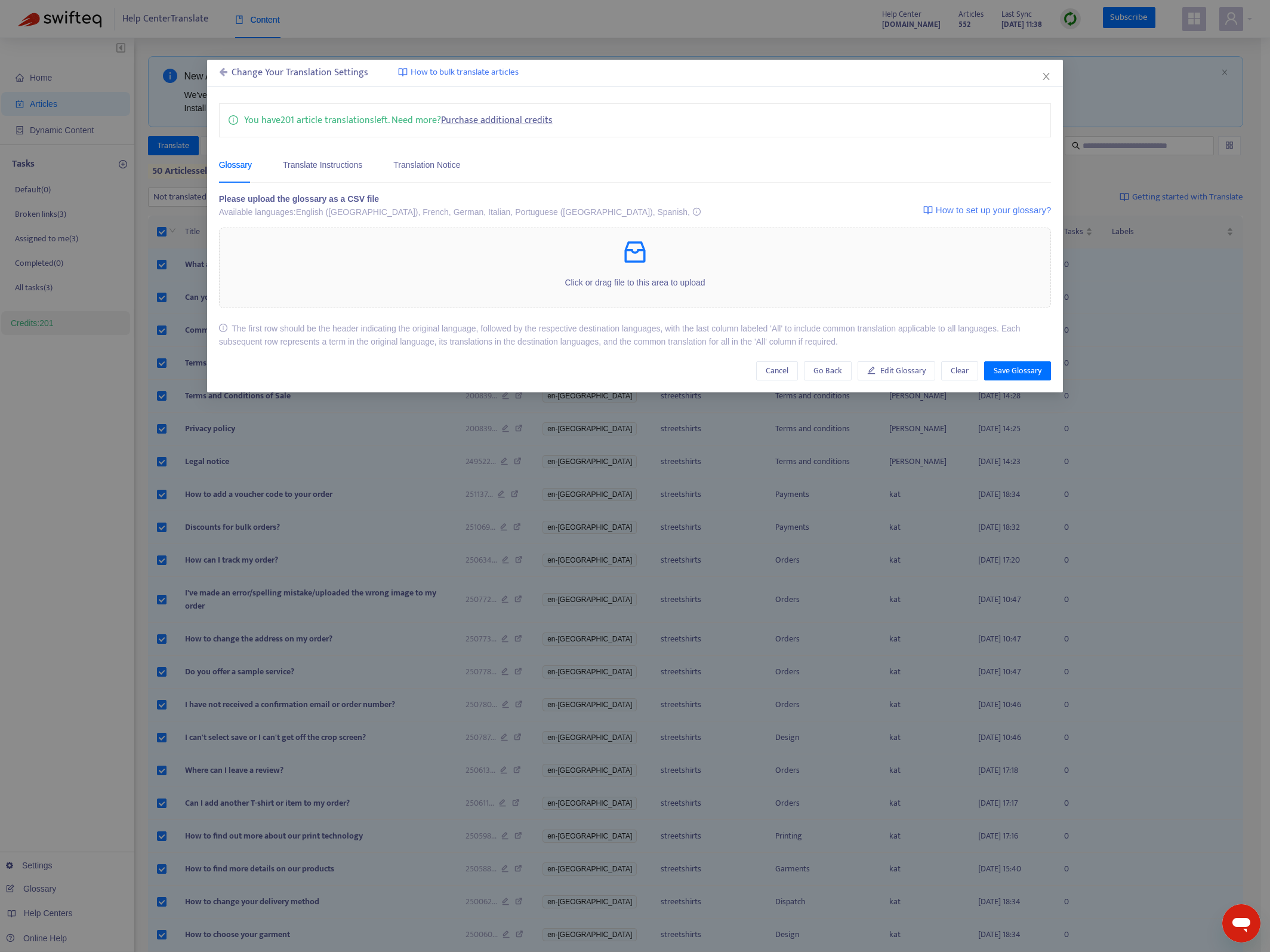
click at [229, 73] on div "Change Your Translation Settings" at bounding box center [294, 73] width 149 height 14
click at [221, 72] on icon at bounding box center [224, 71] width 9 height 9
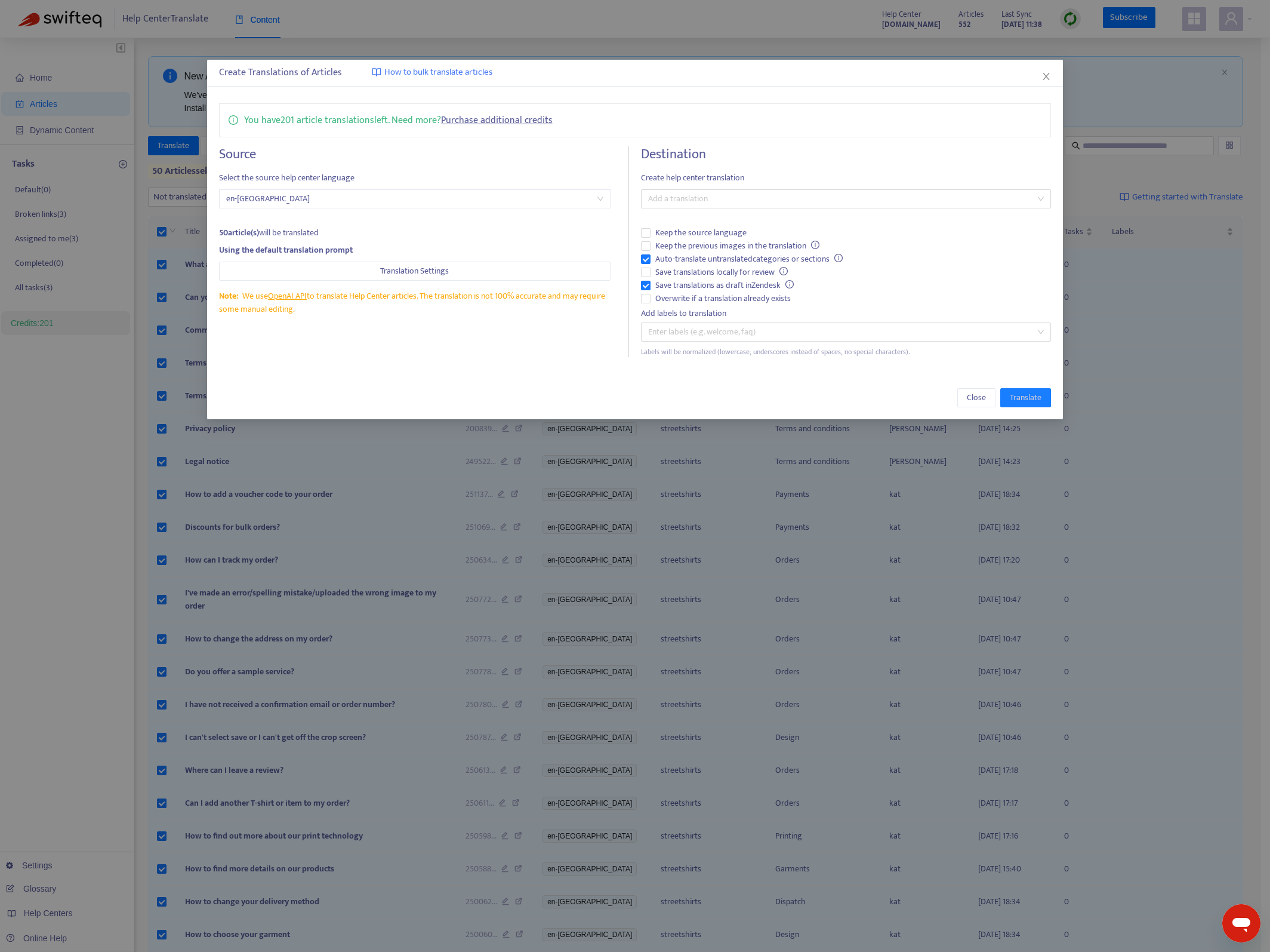
click at [504, 124] on link "Purchase additional credits" at bounding box center [497, 120] width 112 height 16
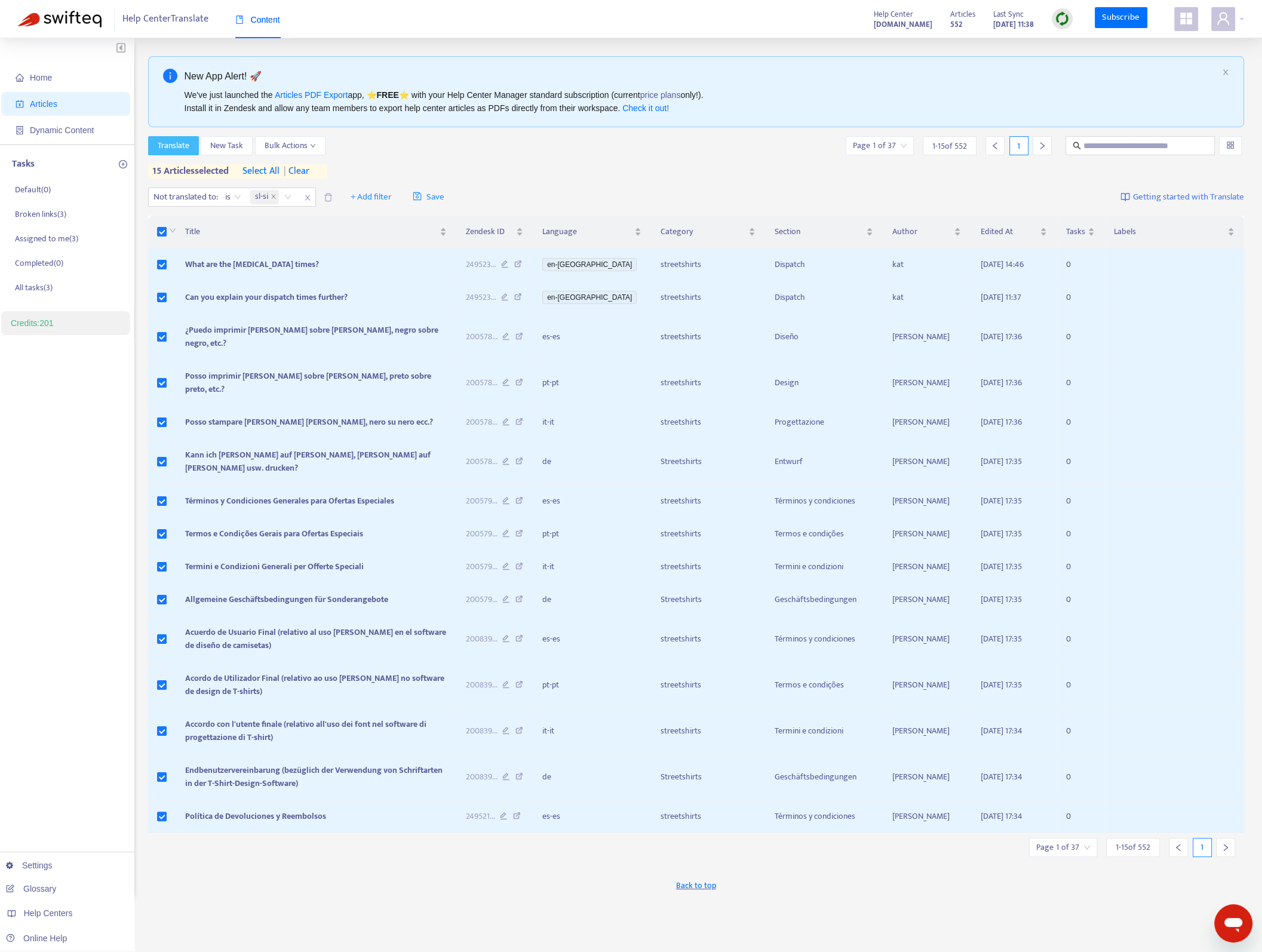
click at [167, 146] on span "Translate" at bounding box center [173, 145] width 31 height 13
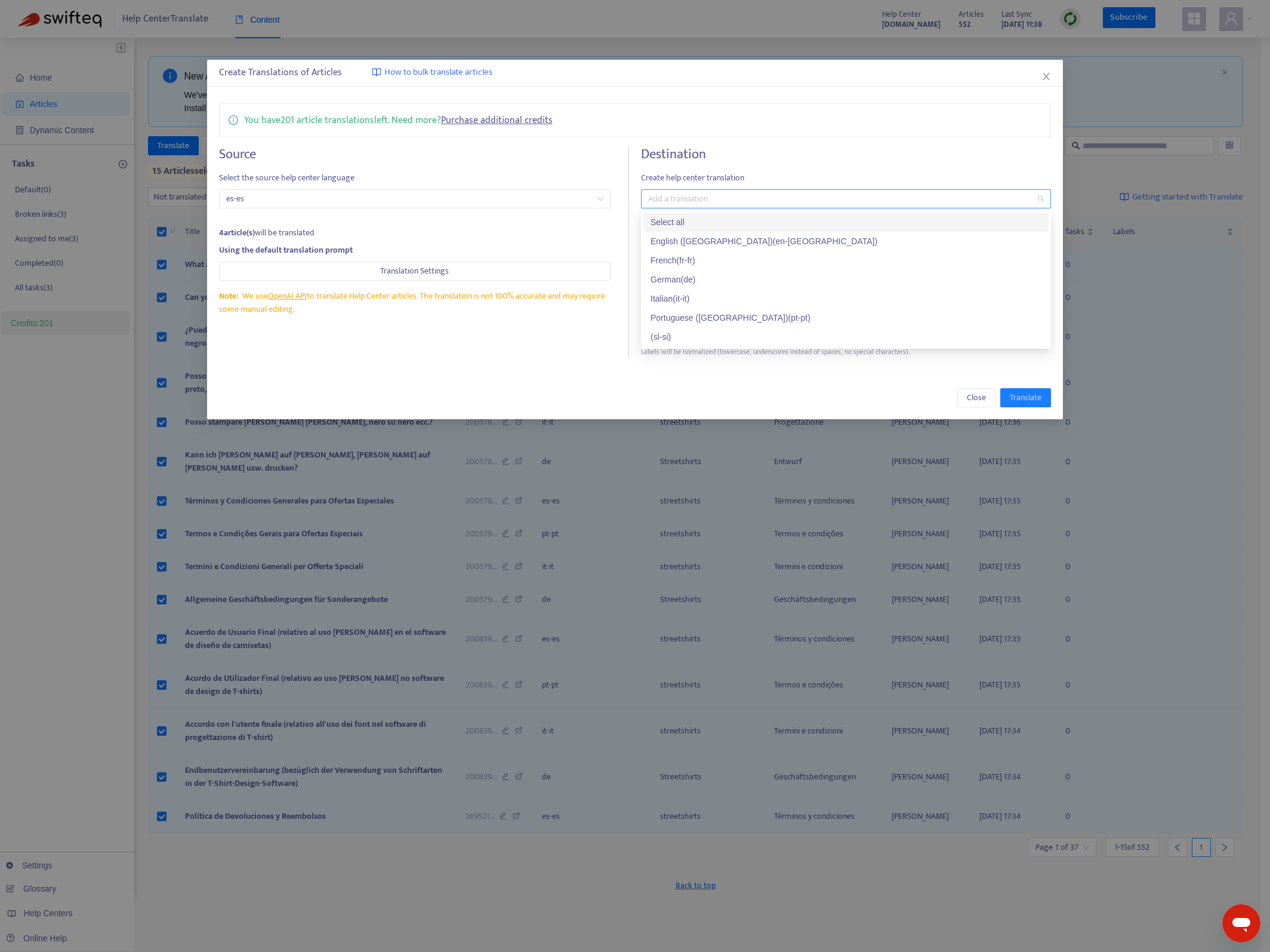
click at [680, 200] on div at bounding box center [840, 199] width 392 height 14
click at [663, 331] on div "( sl-si )" at bounding box center [846, 337] width 391 height 13
click at [557, 206] on span "es-es" at bounding box center [415, 199] width 378 height 18
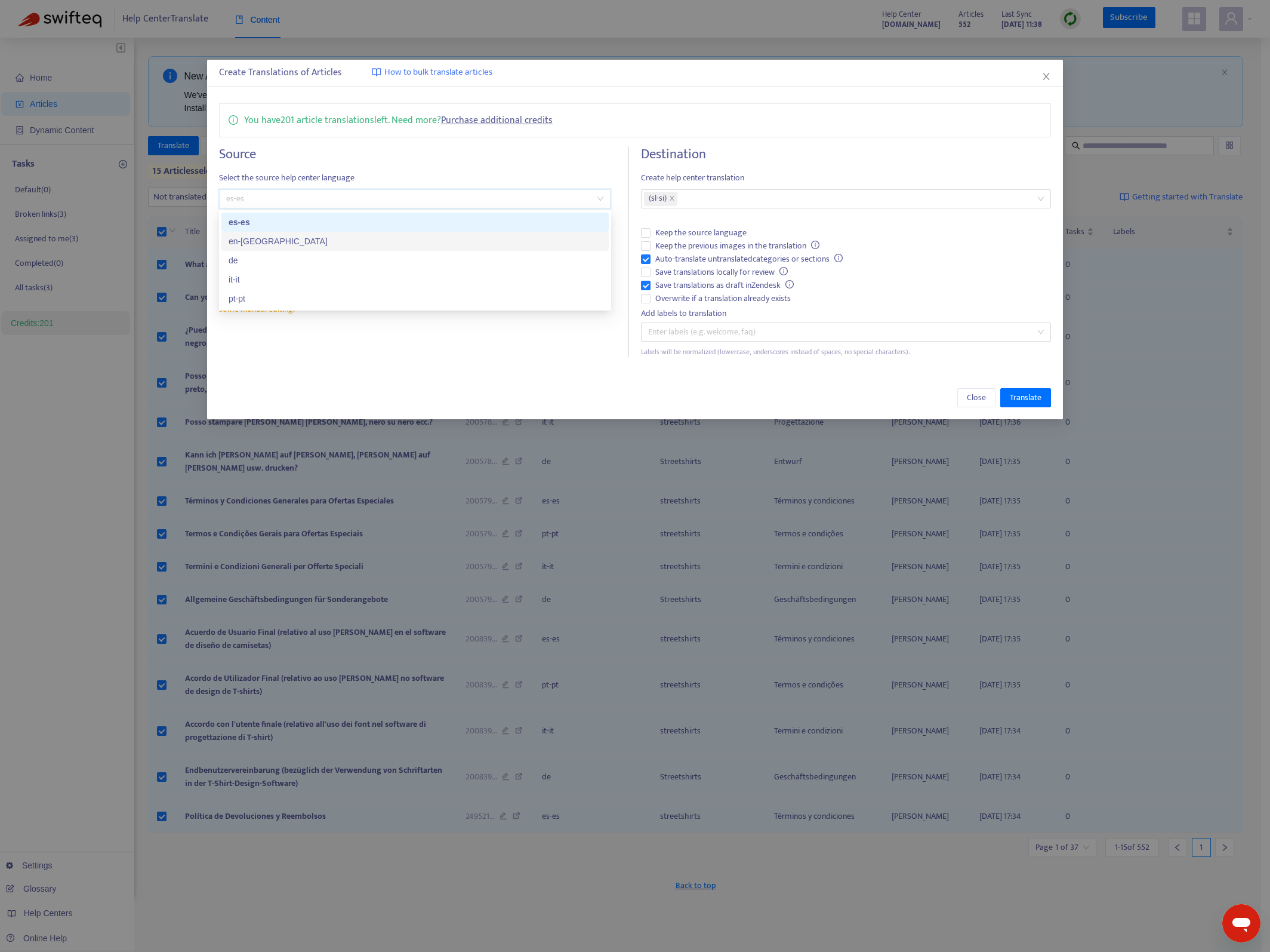
click at [430, 244] on div "en-[GEOGRAPHIC_DATA]" at bounding box center [415, 241] width 373 height 13
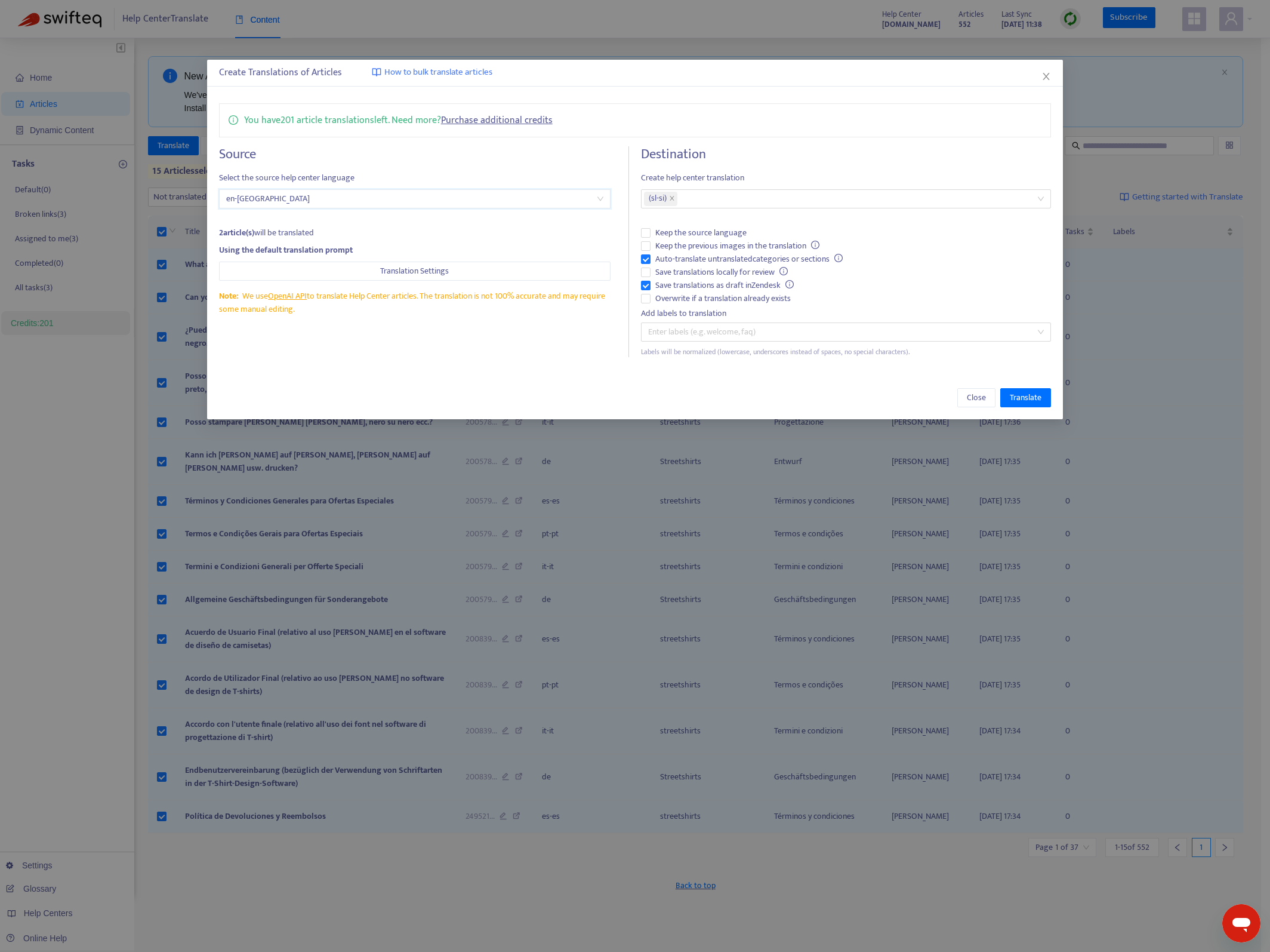
click at [753, 127] on div "You have 201 article translations left. Need more? Purchase additional credits" at bounding box center [636, 120] width 833 height 34
click at [800, 242] on span "Keep the previous images in the translation" at bounding box center [738, 246] width 174 height 13
drag, startPoint x: 997, startPoint y: 394, endPoint x: 1005, endPoint y: 394, distance: 8.0
click at [1005, 394] on div "Close Translate" at bounding box center [636, 397] width 833 height 19
click at [1010, 395] on span "Translate" at bounding box center [1026, 397] width 31 height 13
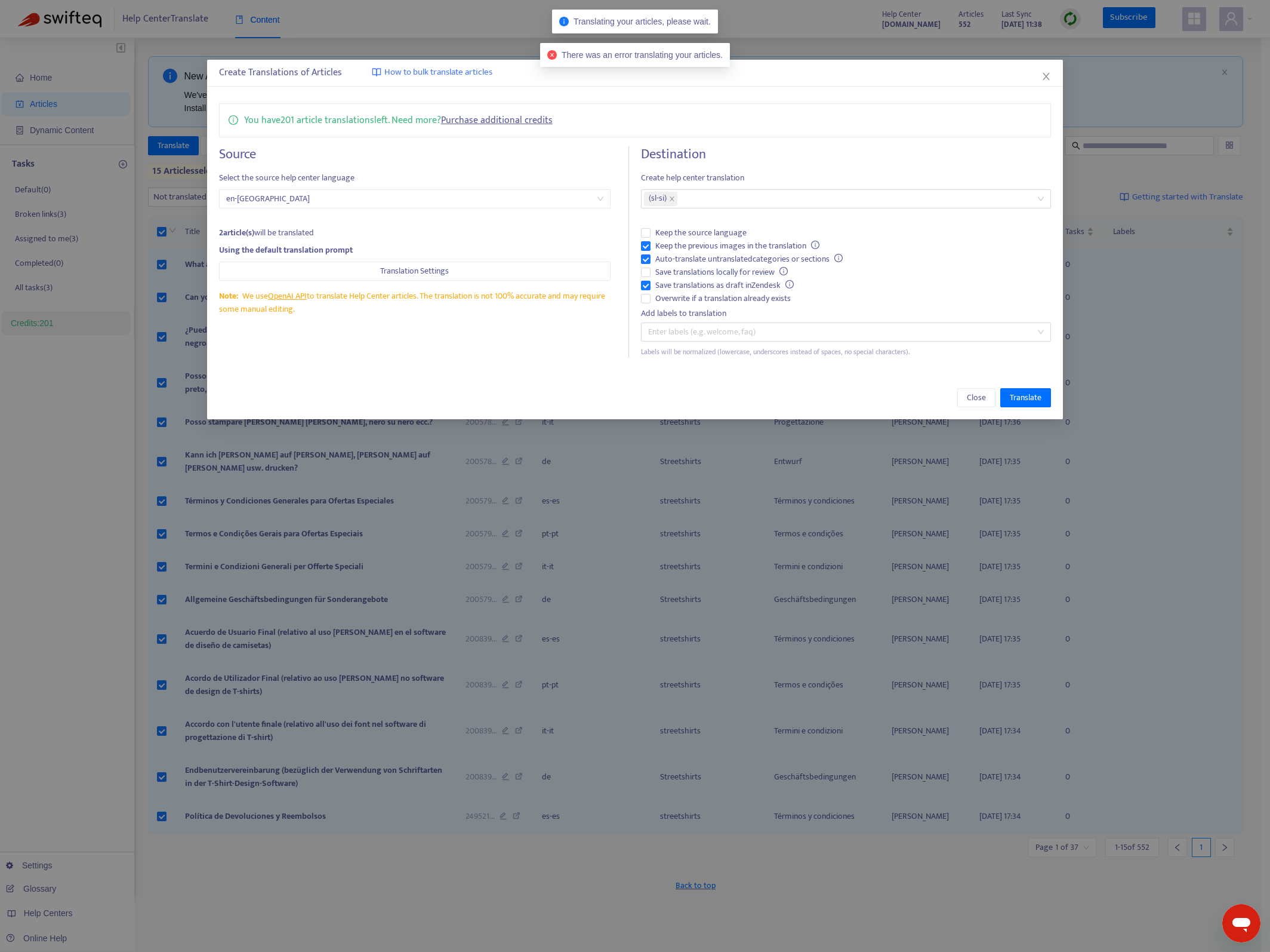
click at [948, 159] on h4 "Destination" at bounding box center [846, 154] width 410 height 16
click at [1044, 68] on div "Create Translations of Articles How to bulk translate articles" at bounding box center [636, 73] width 833 height 14
click at [1044, 72] on icon "close" at bounding box center [1046, 76] width 9 height 9
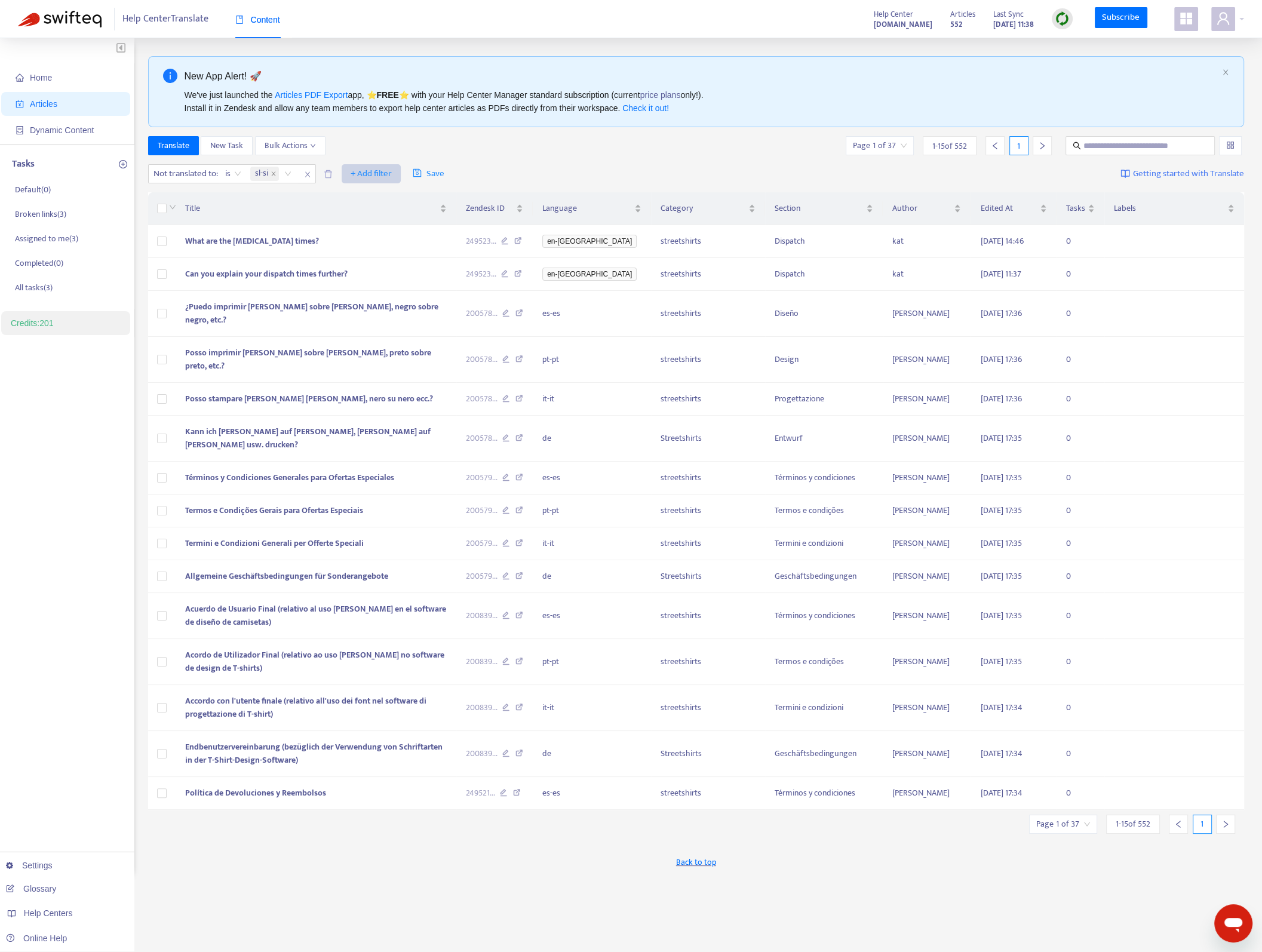
click at [365, 173] on span "+ Add filter" at bounding box center [371, 174] width 41 height 14
click at [236, 174] on span "is" at bounding box center [233, 173] width 16 height 18
click at [242, 198] on div "is" at bounding box center [334, 197] width 208 height 13
click at [369, 155] on div "Translate New Task Bulk Actions Page 1 of 37 1 - 15 of 552 1" at bounding box center [697, 145] width 1097 height 19
click at [367, 174] on span "+ Add filter" at bounding box center [371, 174] width 41 height 14
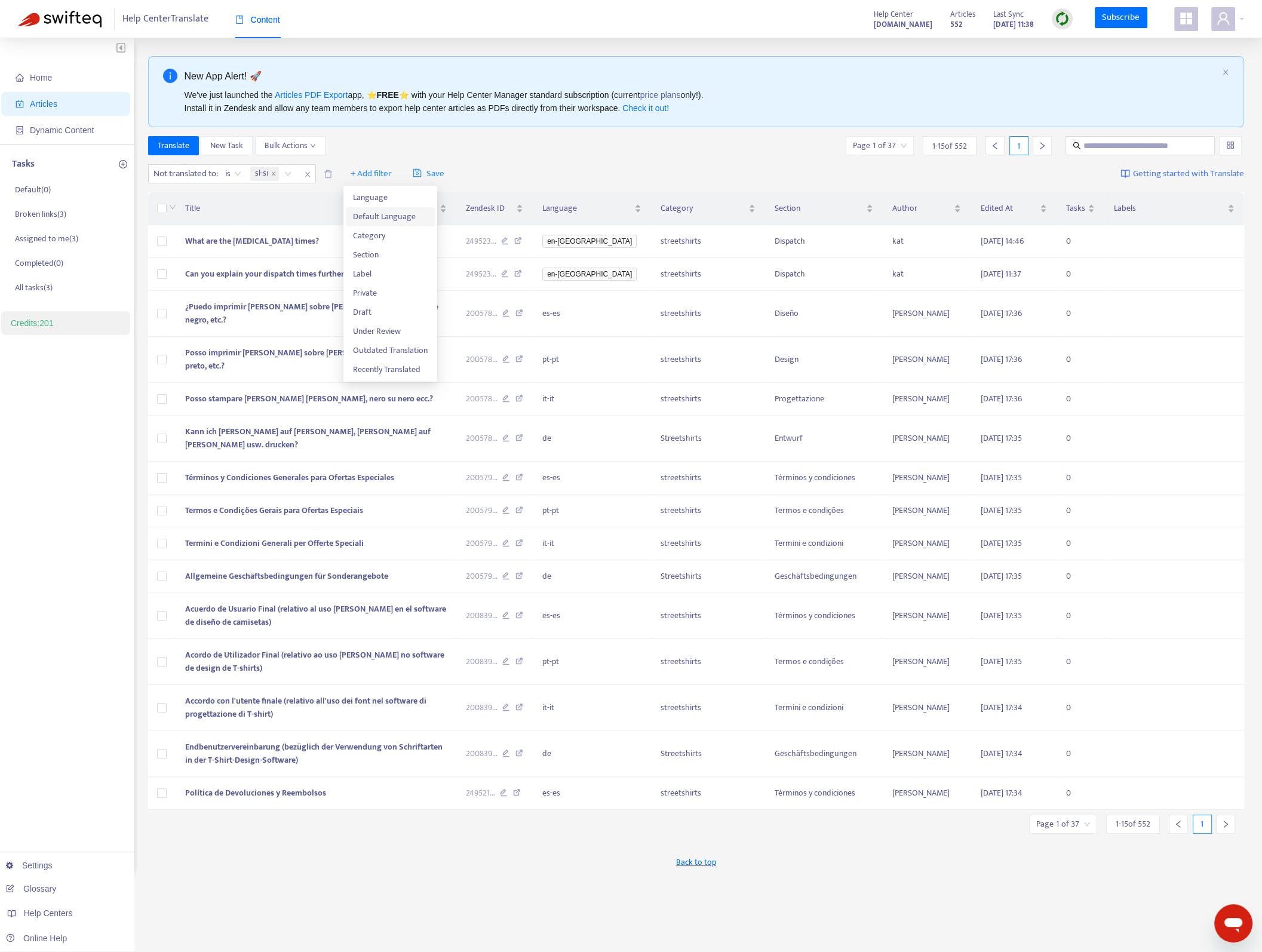
click at [372, 210] on span "Default Language" at bounding box center [390, 216] width 75 height 13
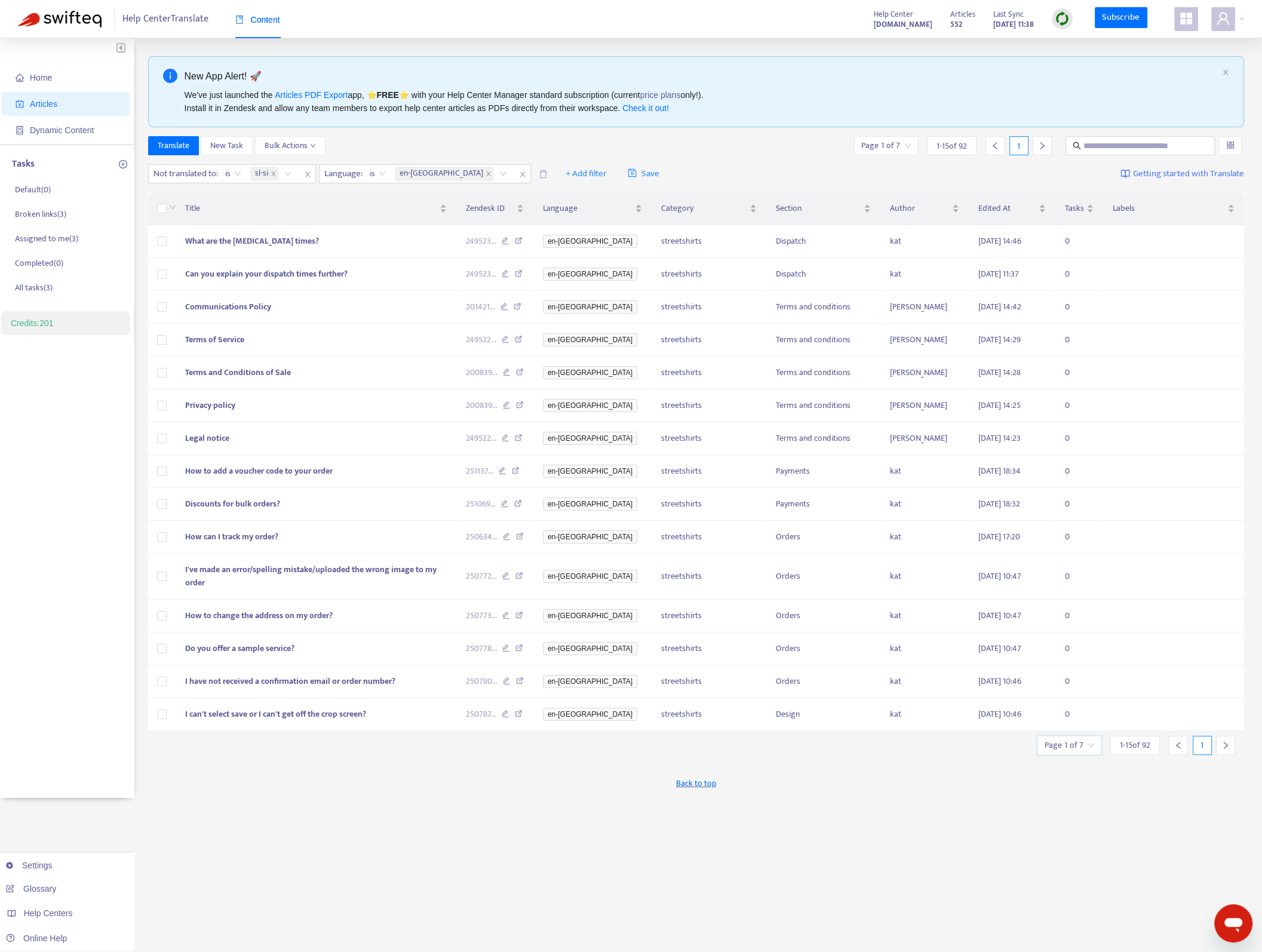
click at [1080, 736] on input "search" at bounding box center [1070, 745] width 50 height 18
click at [1069, 791] on span "15" at bounding box center [1041, 790] width 75 height 18
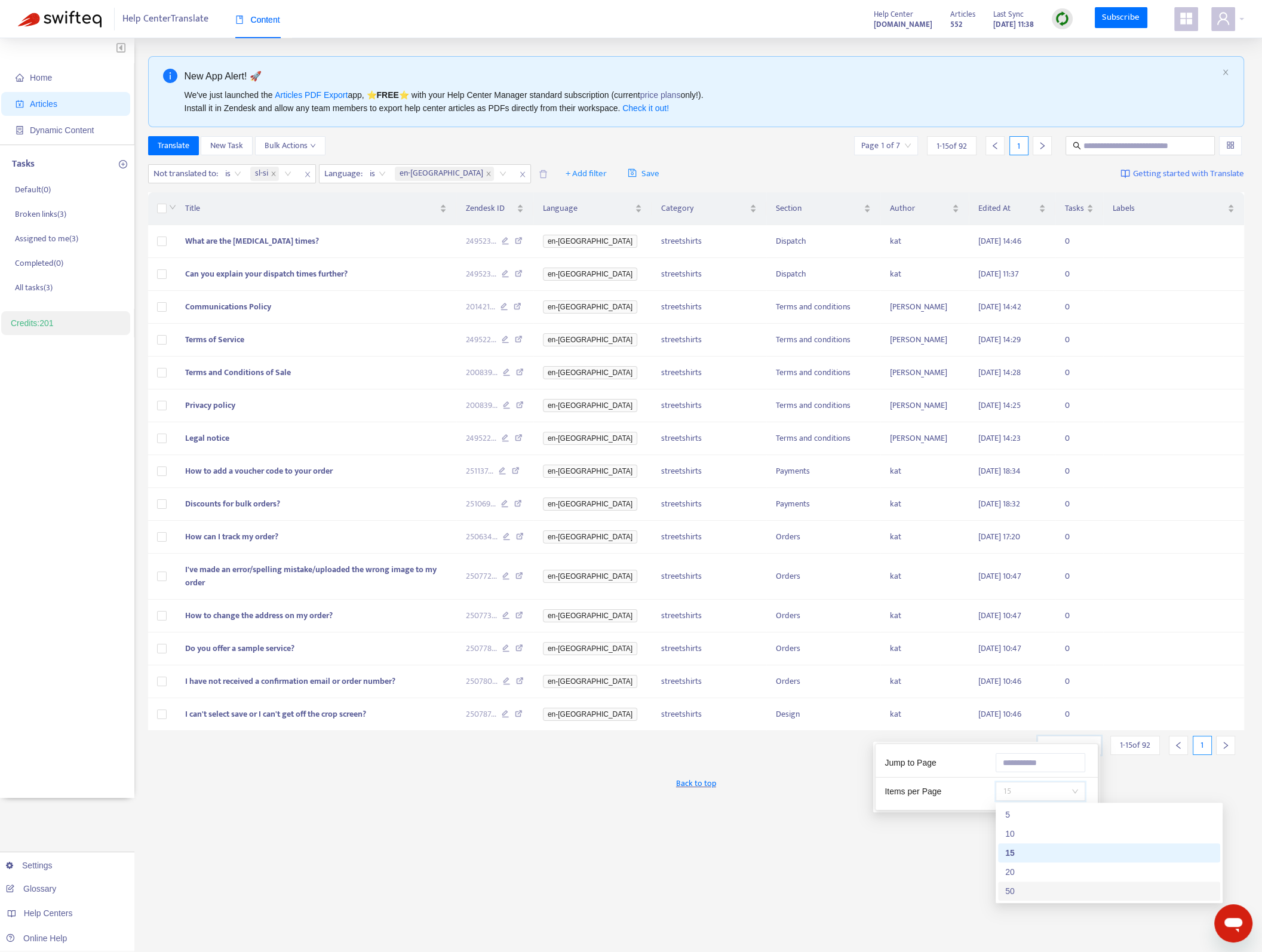
click at [1041, 889] on div "50" at bounding box center [1109, 891] width 208 height 13
